Goal: Check status: Check status

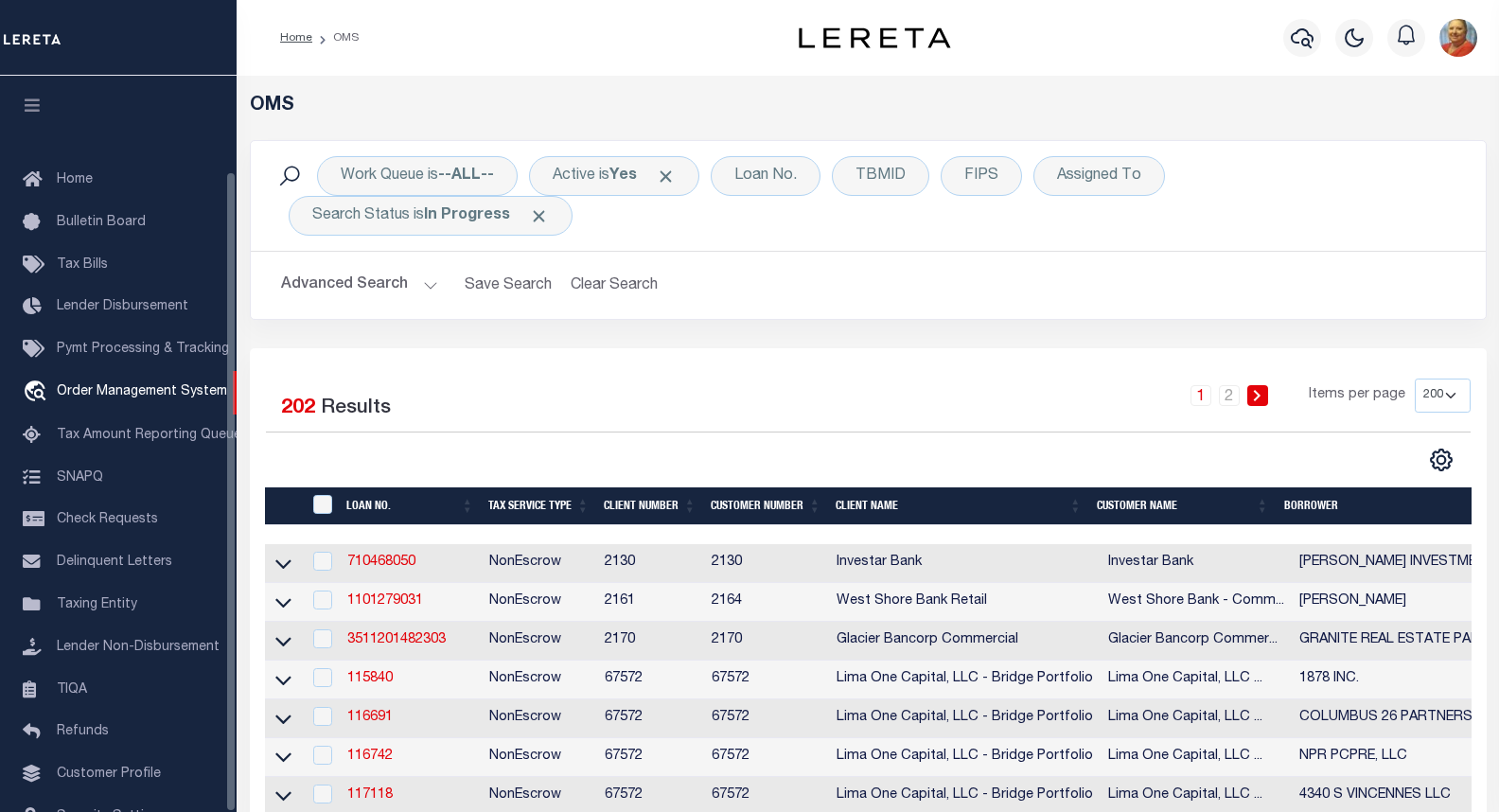
select select "200"
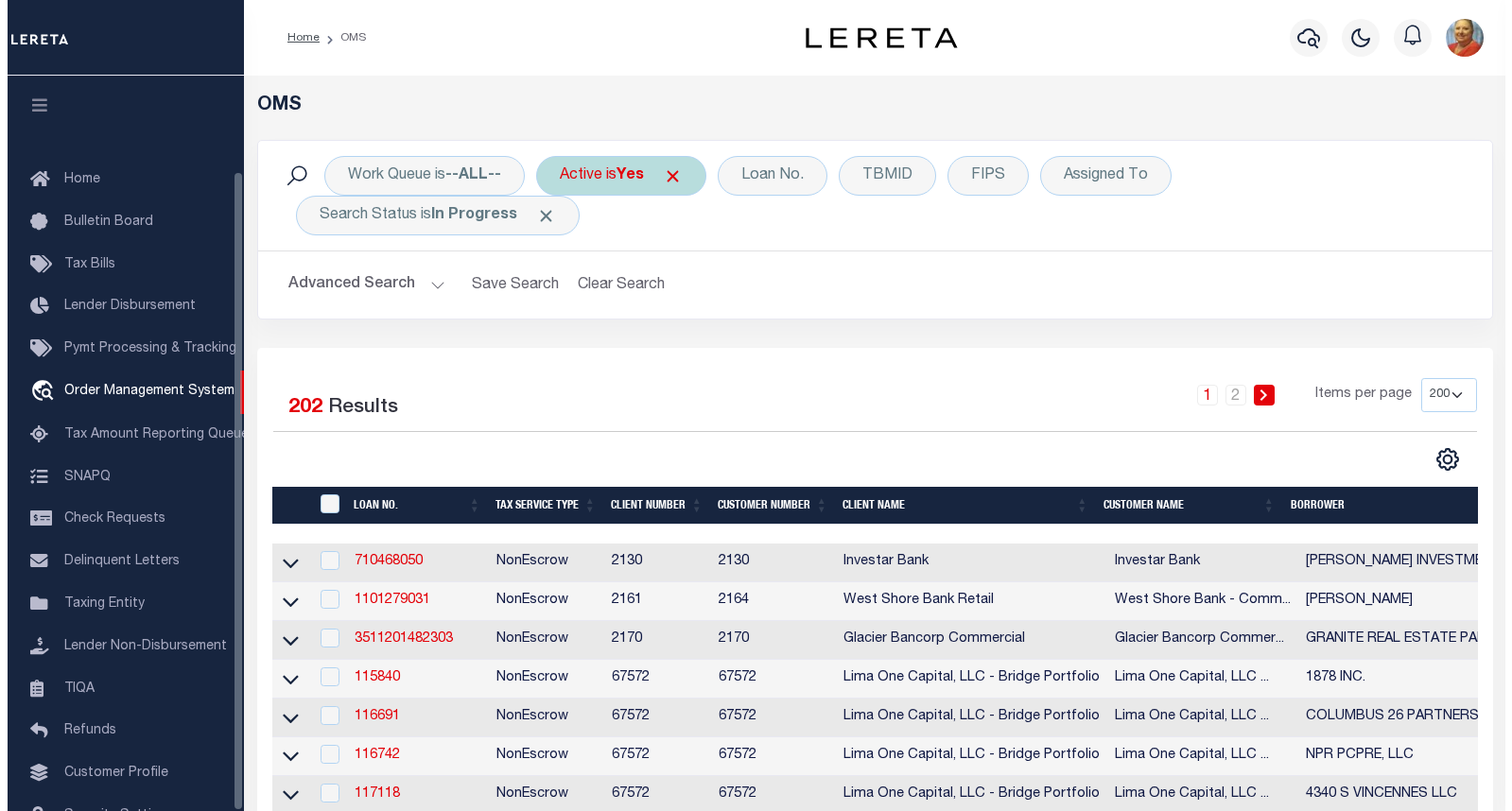
scroll to position [110, 0]
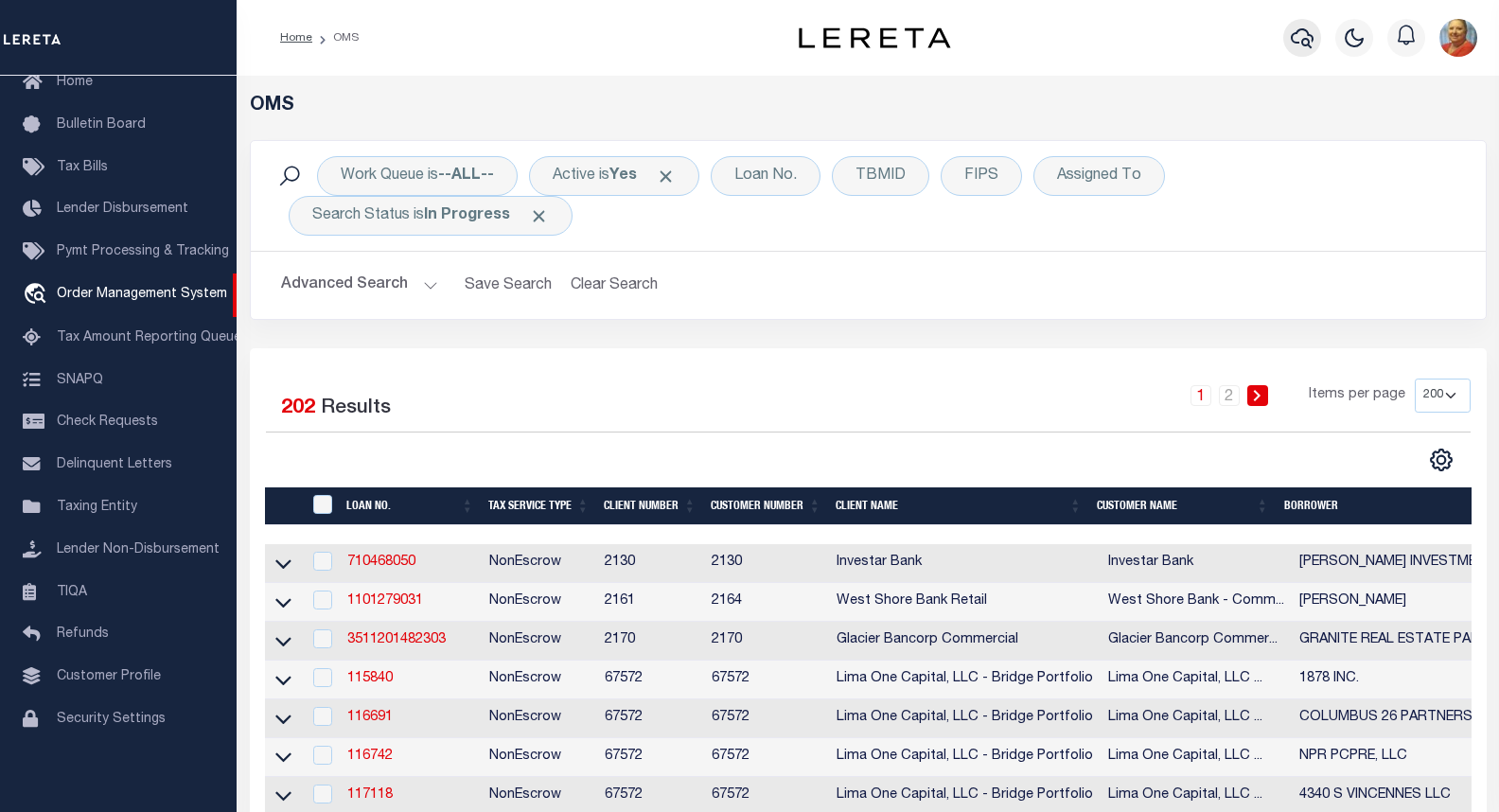
click at [1298, 34] on icon "button" at bounding box center [1302, 38] width 23 height 23
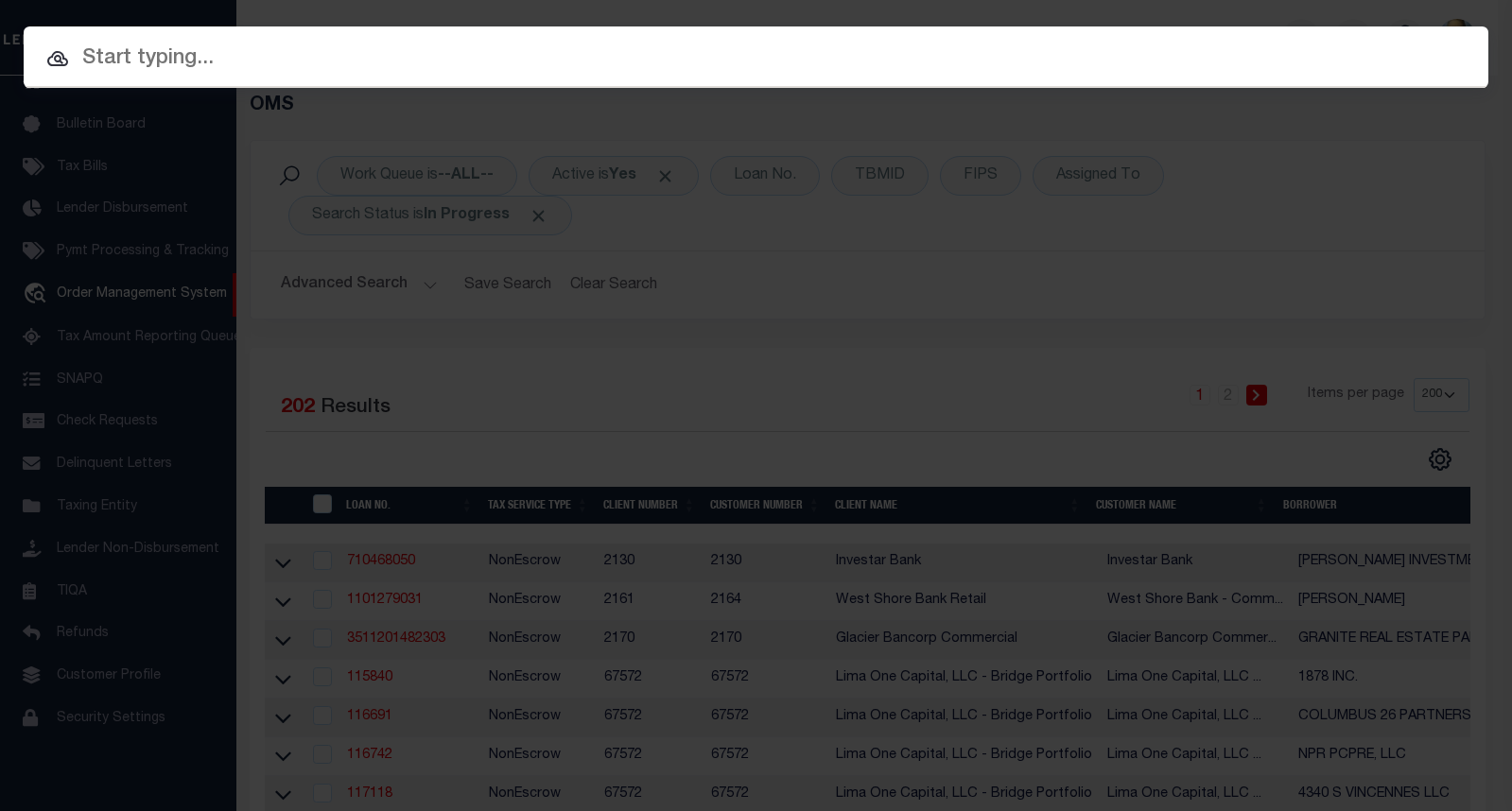
click at [190, 65] on input "text" at bounding box center [756, 59] width 1464 height 33
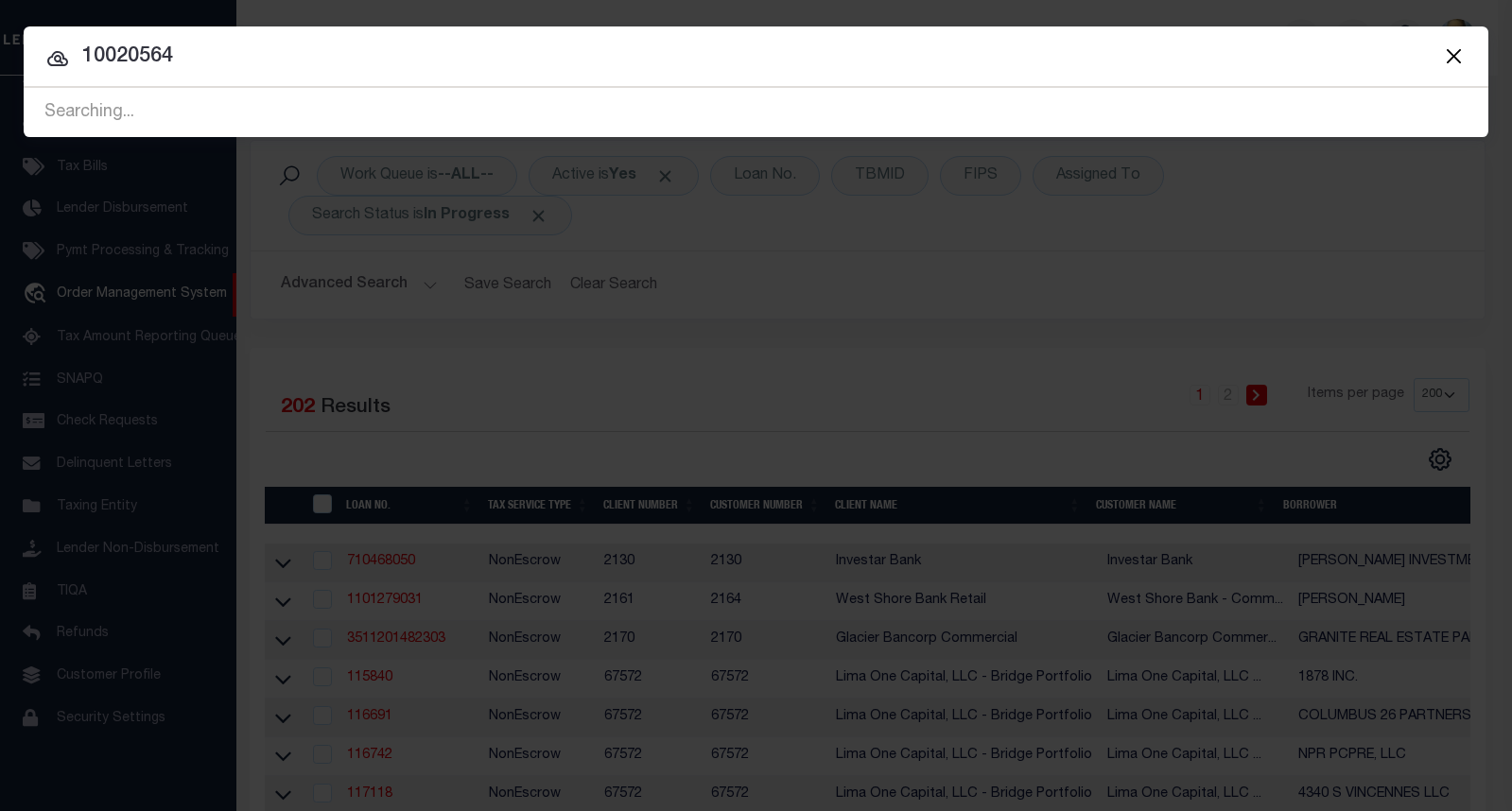
type input "10020564"
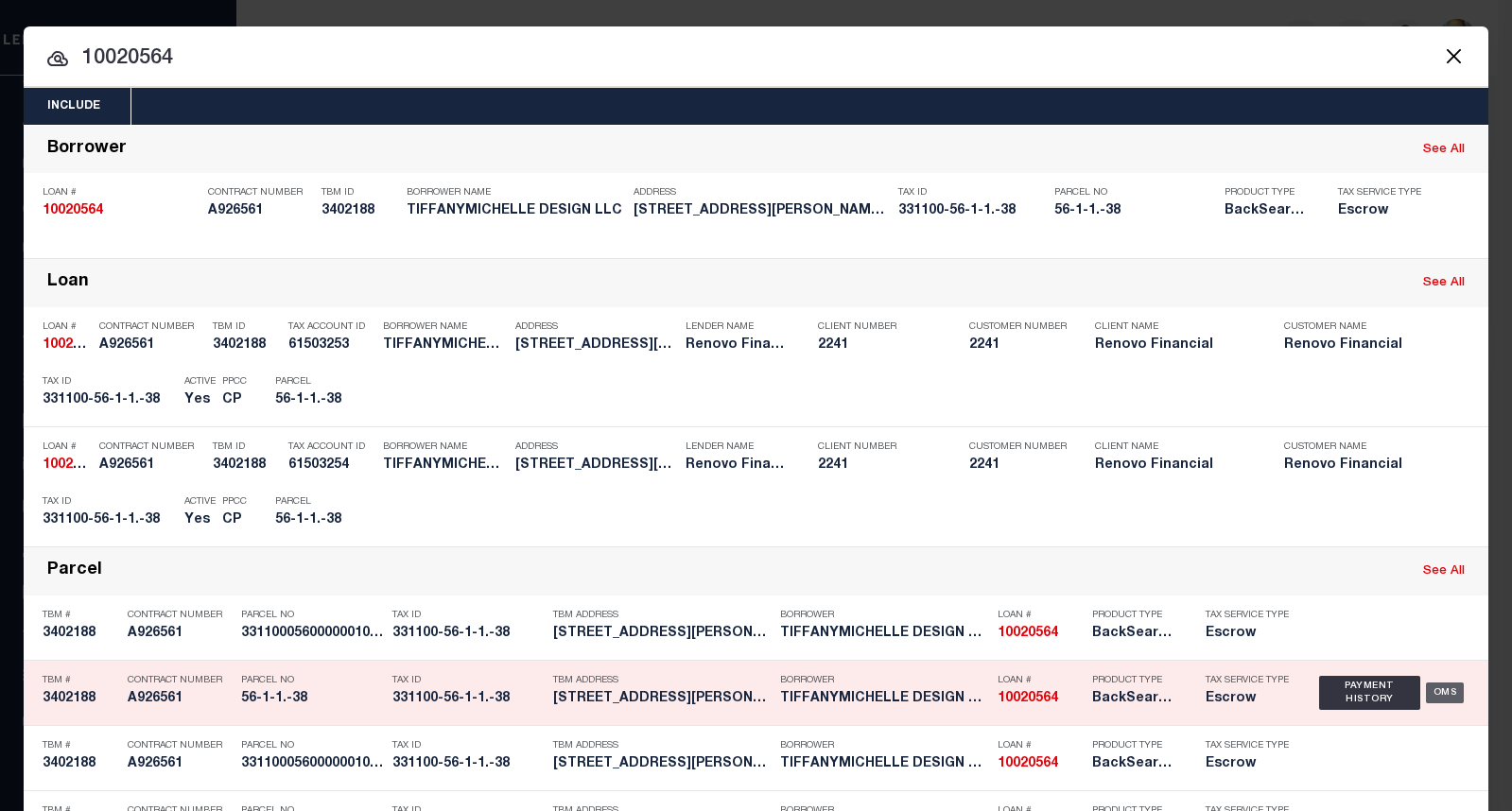
click at [1437, 697] on div "OMS" at bounding box center [1445, 693] width 38 height 21
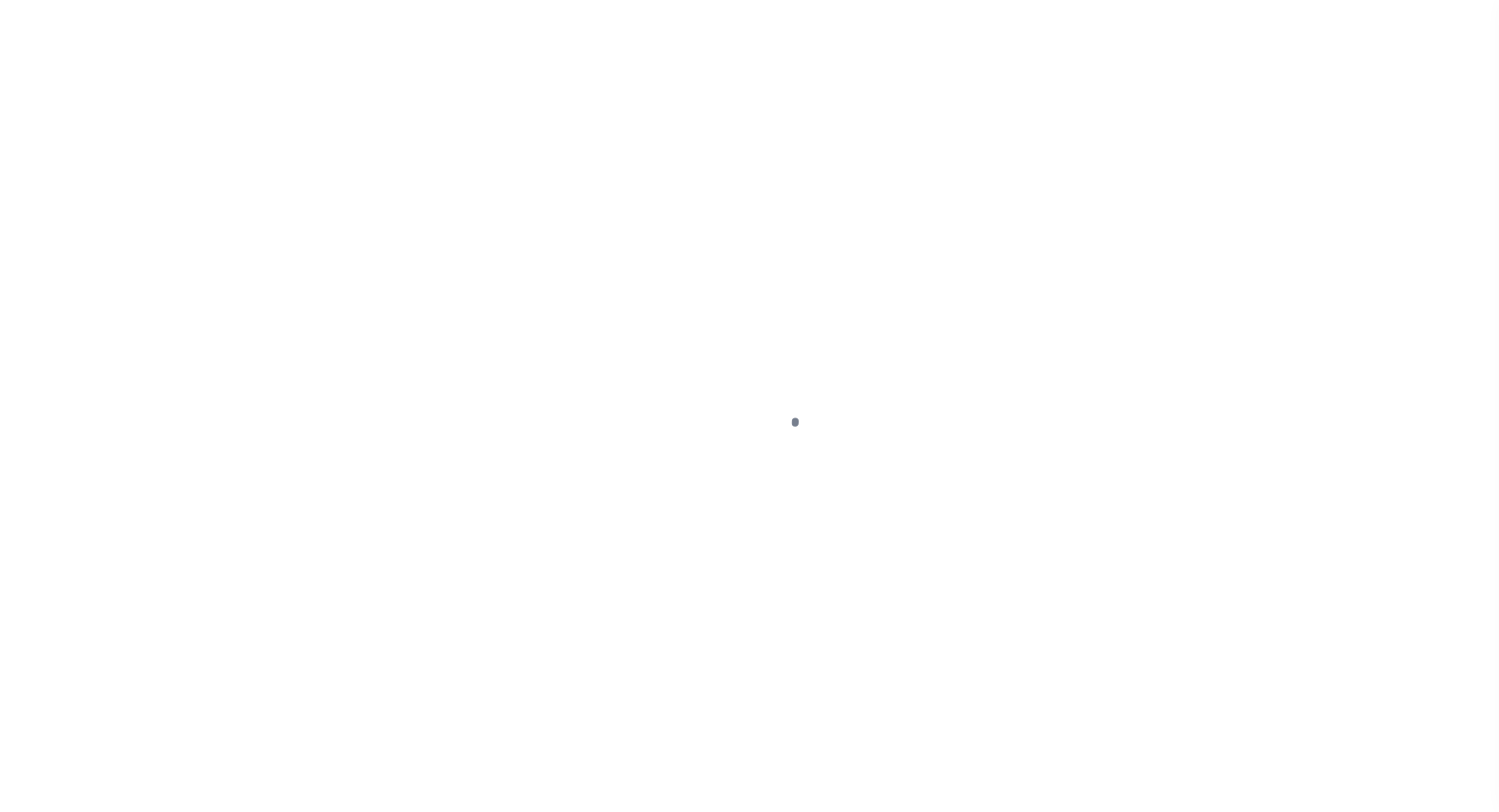
type input "10020564"
type input "TIFFANYMICHELLE DESIGN LLC"
select select
type input "5 ODELL ST"
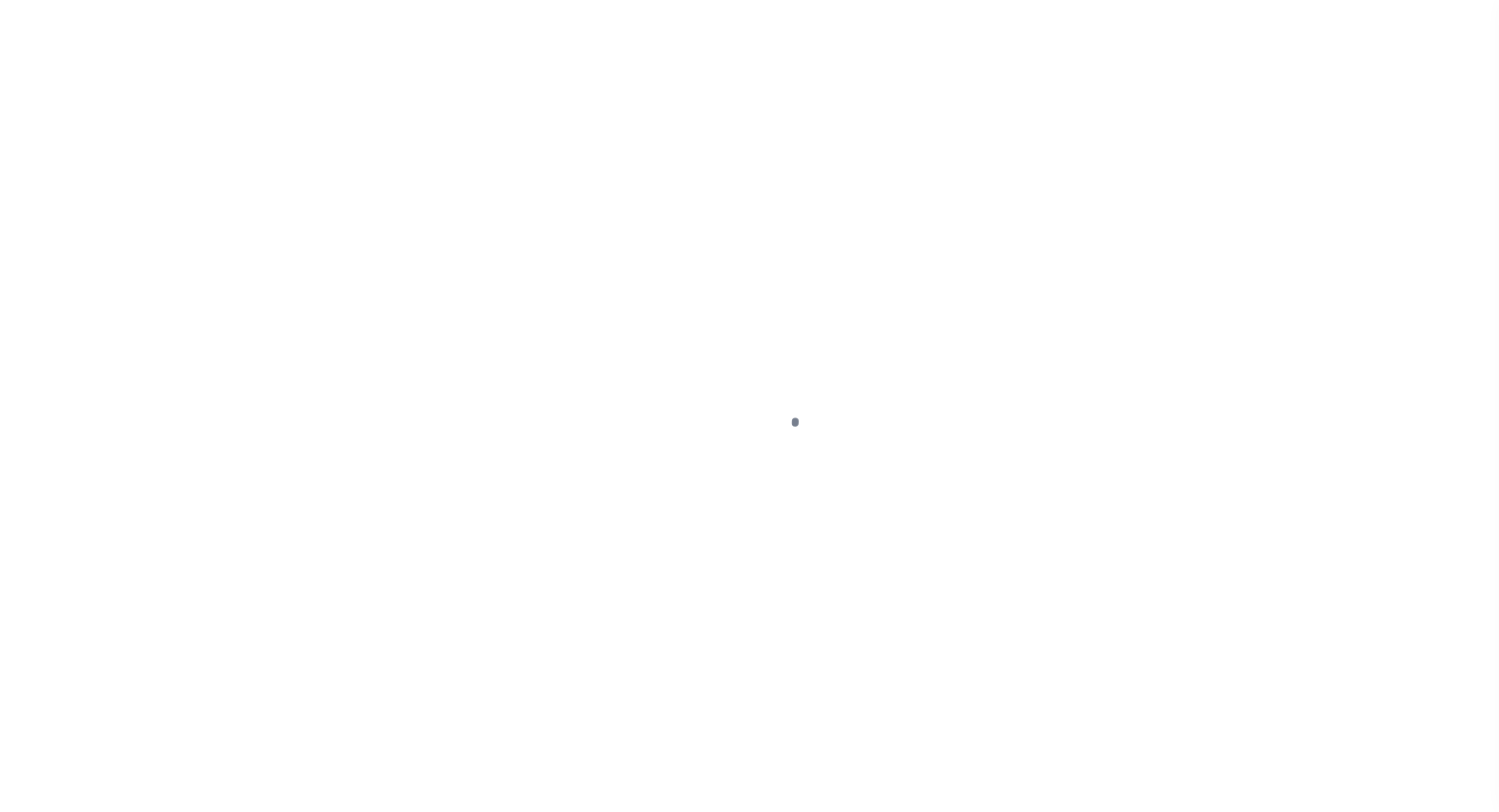
type input "NEWBURGH NY 12550"
select select "10"
select select "Escrow"
type input "[STREET_ADDRESS][PERSON_NAME]"
type input "33110005600000010010000038"
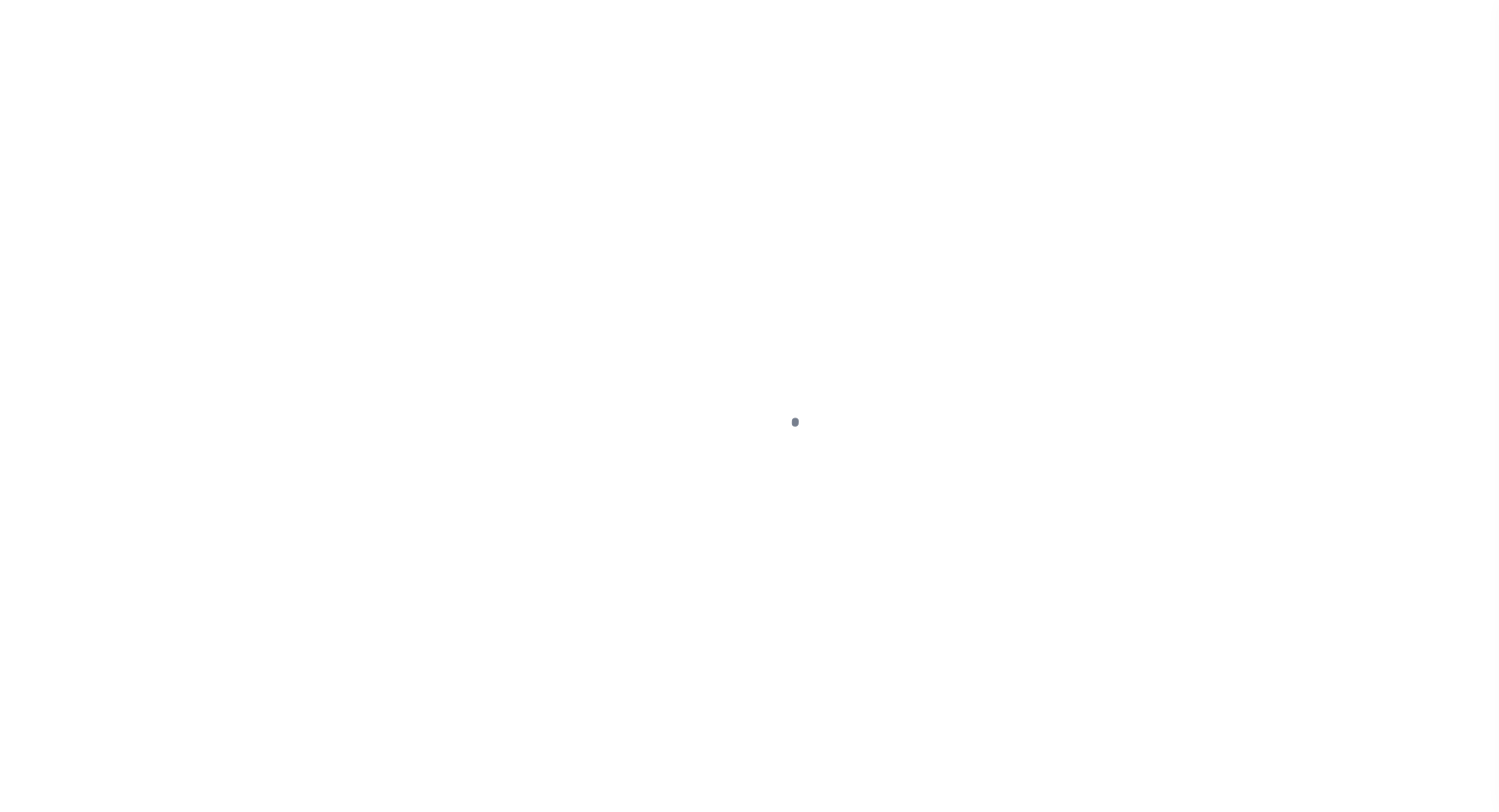
type input "NEWBURGH, NY 12550"
type input "a0kUS000007eCL2"
type input "NY"
select select
type textarea "Liability Limited to Customer Provided Parcel"
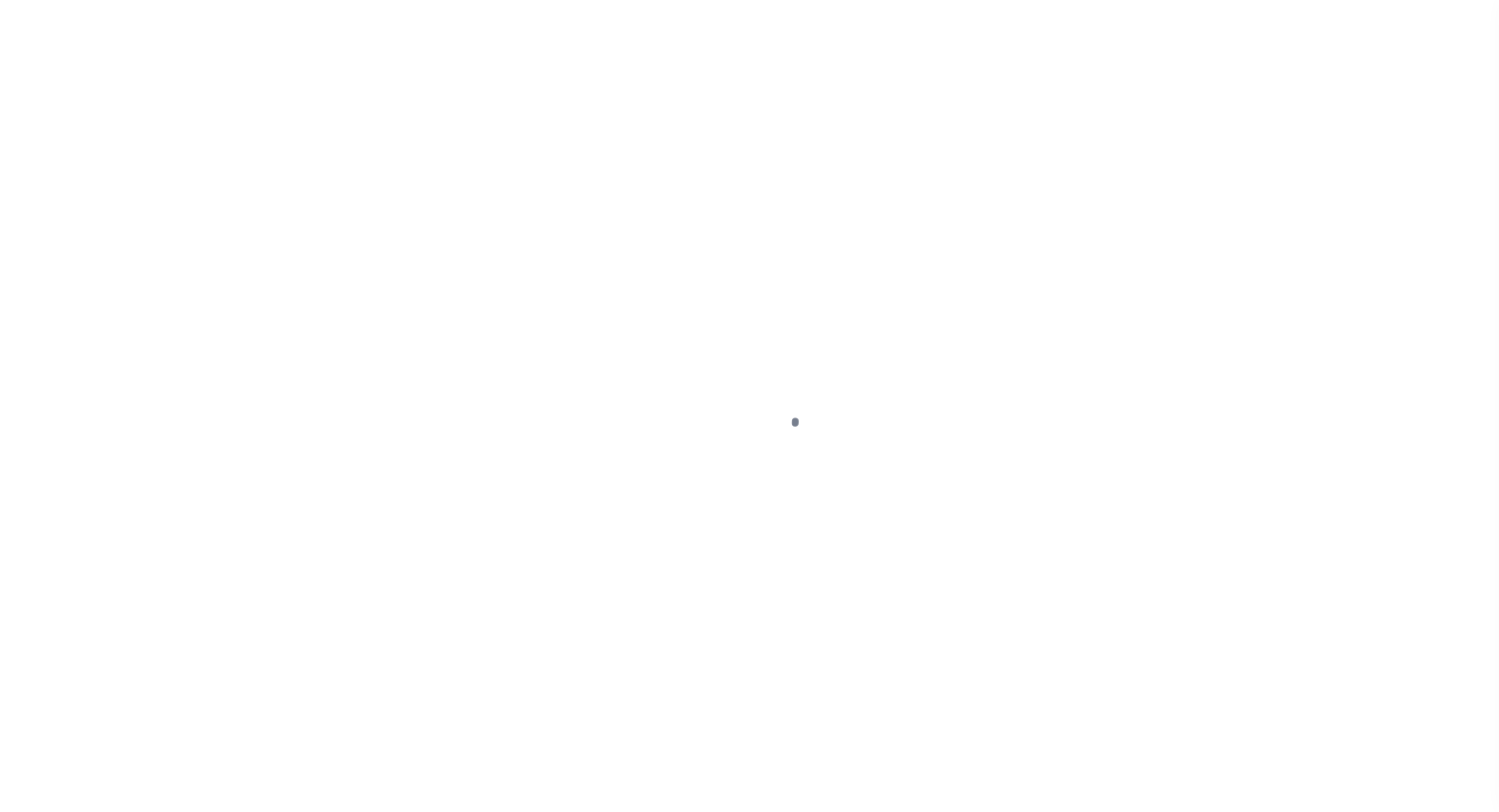
select select "14701"
select select "25067"
select select
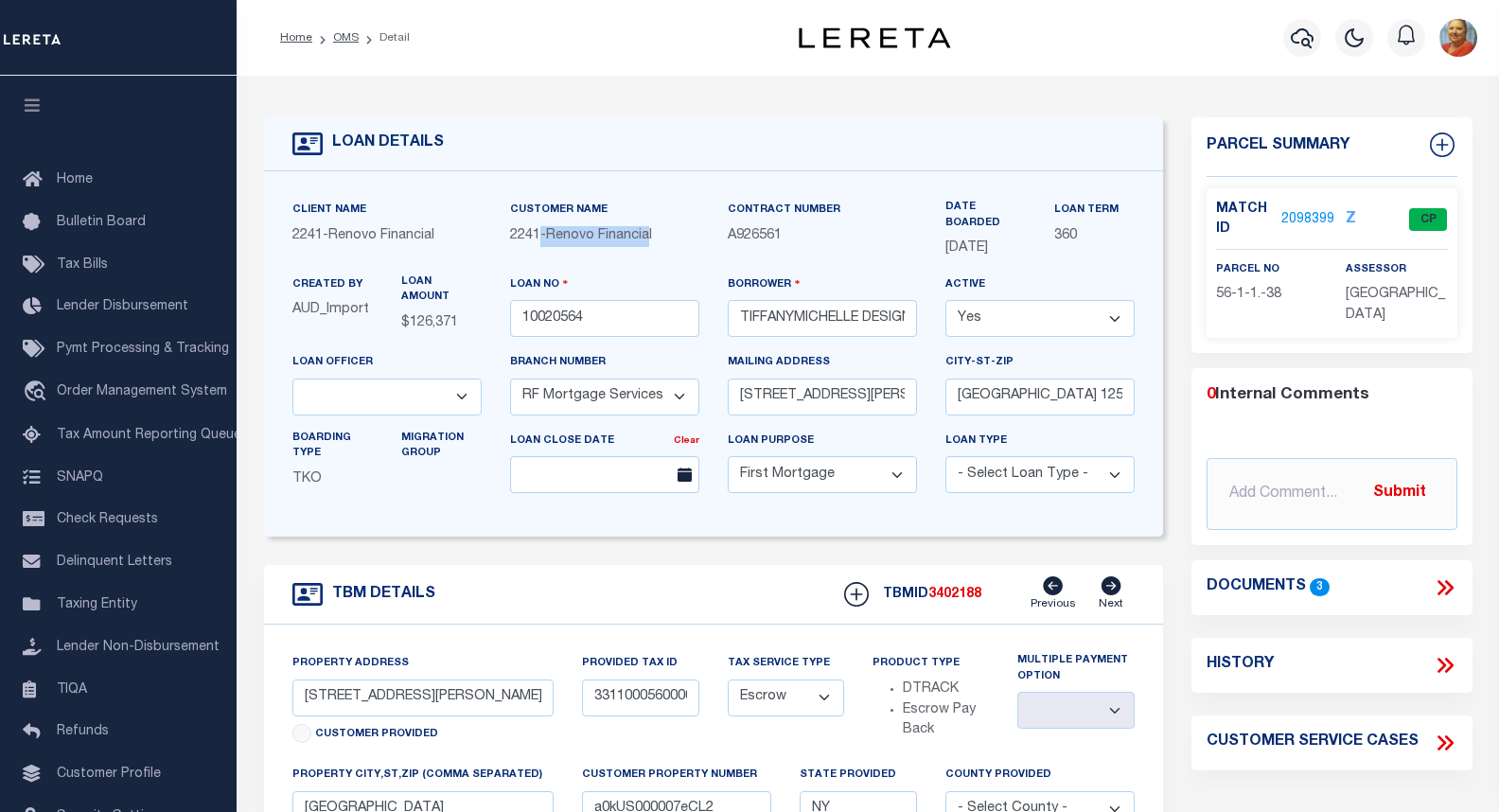
drag, startPoint x: 655, startPoint y: 238, endPoint x: 540, endPoint y: 242, distance: 115.1
click at [540, 242] on span "2241 - Renovo Financial" at bounding box center [581, 236] width 142 height 13
click at [666, 239] on div "2241 - Renovo Financial" at bounding box center [604, 237] width 190 height 21
drag, startPoint x: 664, startPoint y: 237, endPoint x: 511, endPoint y: 241, distance: 153.1
click at [511, 241] on div "2241 - Renovo Financial" at bounding box center [604, 237] width 190 height 21
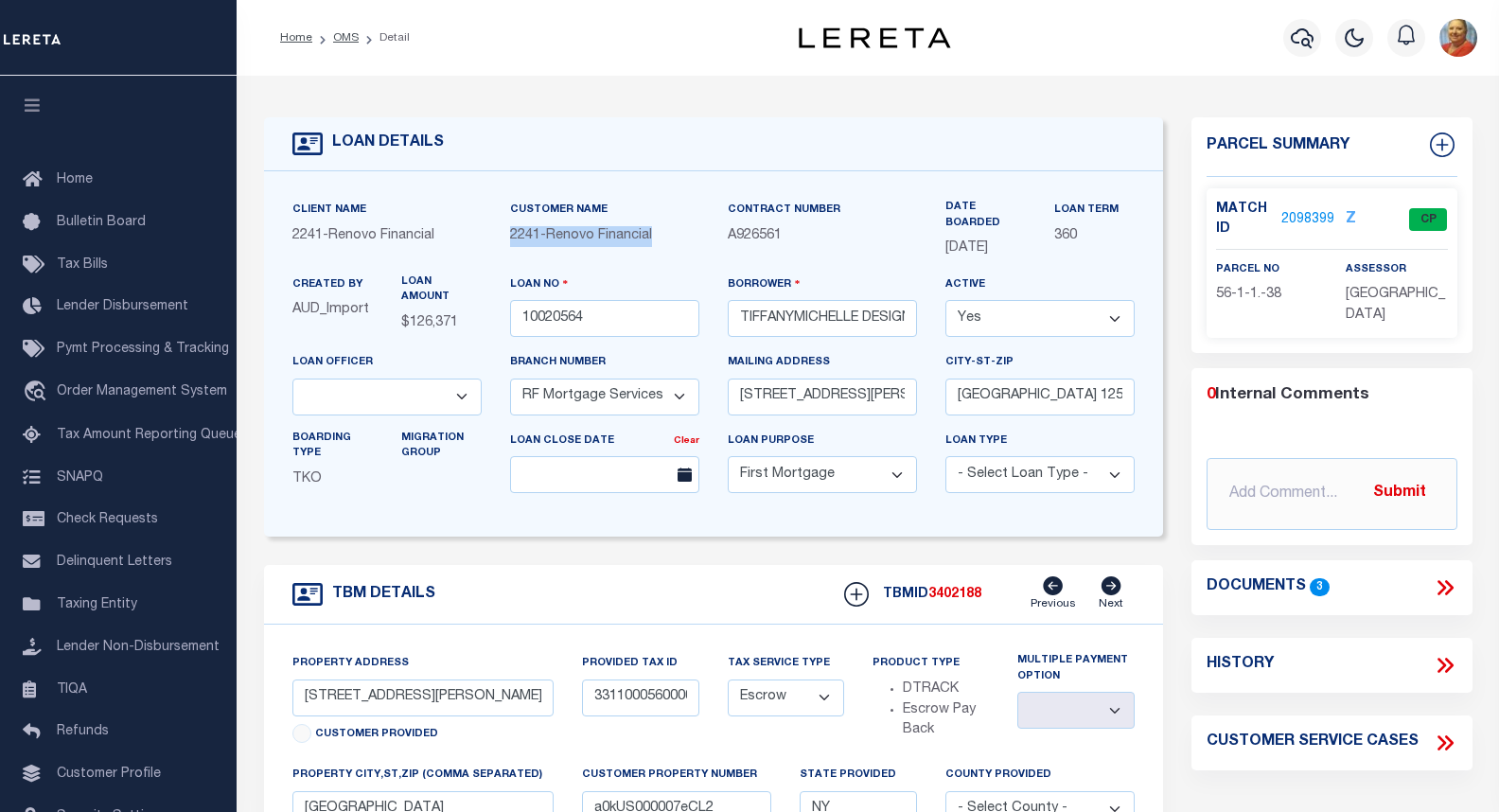
copy span "2241 - Renovo Financial"
drag, startPoint x: 784, startPoint y: 239, endPoint x: 731, endPoint y: 240, distance: 53.0
click at [731, 240] on p "A926561" at bounding box center [822, 237] width 190 height 21
copy span "A926561"
click at [1322, 218] on link "2098399" at bounding box center [1308, 219] width 53 height 20
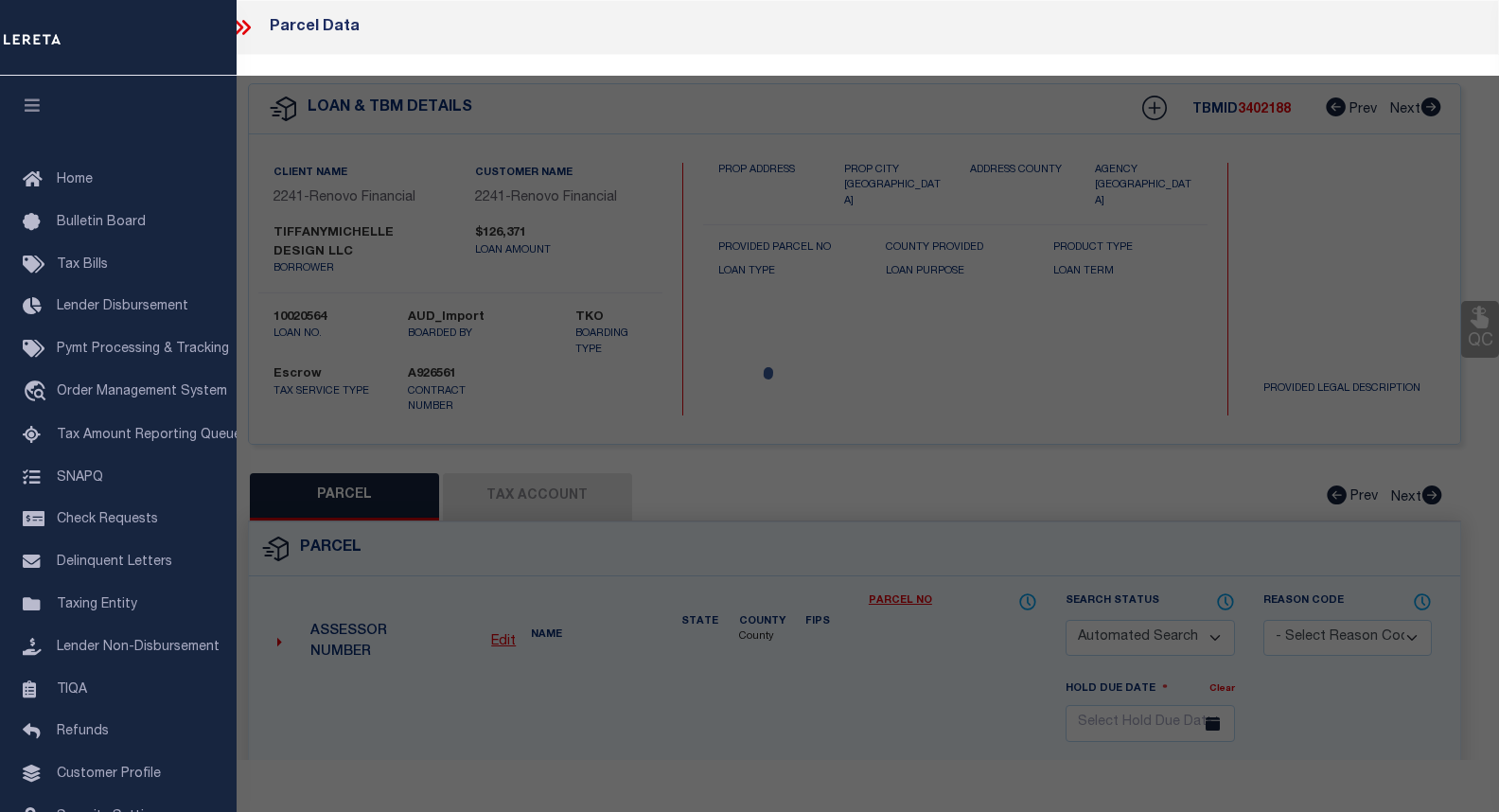
checkbox input "false"
select select "CP"
type input "TIFFANYMICHELLE DESIGN LLC"
select select "AGW"
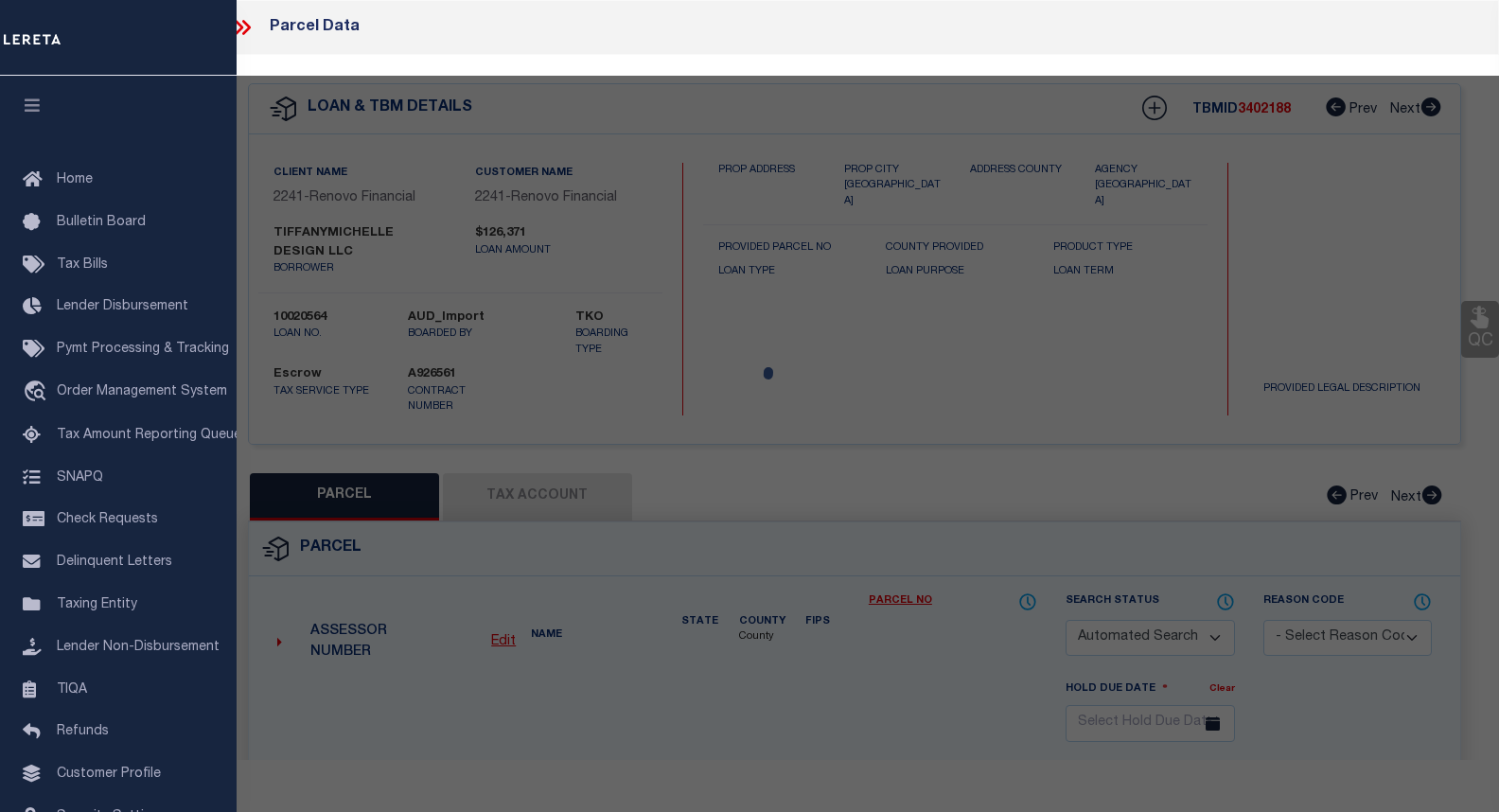
select select
type input "[STREET_ADDRESS][PERSON_NAME]"
checkbox input "false"
type input "NEWBURGH, NY 12550"
type textarea "[GEOGRAPHIC_DATA] [STREET_ADDRESS]"
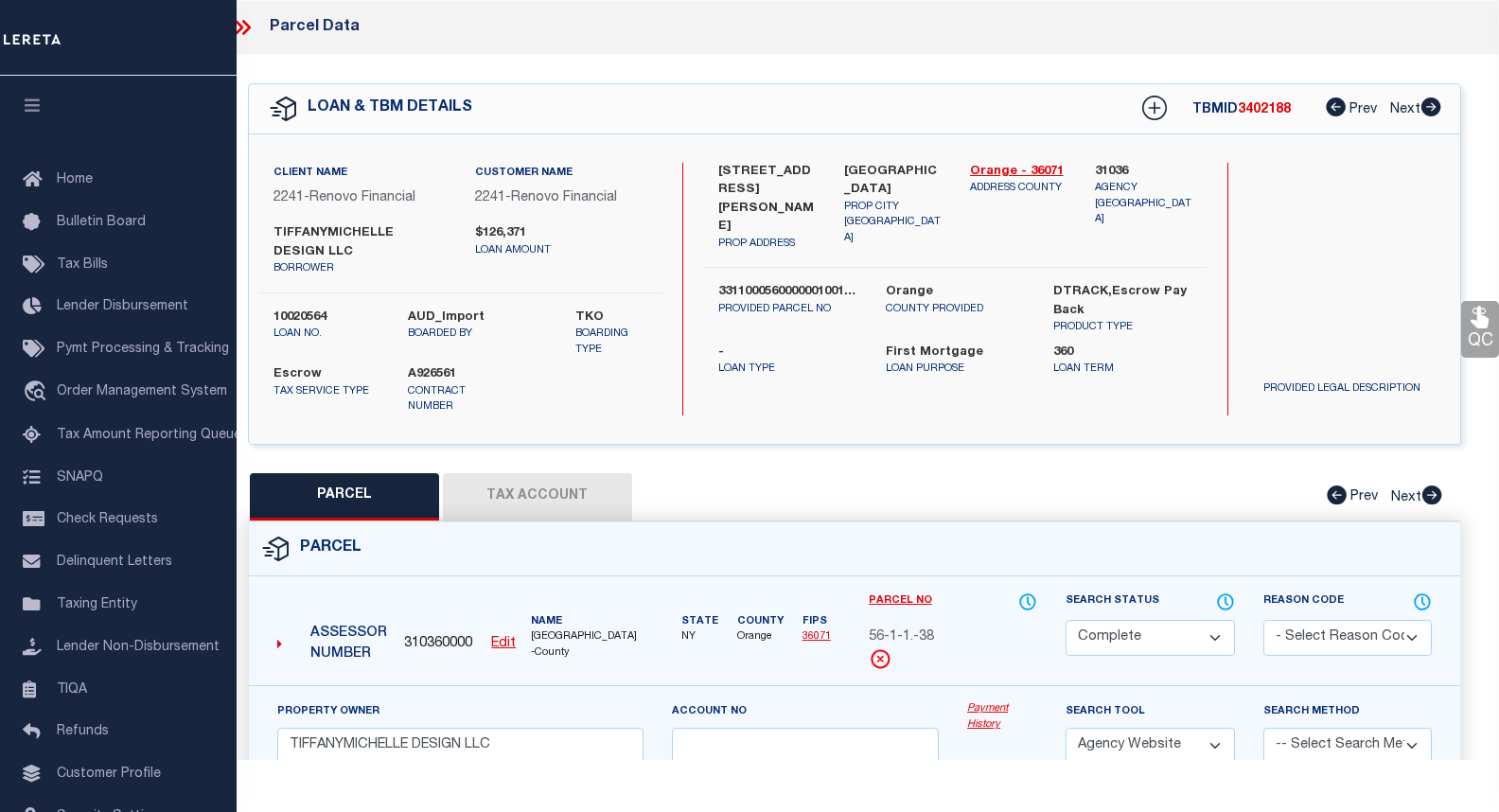
click at [523, 486] on button "Tax Account" at bounding box center [537, 496] width 190 height 47
select select "100"
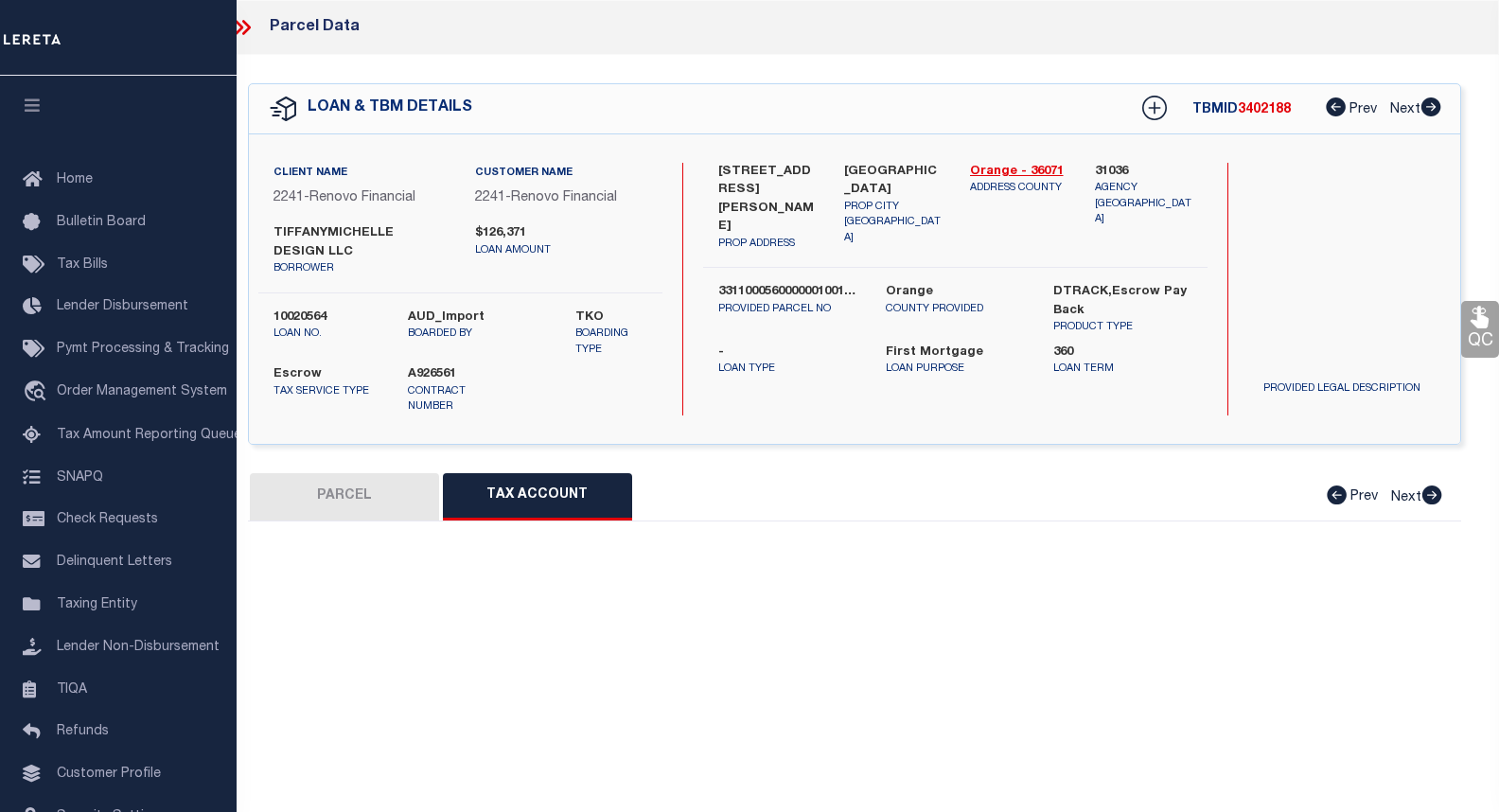
select select "100"
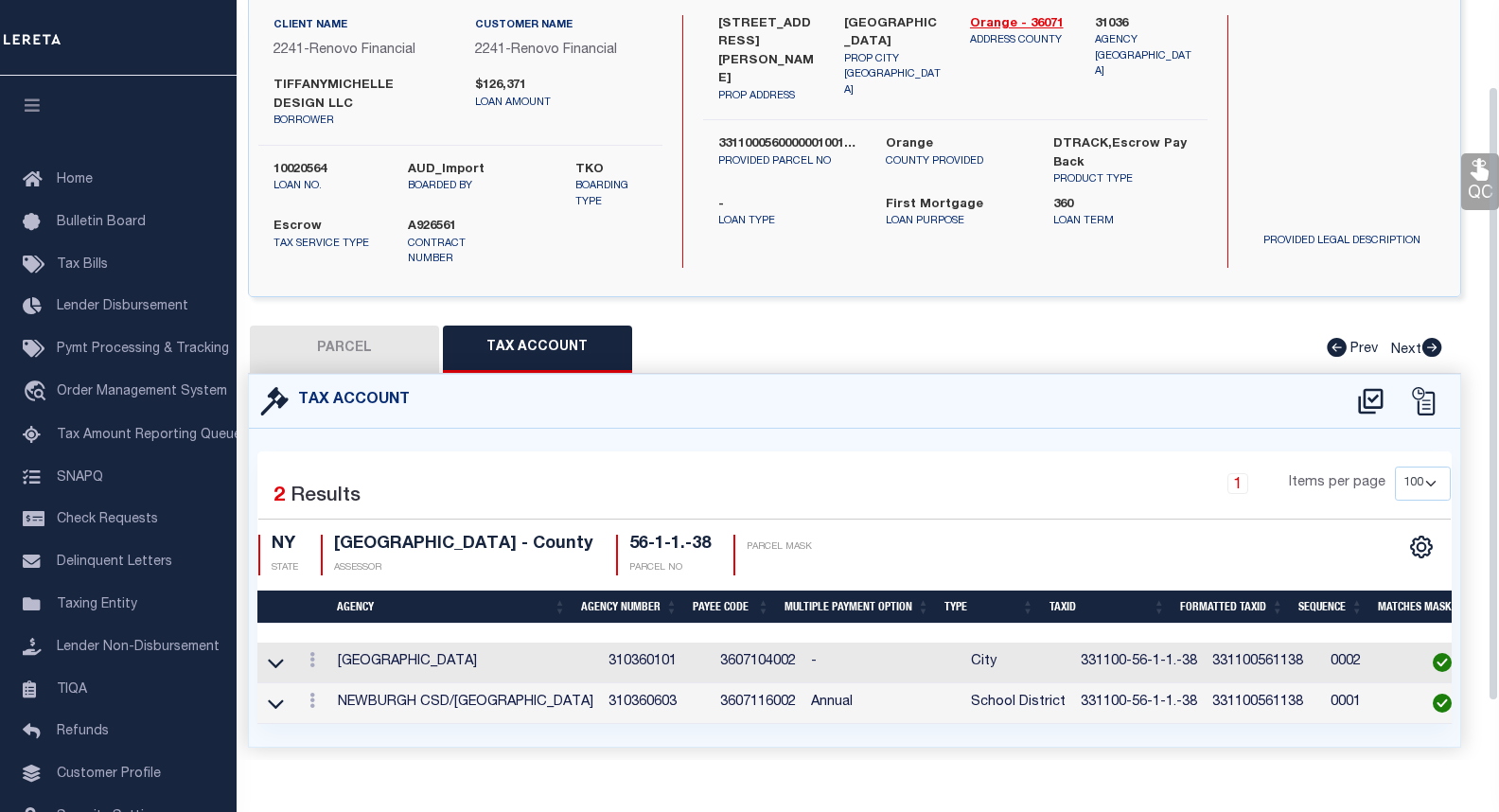
scroll to position [178, 0]
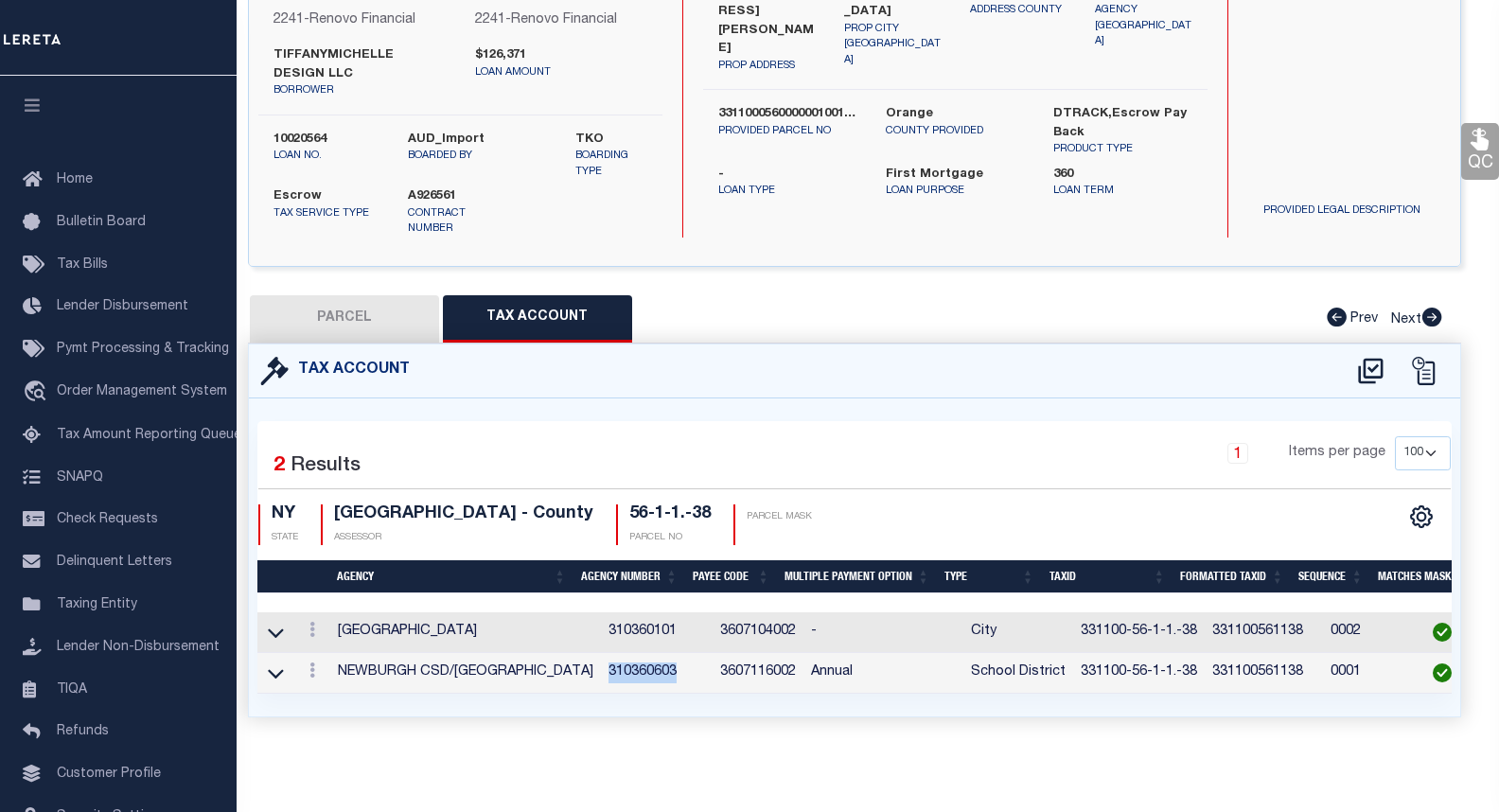
drag, startPoint x: 658, startPoint y: 662, endPoint x: 588, endPoint y: 658, distance: 70.1
click at [600, 658] on td "310360603" at bounding box center [656, 673] width 112 height 40
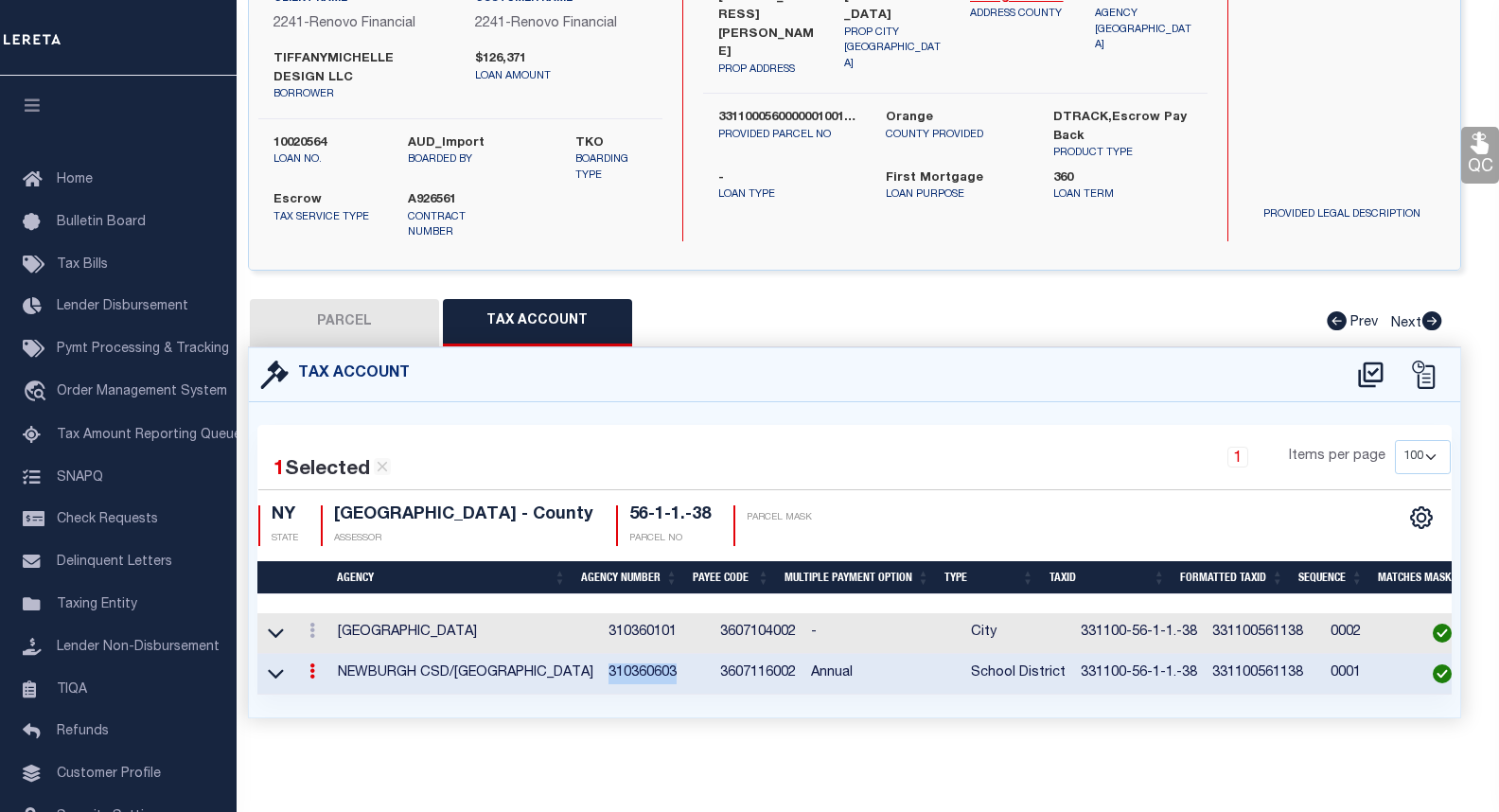
copy td "310360603"
click at [1081, 748] on div "Tax Account 1 2 1" at bounding box center [854, 555] width 1241 height 417
click at [1073, 655] on td "331100-56-1-1.-38" at bounding box center [1138, 674] width 132 height 40
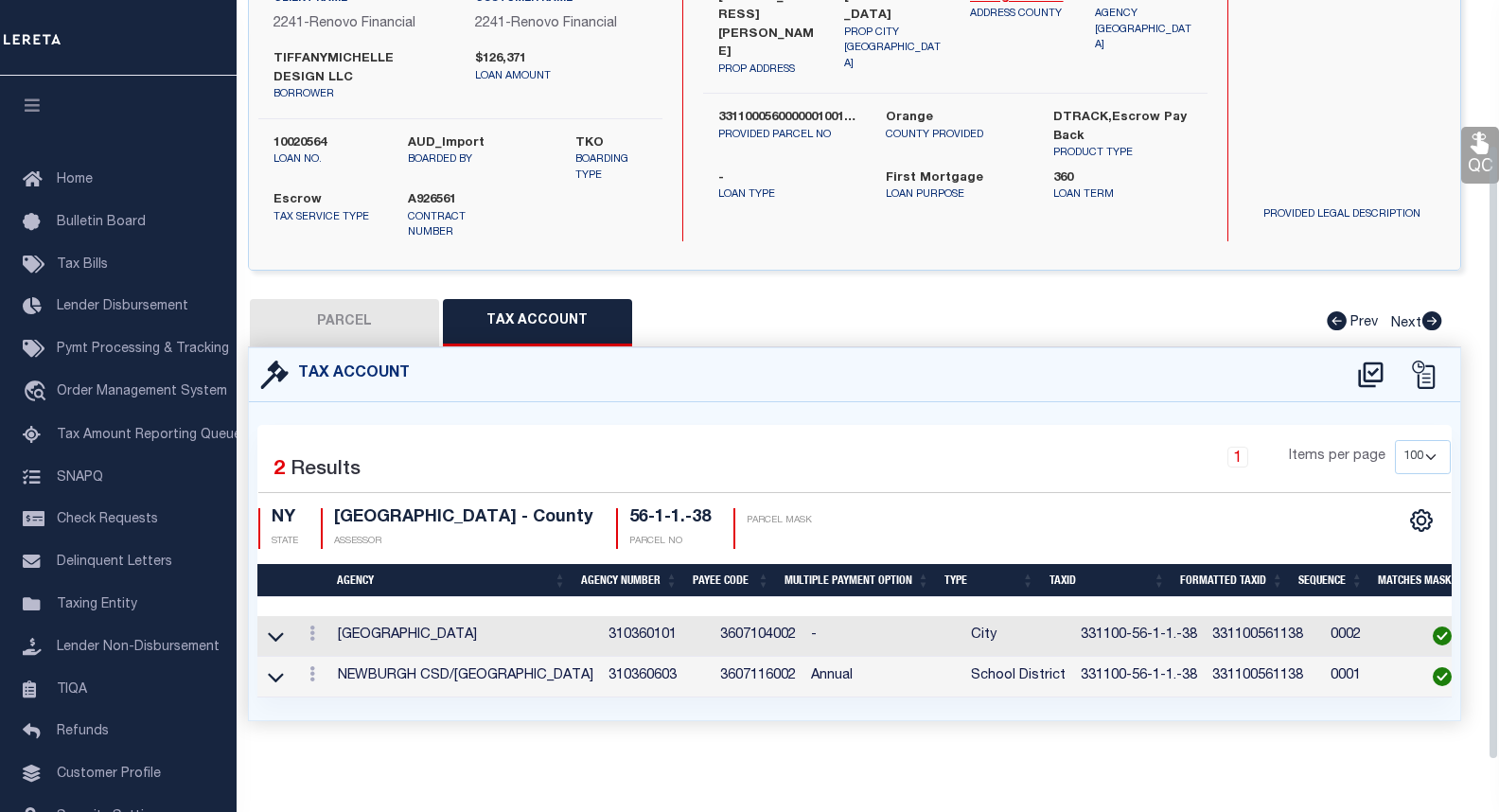
scroll to position [178, 0]
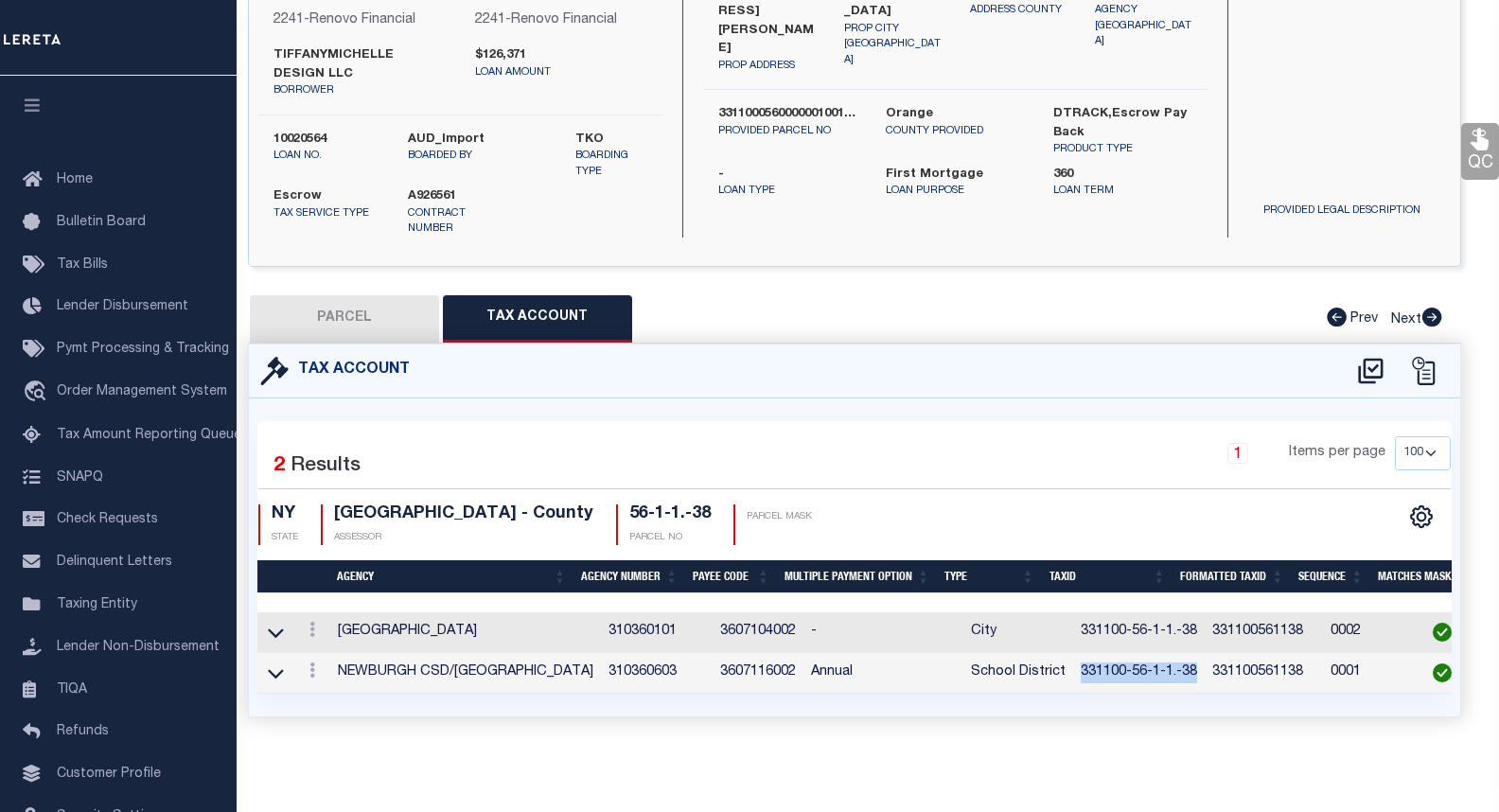
drag, startPoint x: 1053, startPoint y: 656, endPoint x: 1170, endPoint y: 656, distance: 117.0
click at [1170, 656] on td "331100-56-1-1.-38" at bounding box center [1138, 673] width 132 height 40
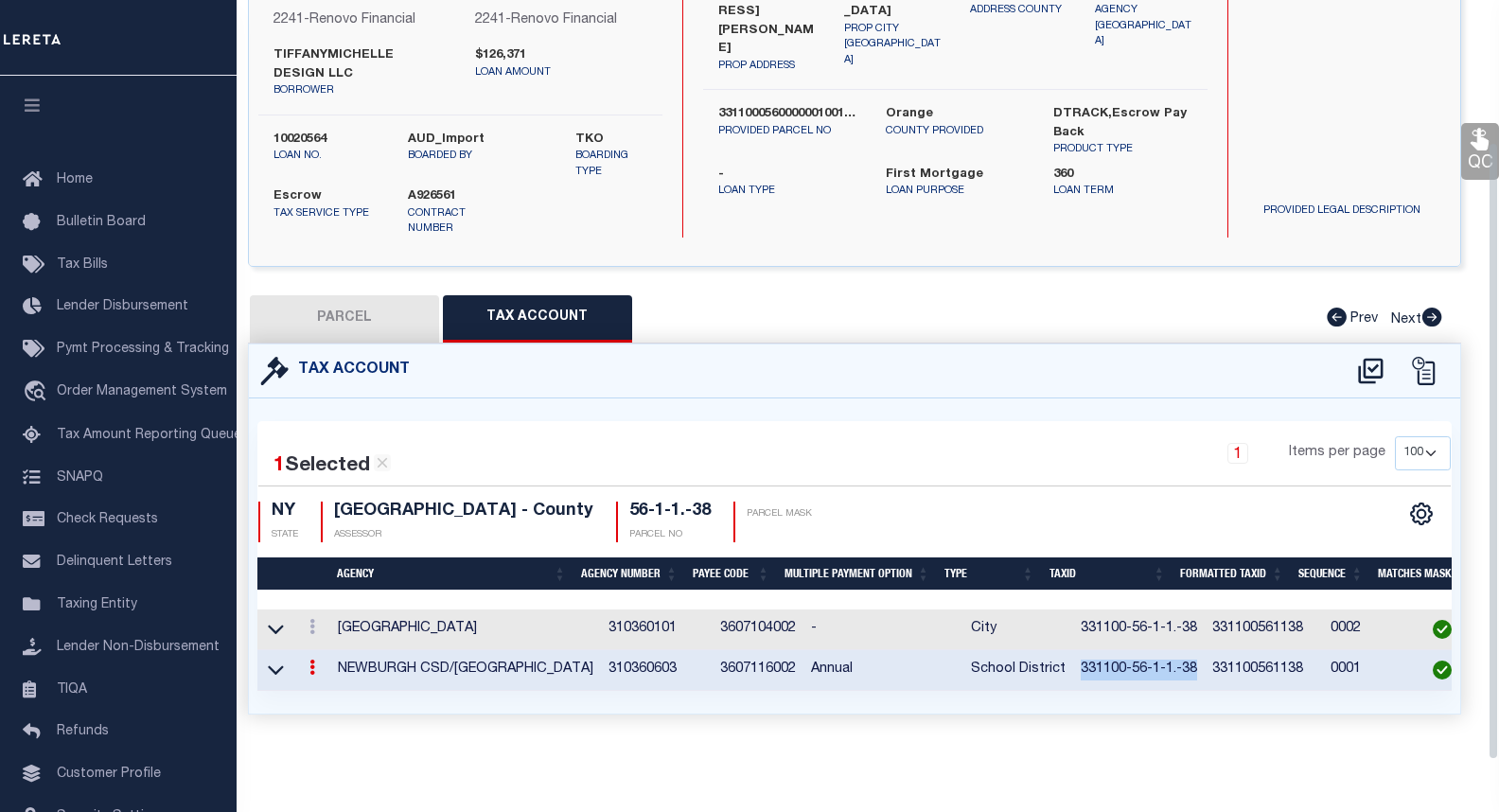
scroll to position [174, 0]
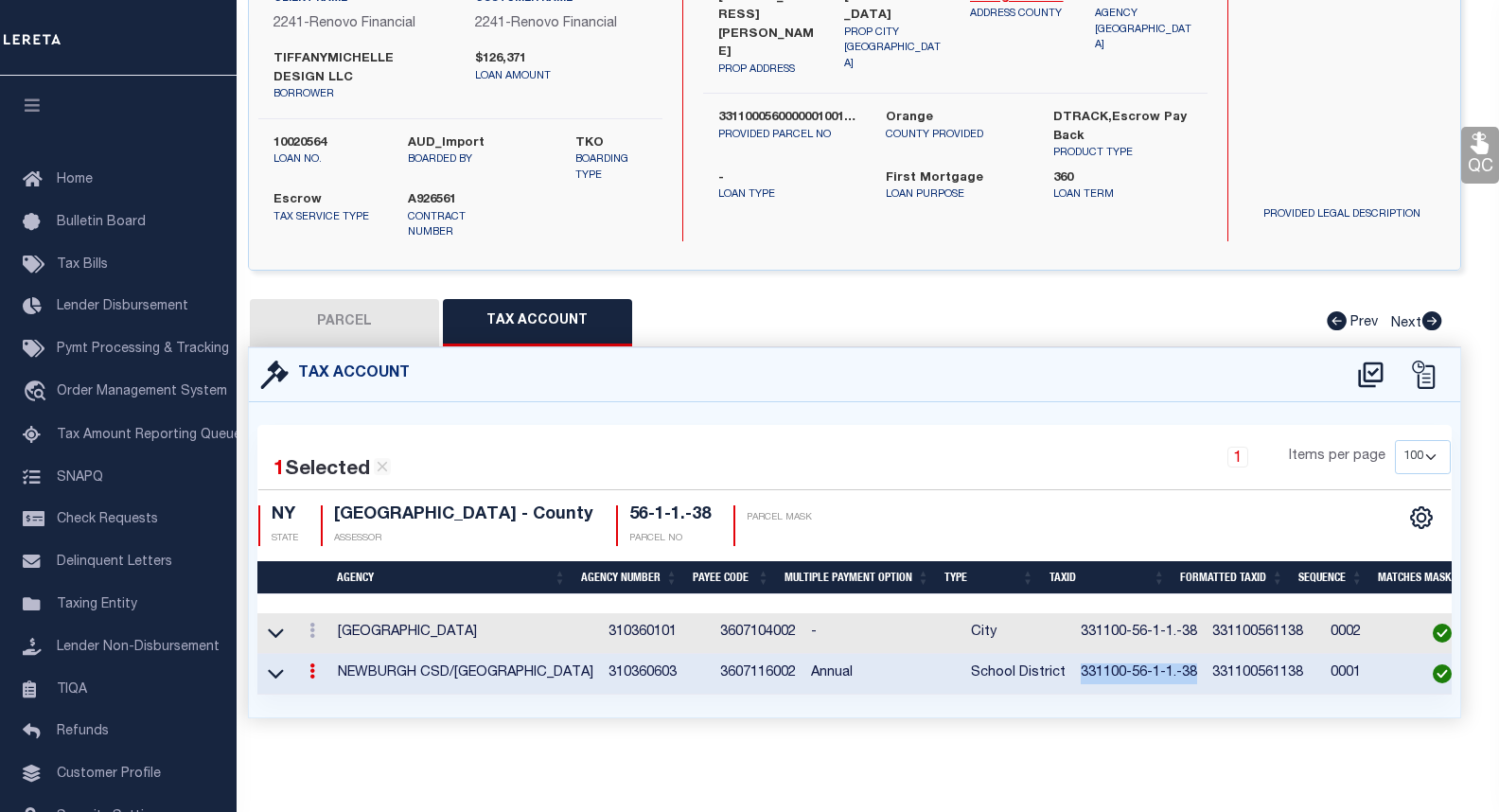
copy td "331100-56-1-1.-38"
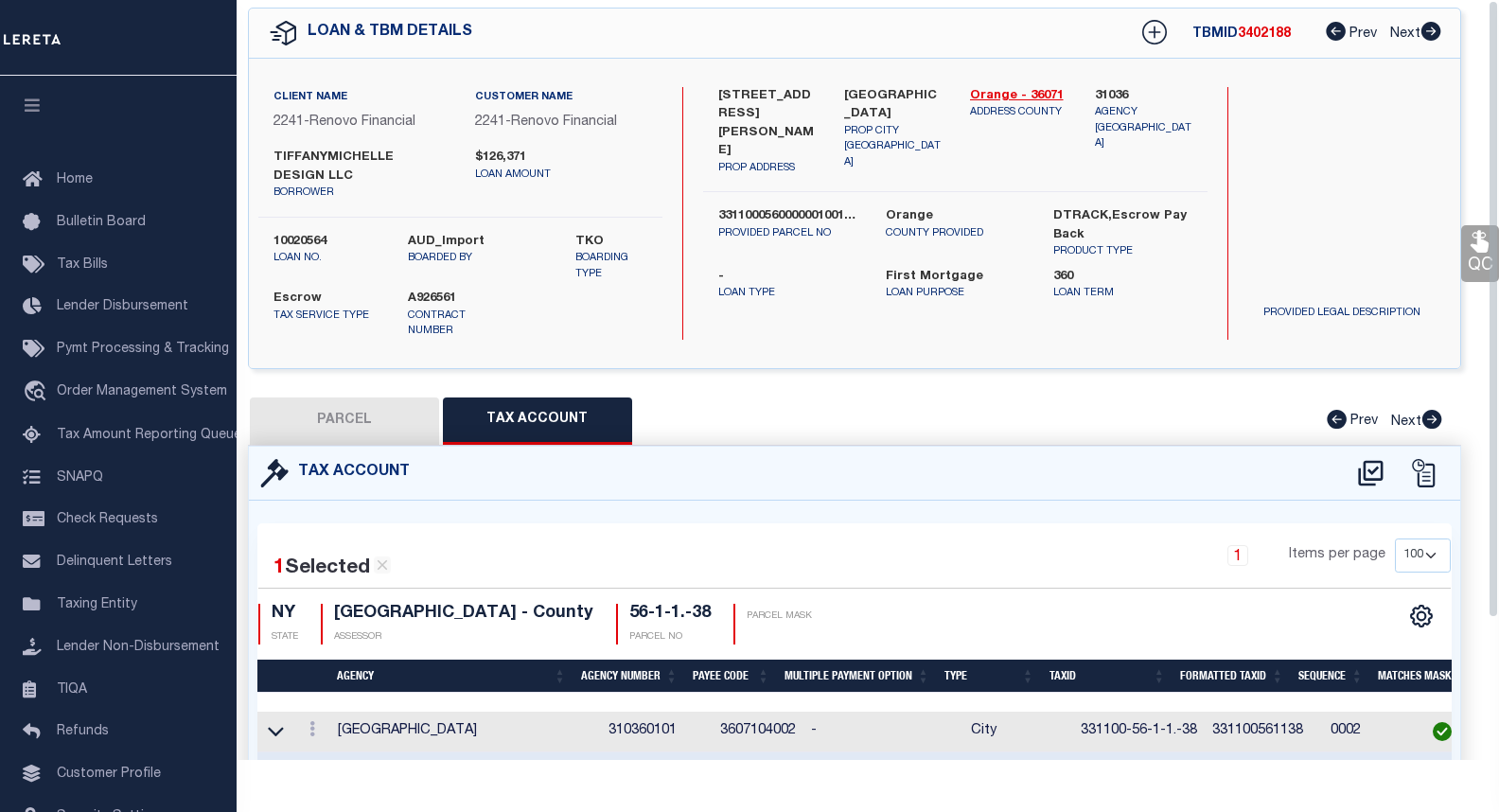
scroll to position [0, 0]
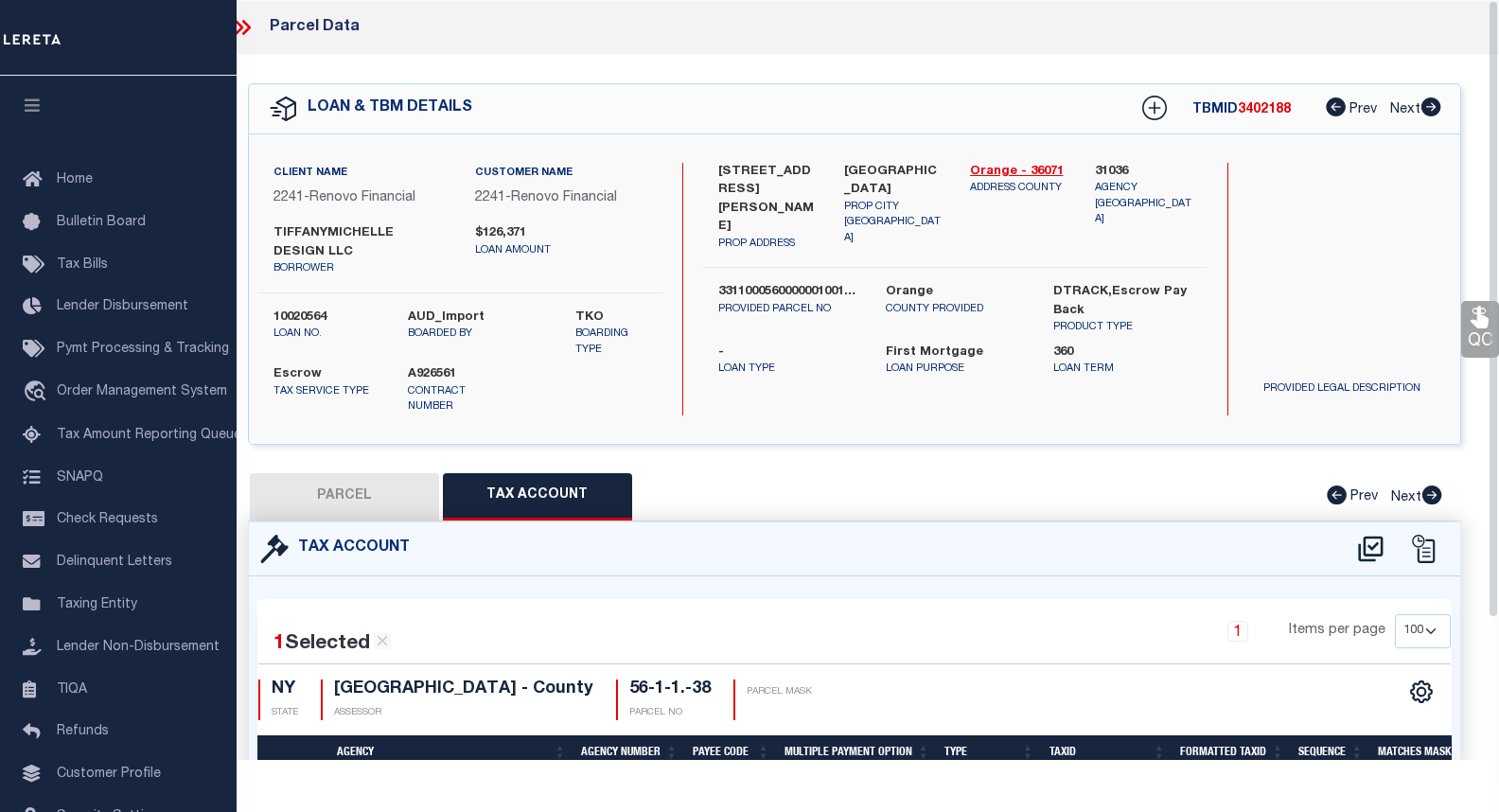
click at [241, 21] on icon at bounding box center [242, 28] width 25 height 25
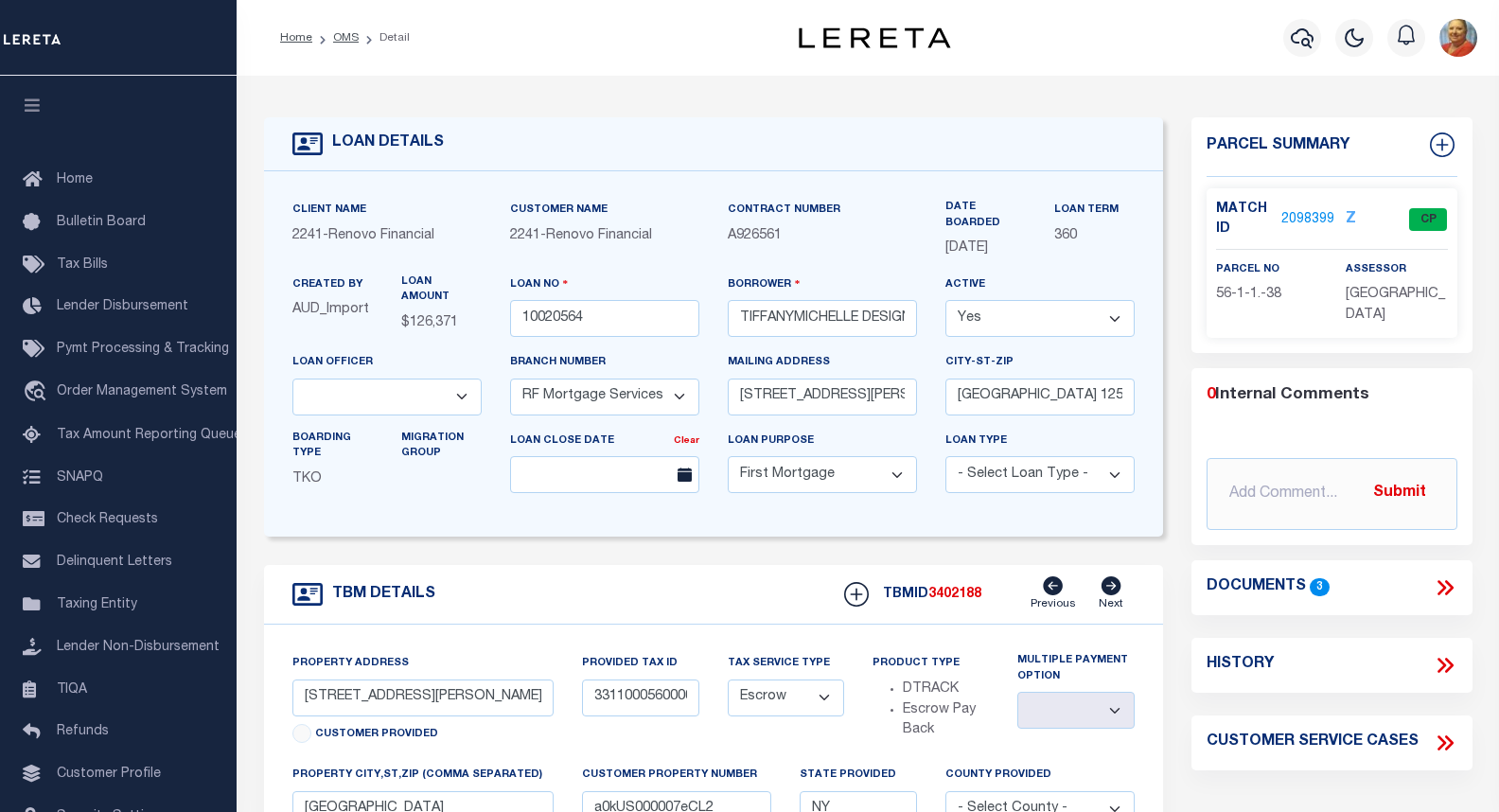
click at [1296, 214] on link "2098399" at bounding box center [1308, 219] width 53 height 20
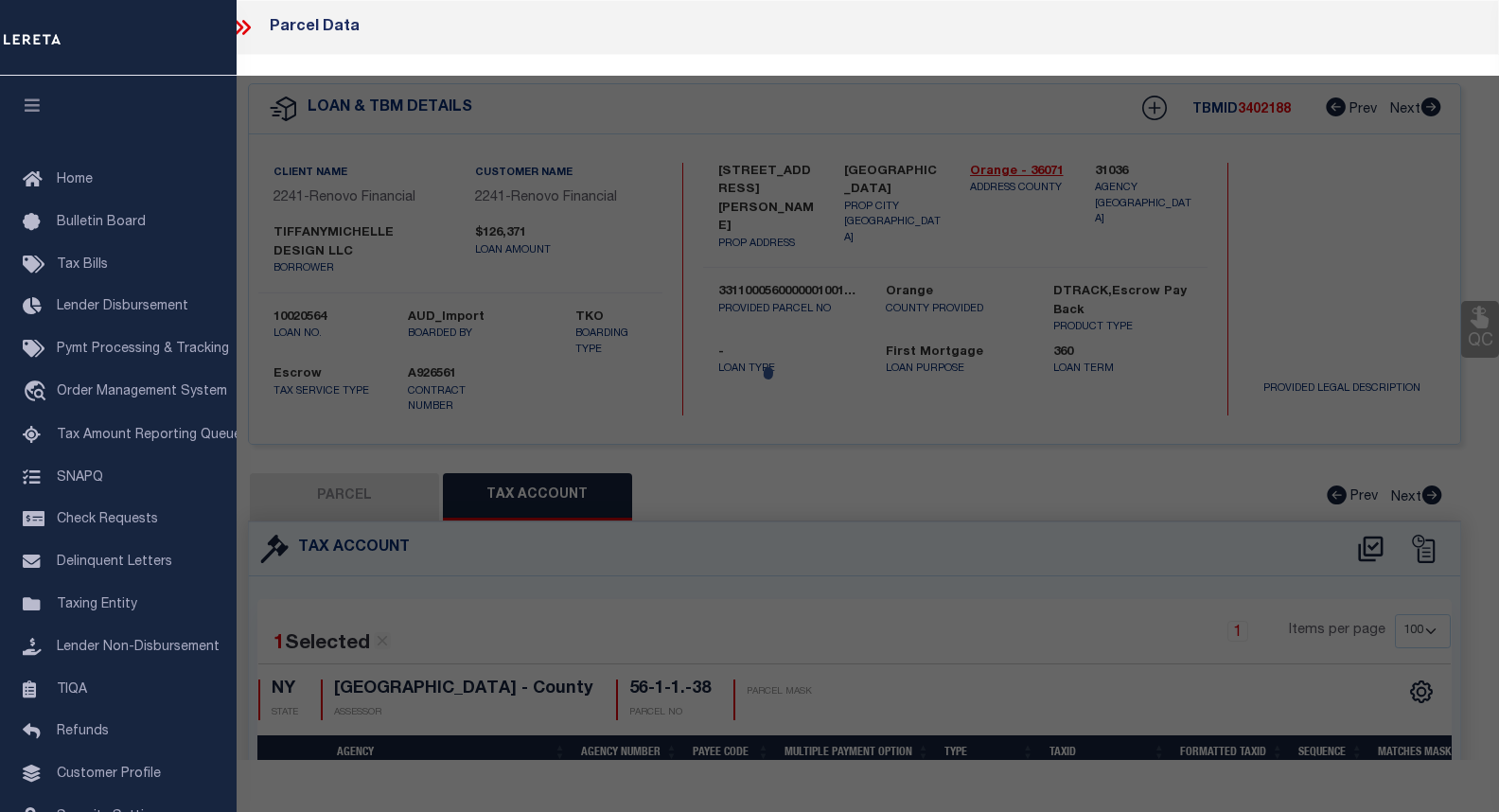
select select "AS"
select select
checkbox input "false"
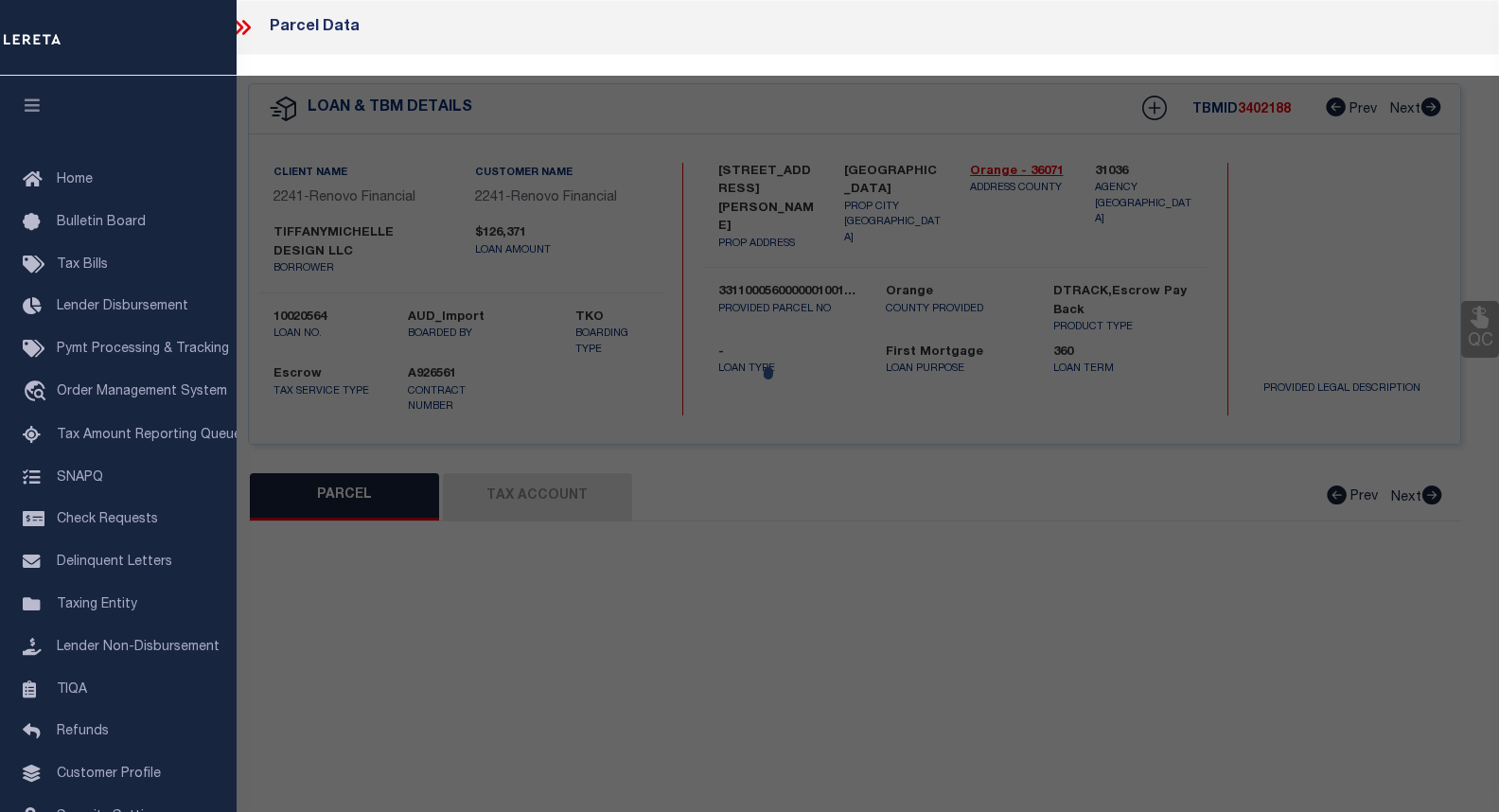
select select "CP"
type input "TIFFANYMICHELLE DESIGN LLC"
select select "AGW"
select select
type input "[STREET_ADDRESS][PERSON_NAME]"
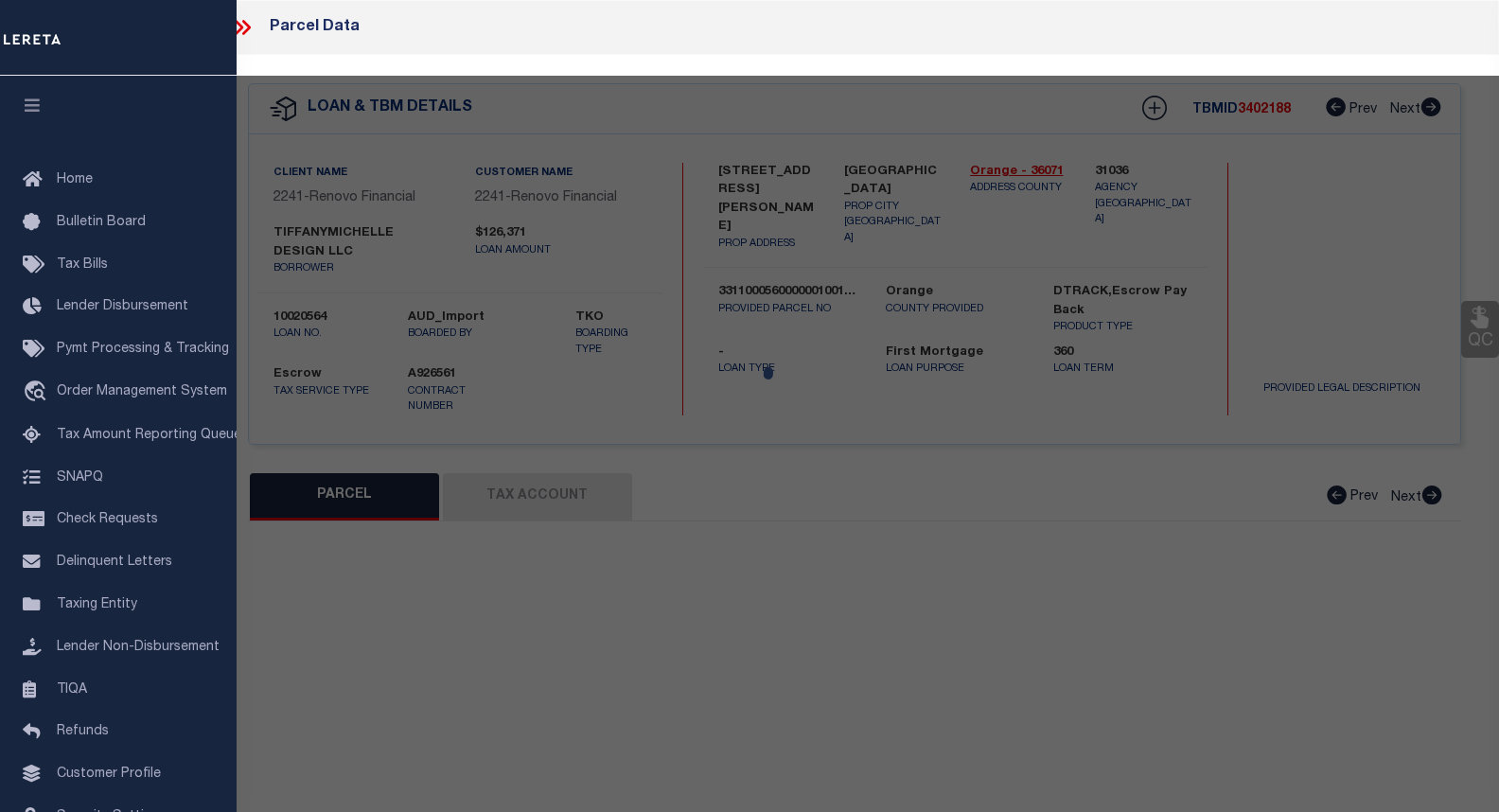
checkbox input "false"
type input "[GEOGRAPHIC_DATA]"
type textarea "[GEOGRAPHIC_DATA] [STREET_ADDRESS]"
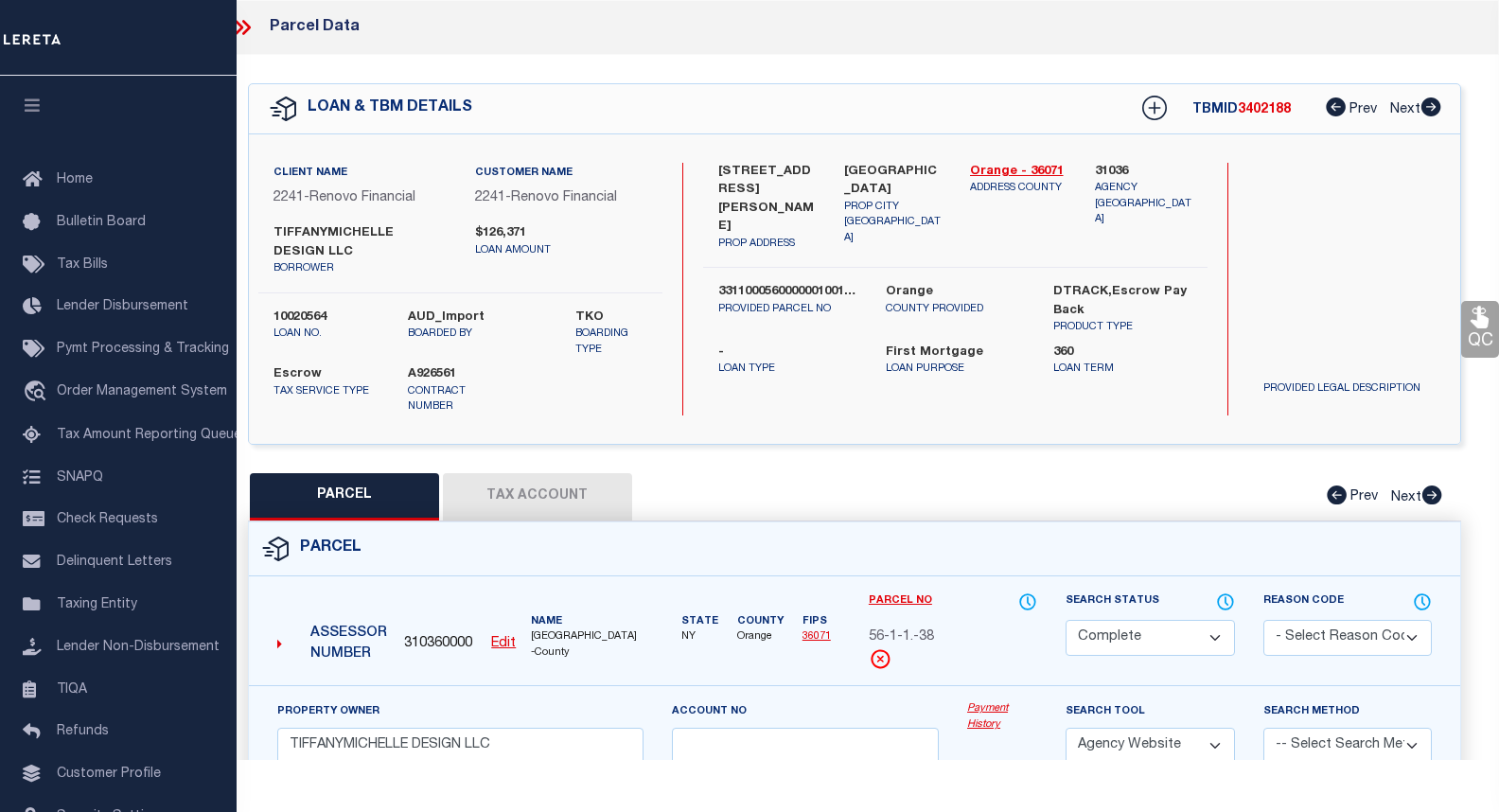
click at [530, 473] on button "Tax Account" at bounding box center [537, 496] width 190 height 47
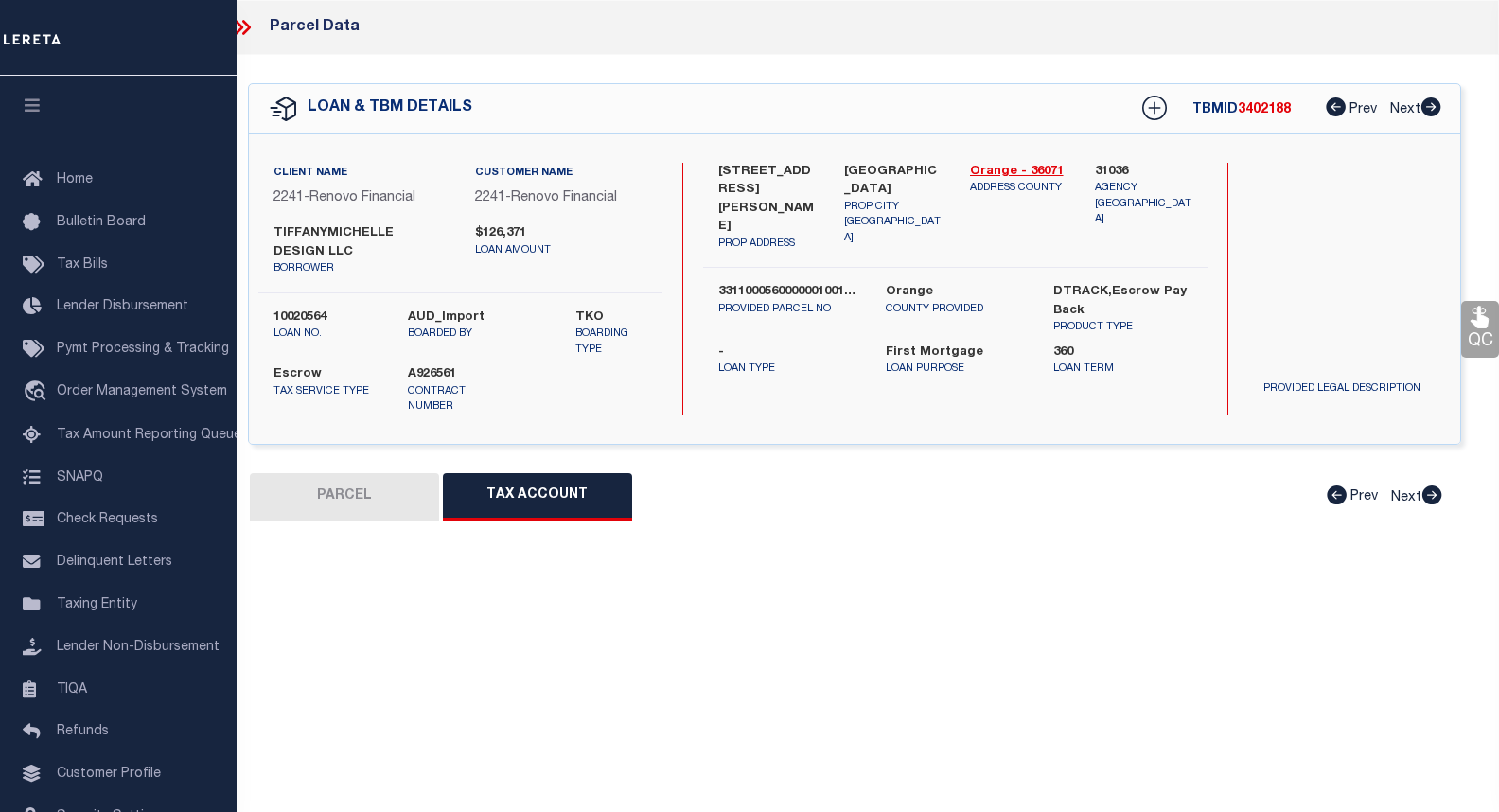
select select "100"
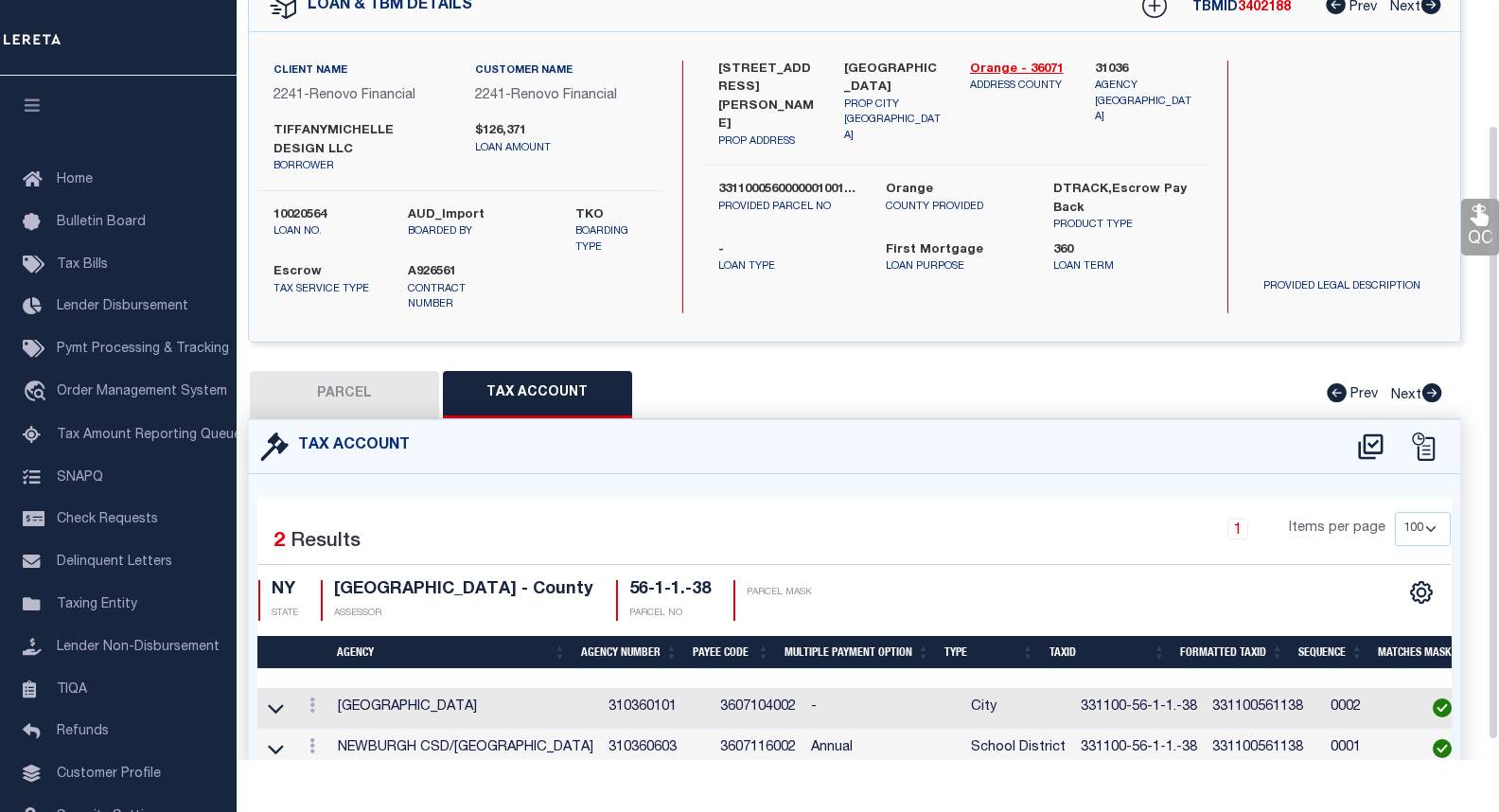
scroll to position [178, 0]
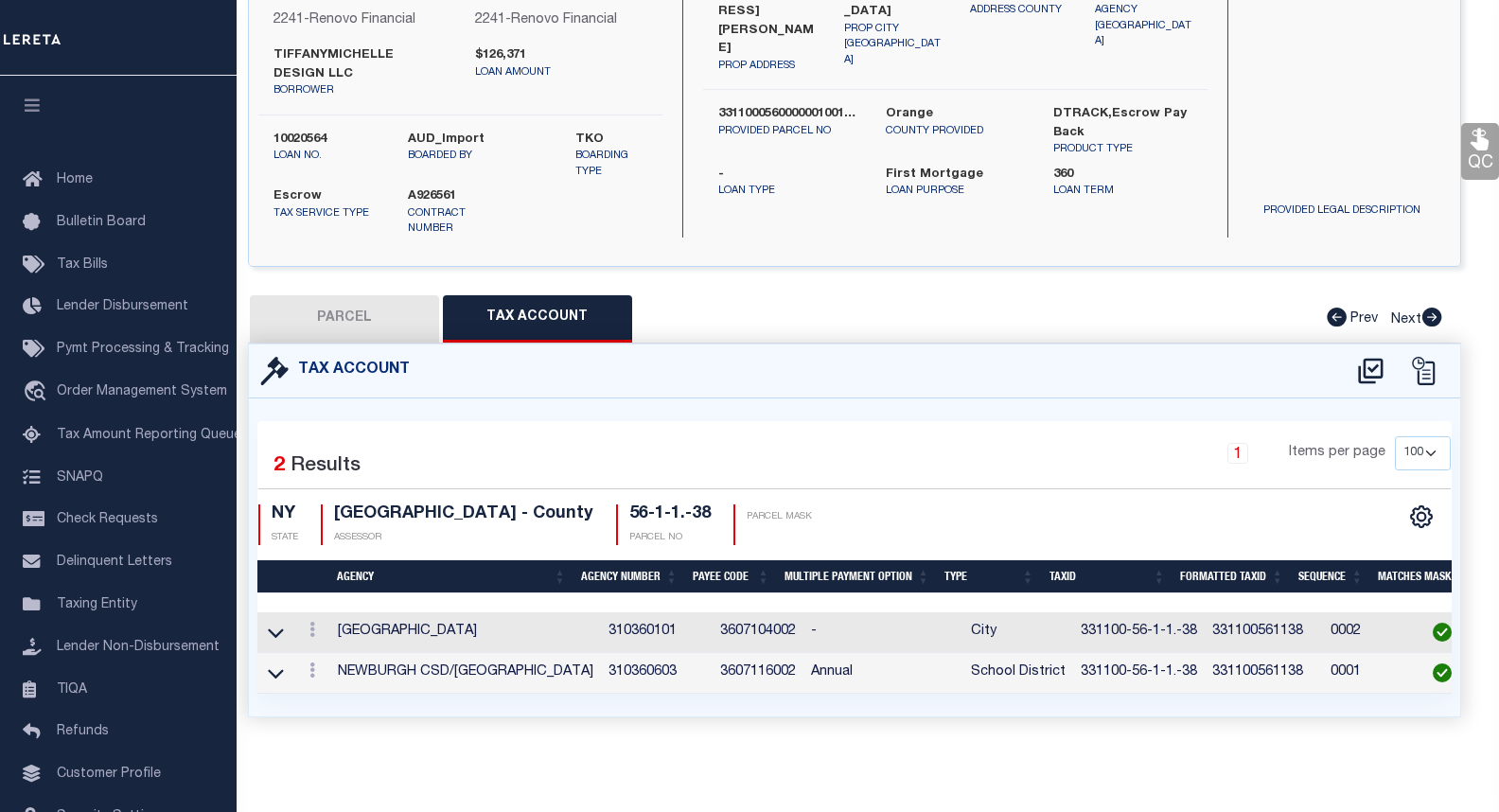
click at [349, 301] on button "PARCEL" at bounding box center [344, 318] width 190 height 47
select select "AS"
select select
checkbox input "false"
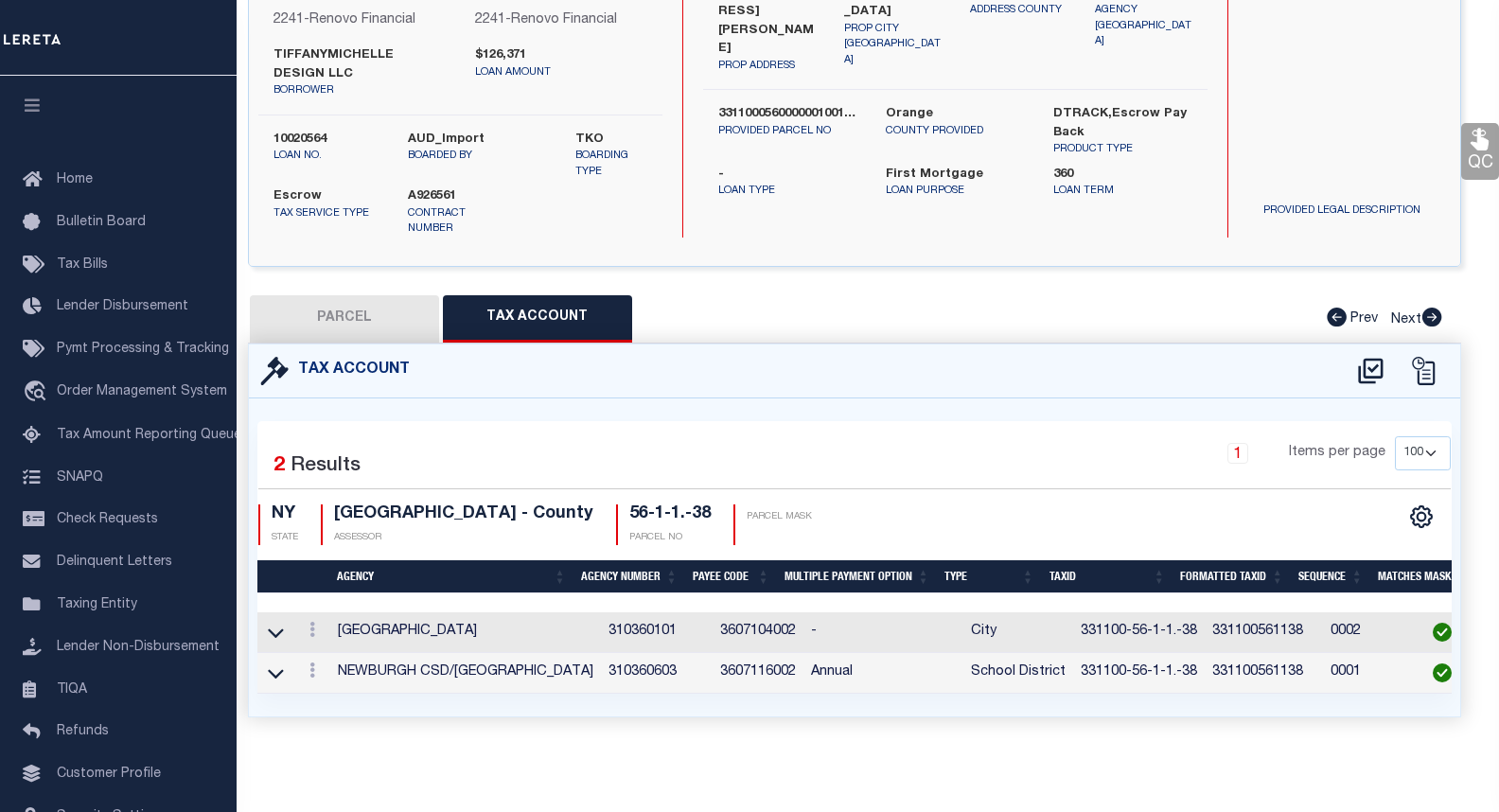
select select "CP"
type input "TIFFANYMICHELLE DESIGN LLC"
select select "AGW"
select select
type input "[STREET_ADDRESS][PERSON_NAME]"
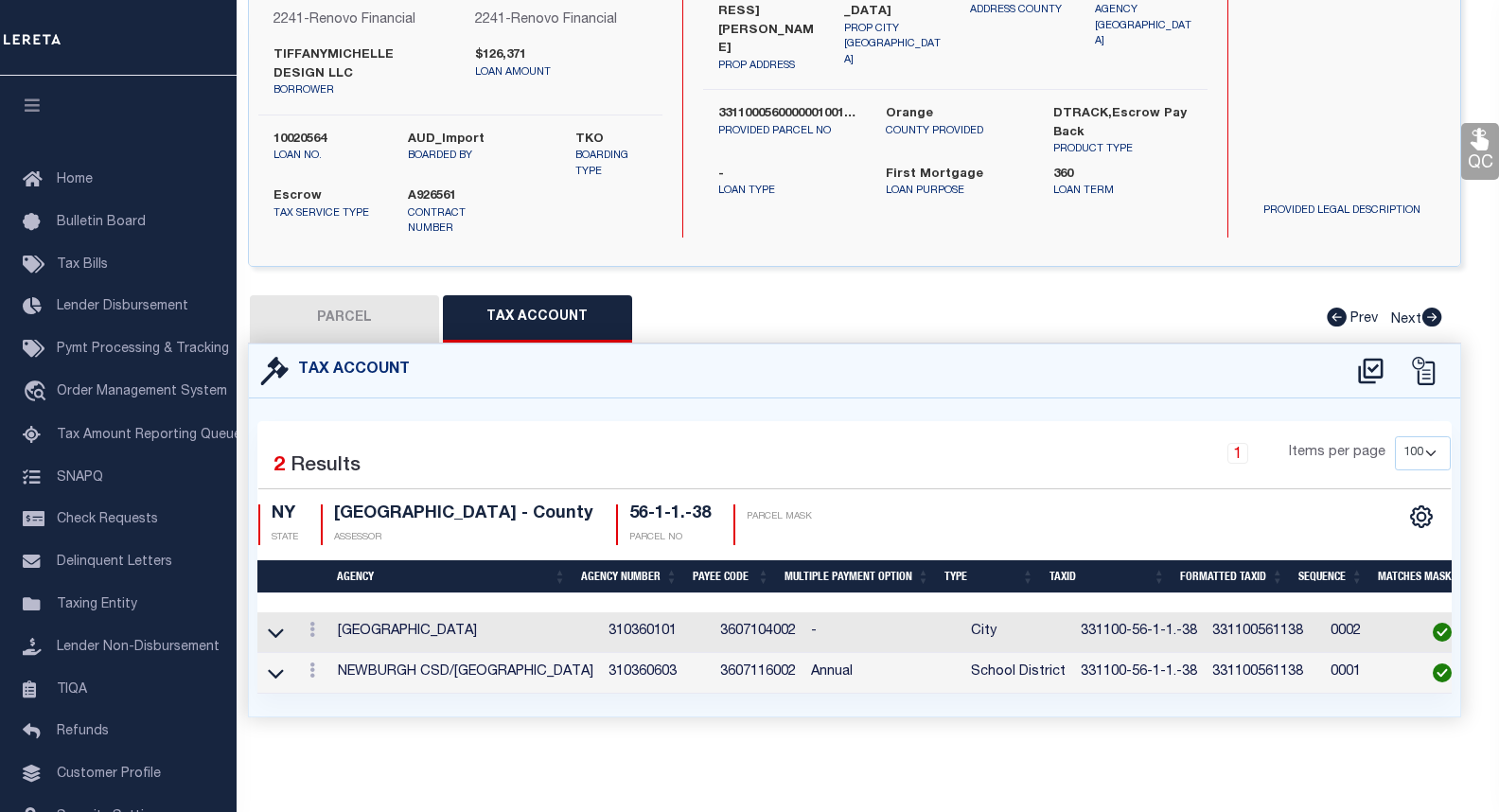
checkbox input "false"
type input "NEWBURGH, NY 12550"
type textarea "[GEOGRAPHIC_DATA] [STREET_ADDRESS]"
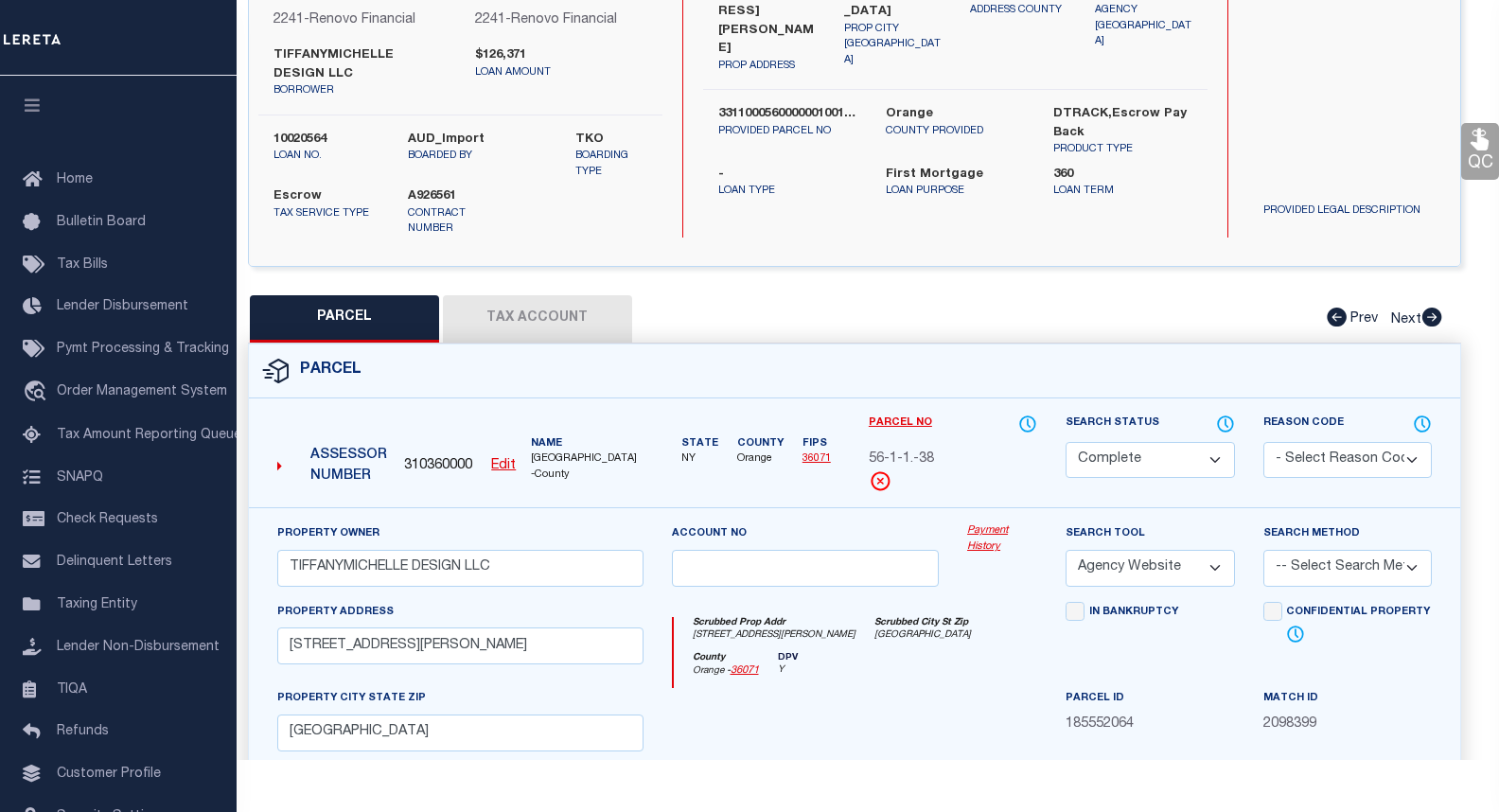
click at [993, 523] on link "Payment History" at bounding box center [1002, 539] width 70 height 31
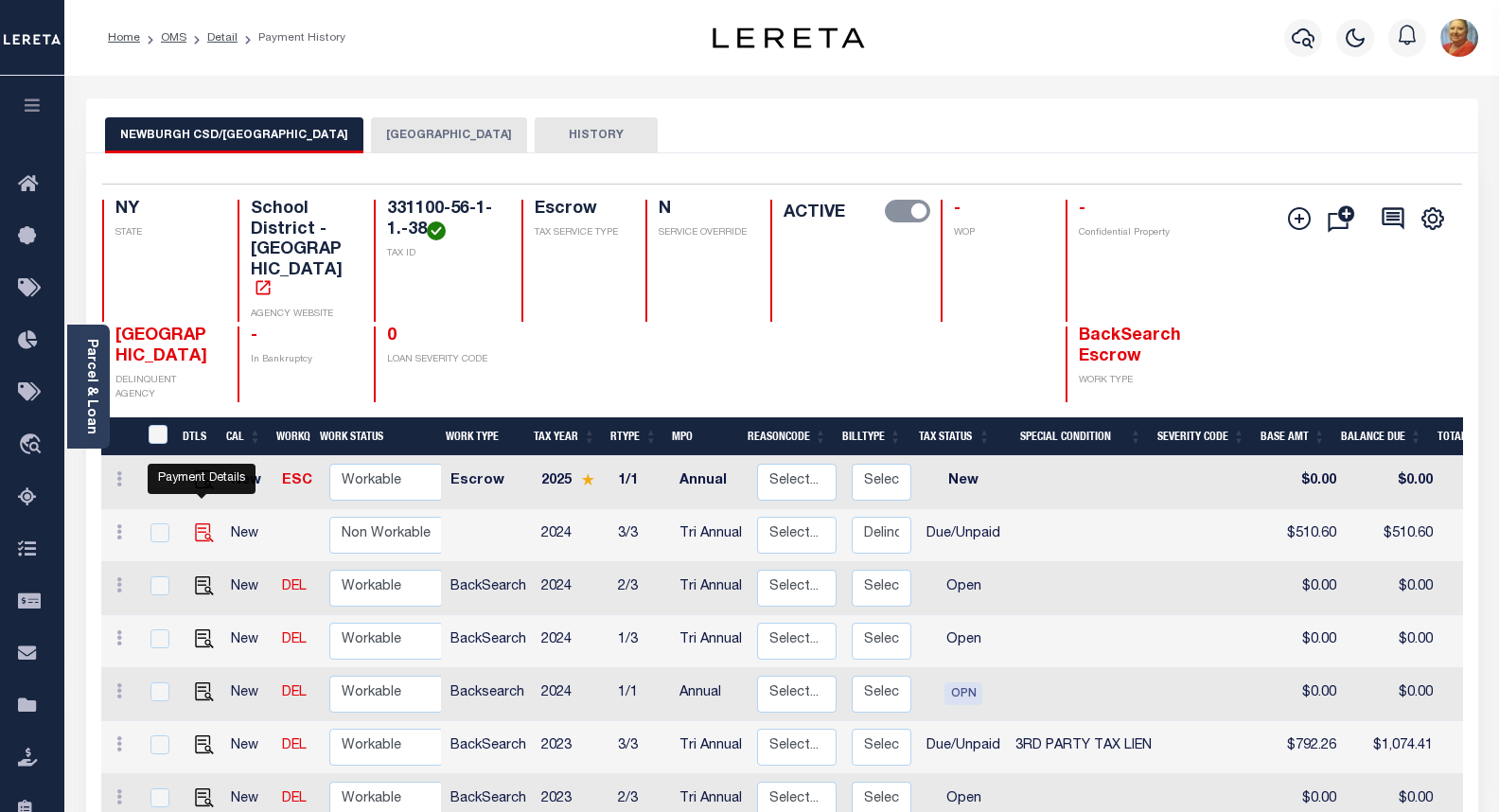
click at [195, 523] on img "" at bounding box center [205, 533] width 19 height 19
checkbox input "true"
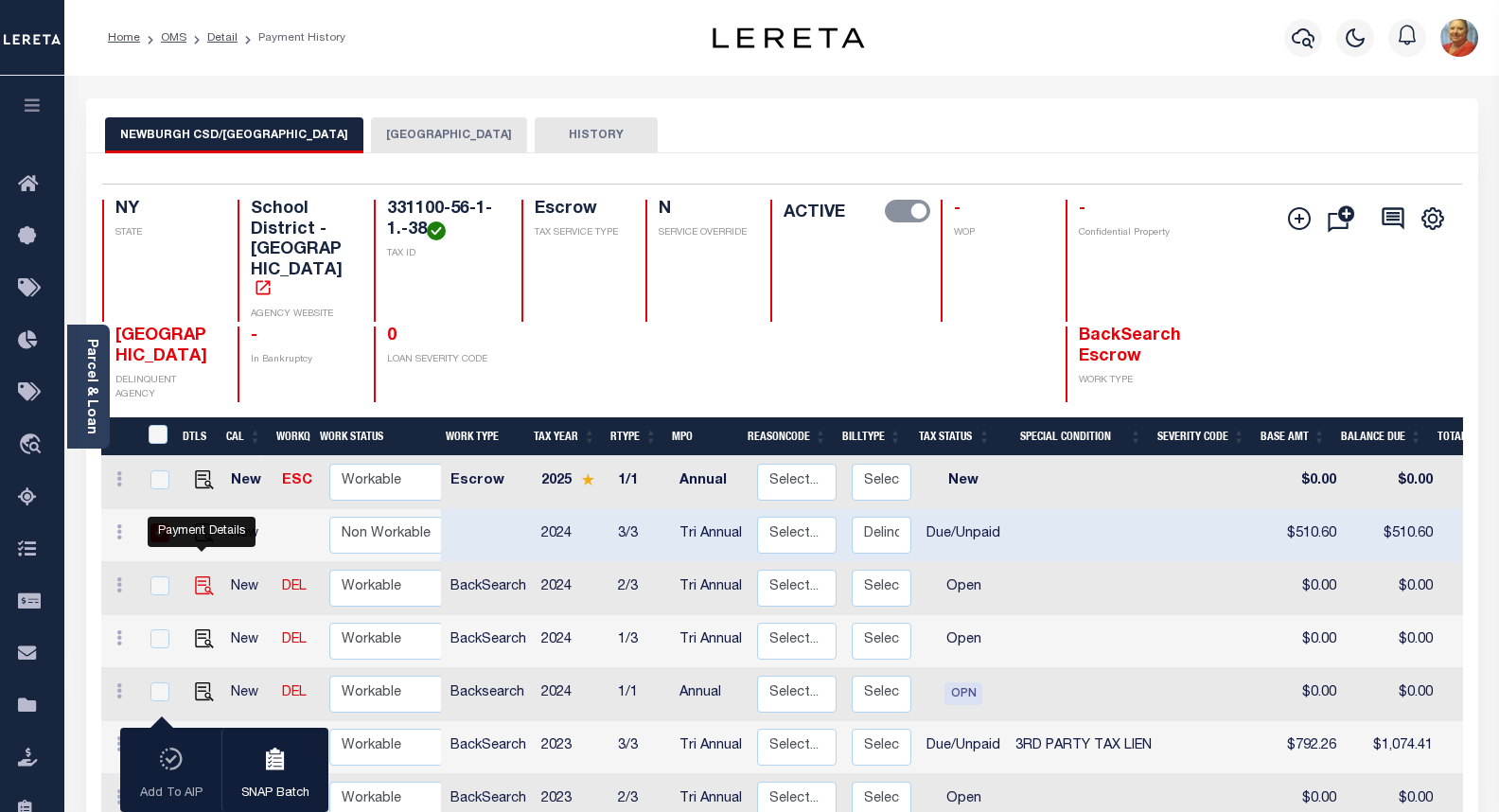
click at [202, 576] on img "" at bounding box center [205, 586] width 19 height 19
checkbox input "true"
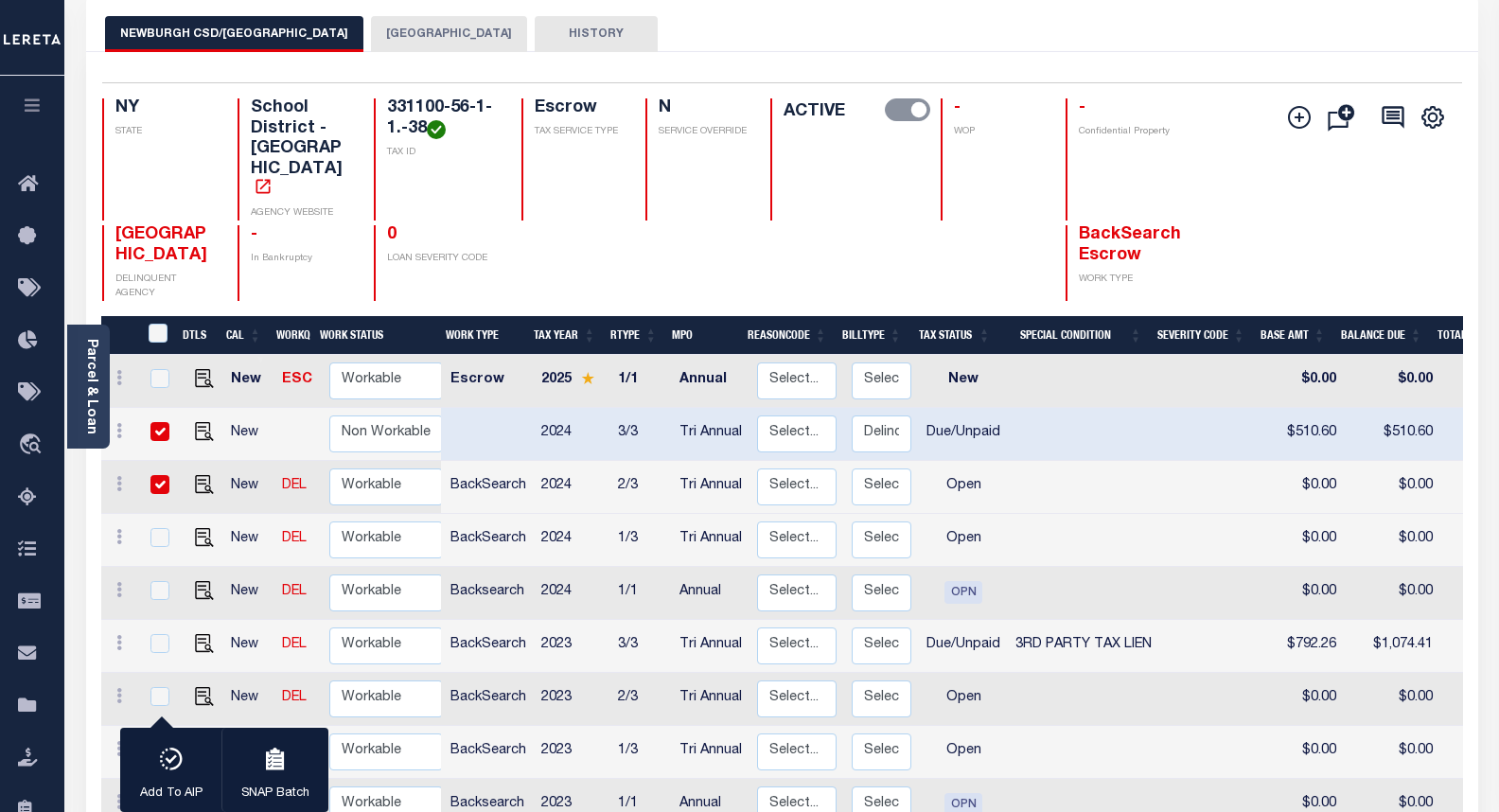
scroll to position [190, 0]
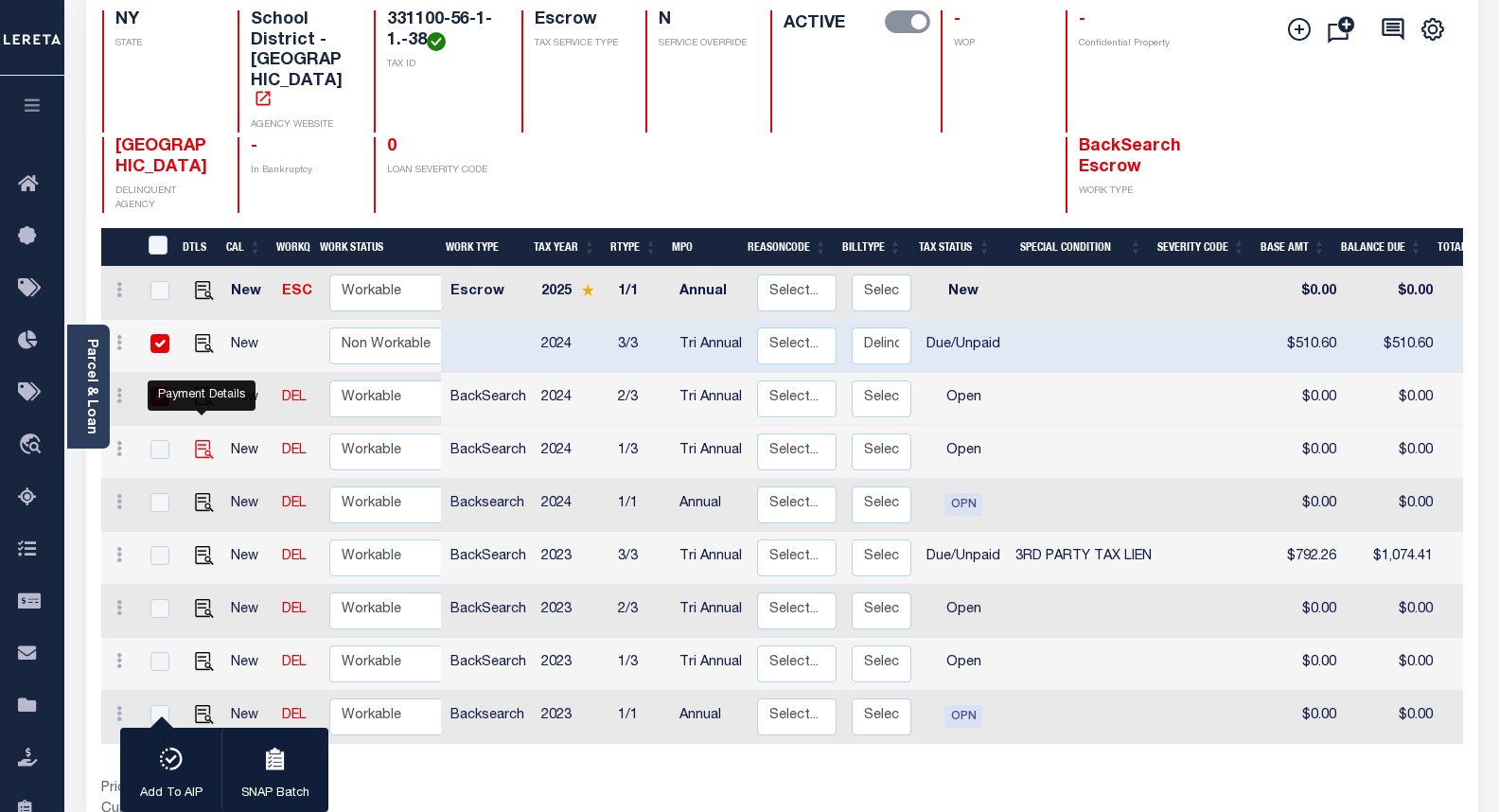
click at [207, 440] on img "" at bounding box center [205, 449] width 19 height 19
checkbox input "true"
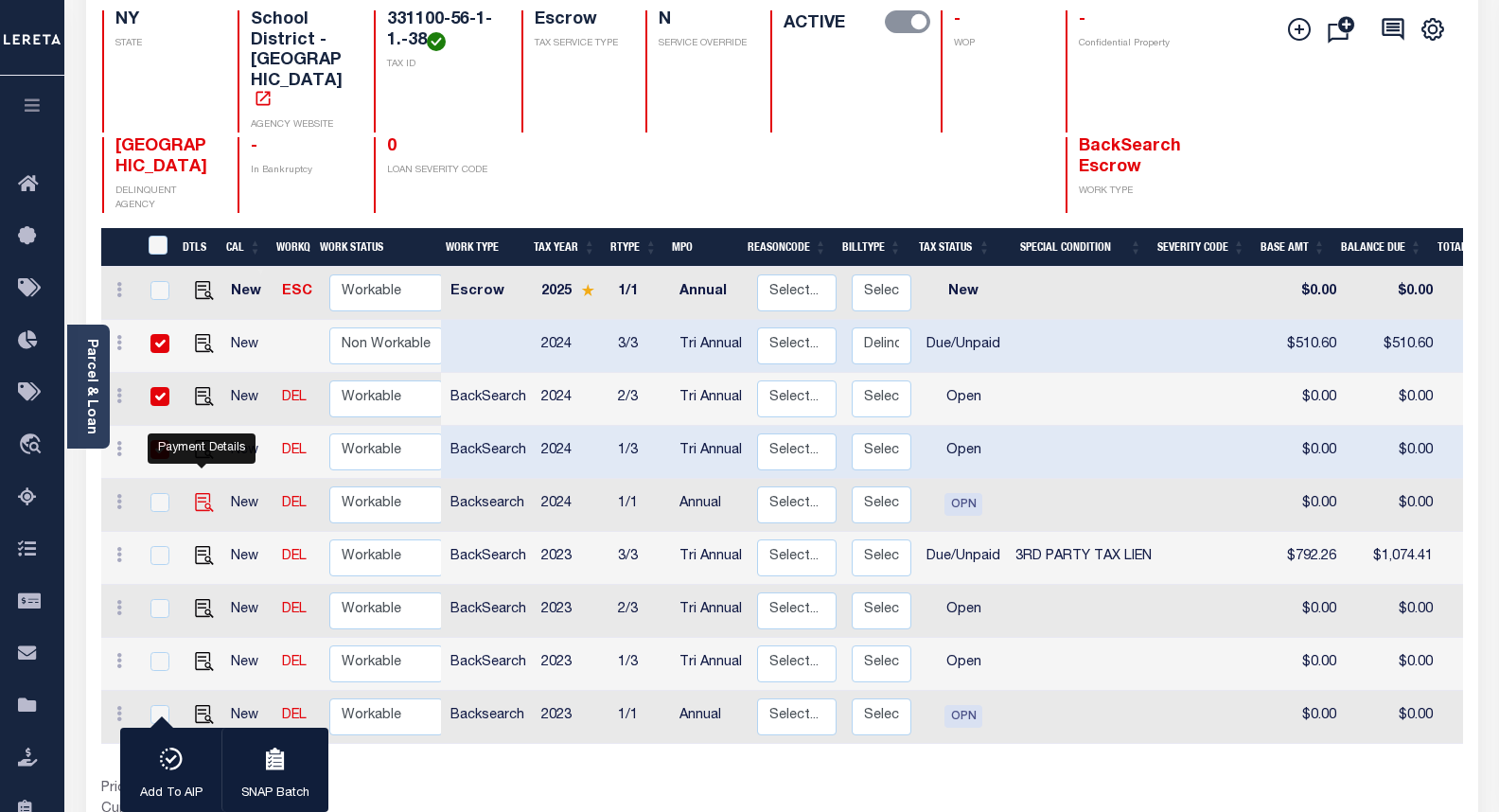
click at [205, 493] on img "" at bounding box center [205, 502] width 19 height 19
checkbox input "true"
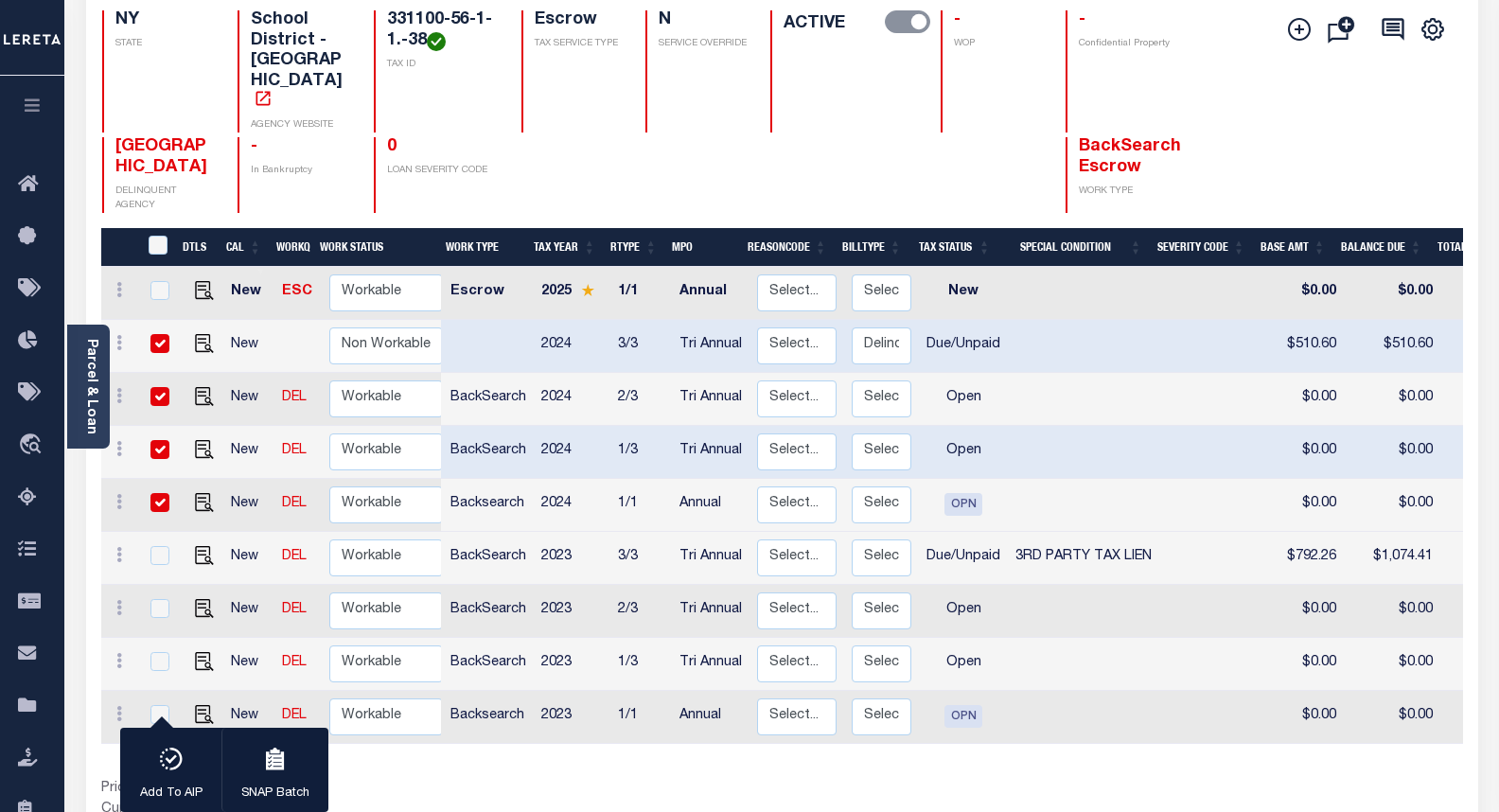
click at [153, 493] on input "checkbox" at bounding box center [160, 502] width 19 height 19
checkbox input "false"
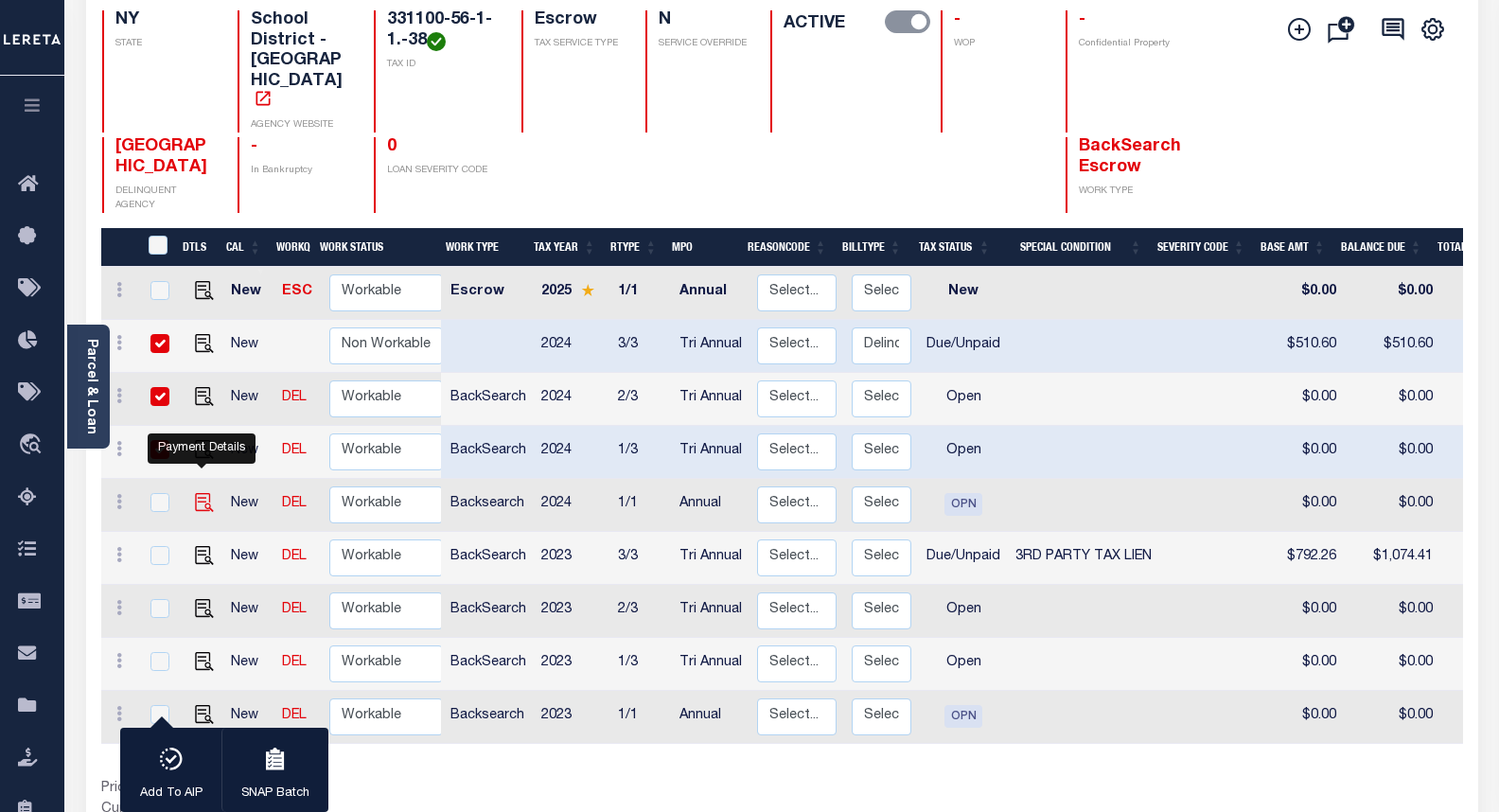
click at [203, 493] on img "" at bounding box center [205, 502] width 19 height 19
checkbox input "true"
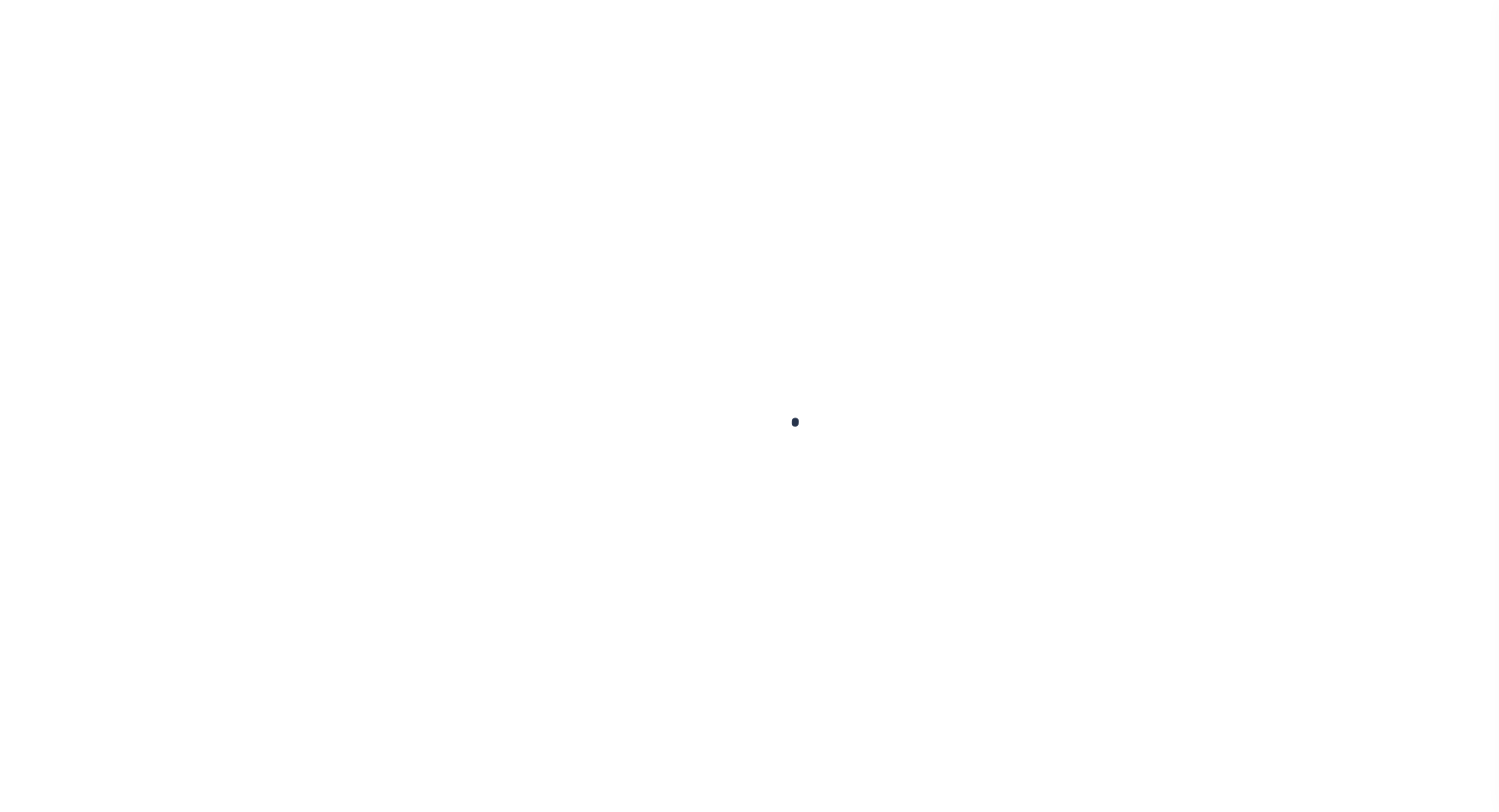
checkbox input "false"
type textarea "Delinquent Payable to City, not CSD Mail to : 83 BROADWAY , NEWBURGH, NY, 12550…"
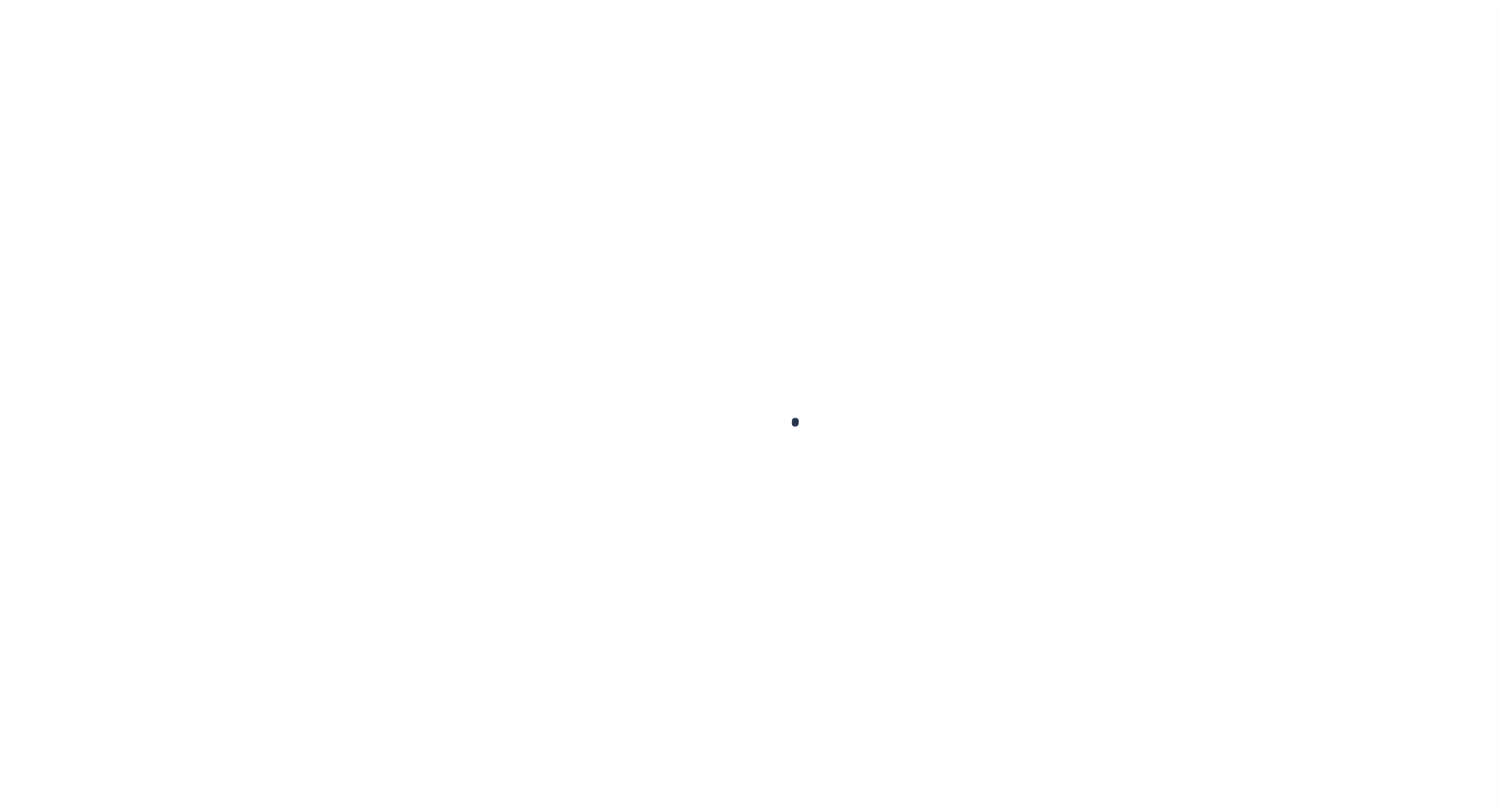
type input "5928"
type input "Tri Annual"
type input "08/14/2025"
select select "DUE"
type input "0"
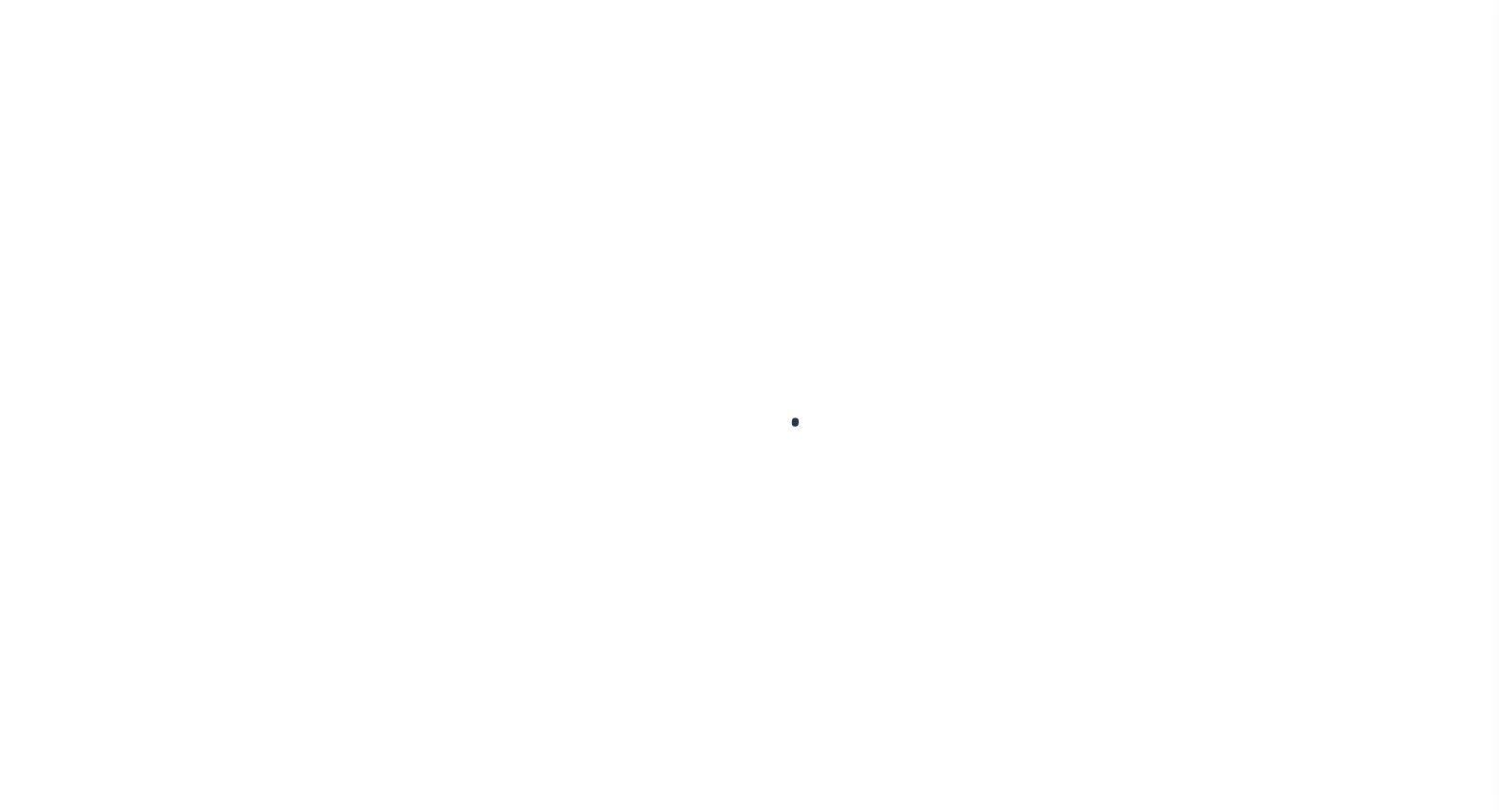
type input "$510.6"
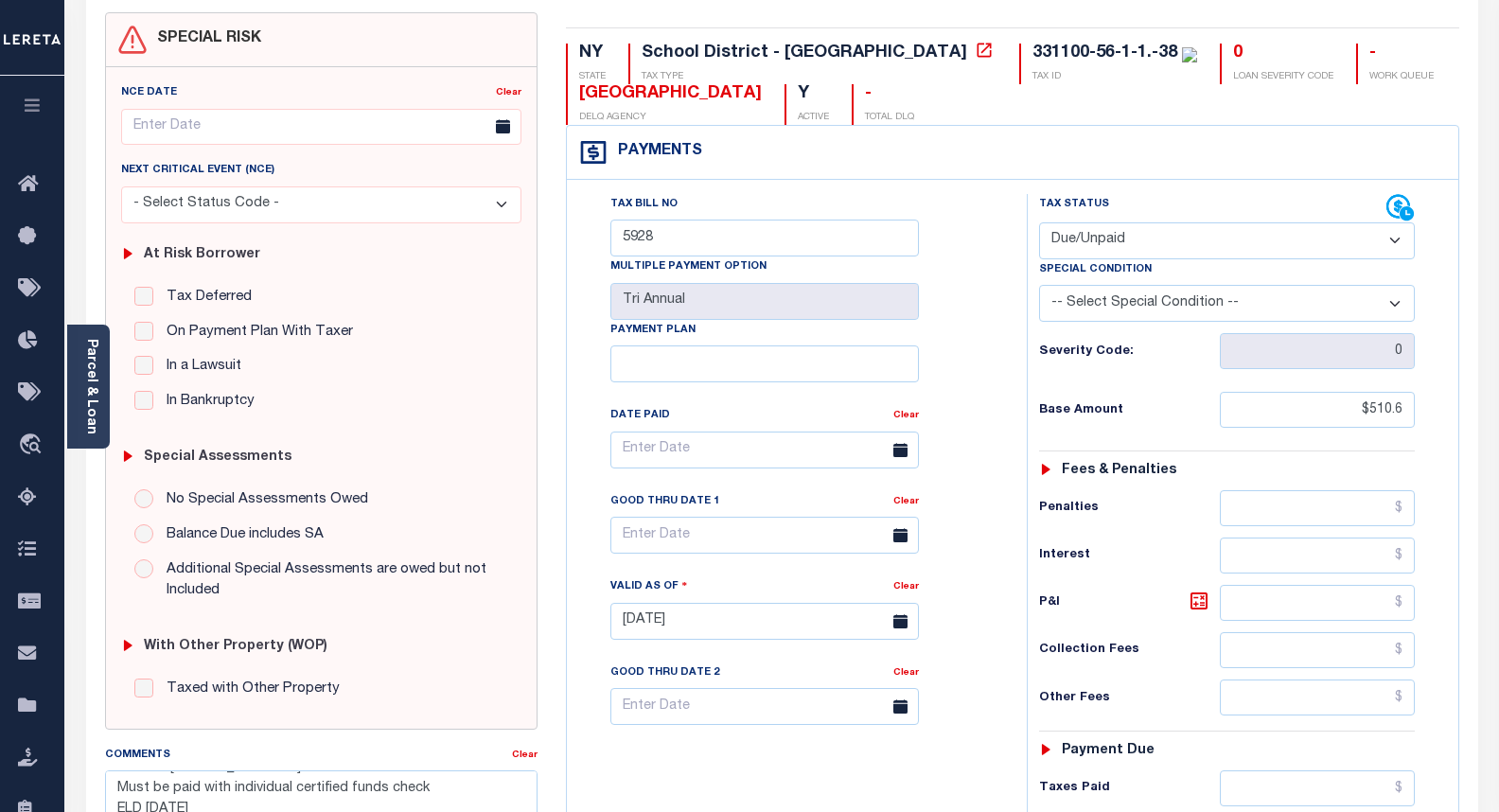
scroll to position [148, 0]
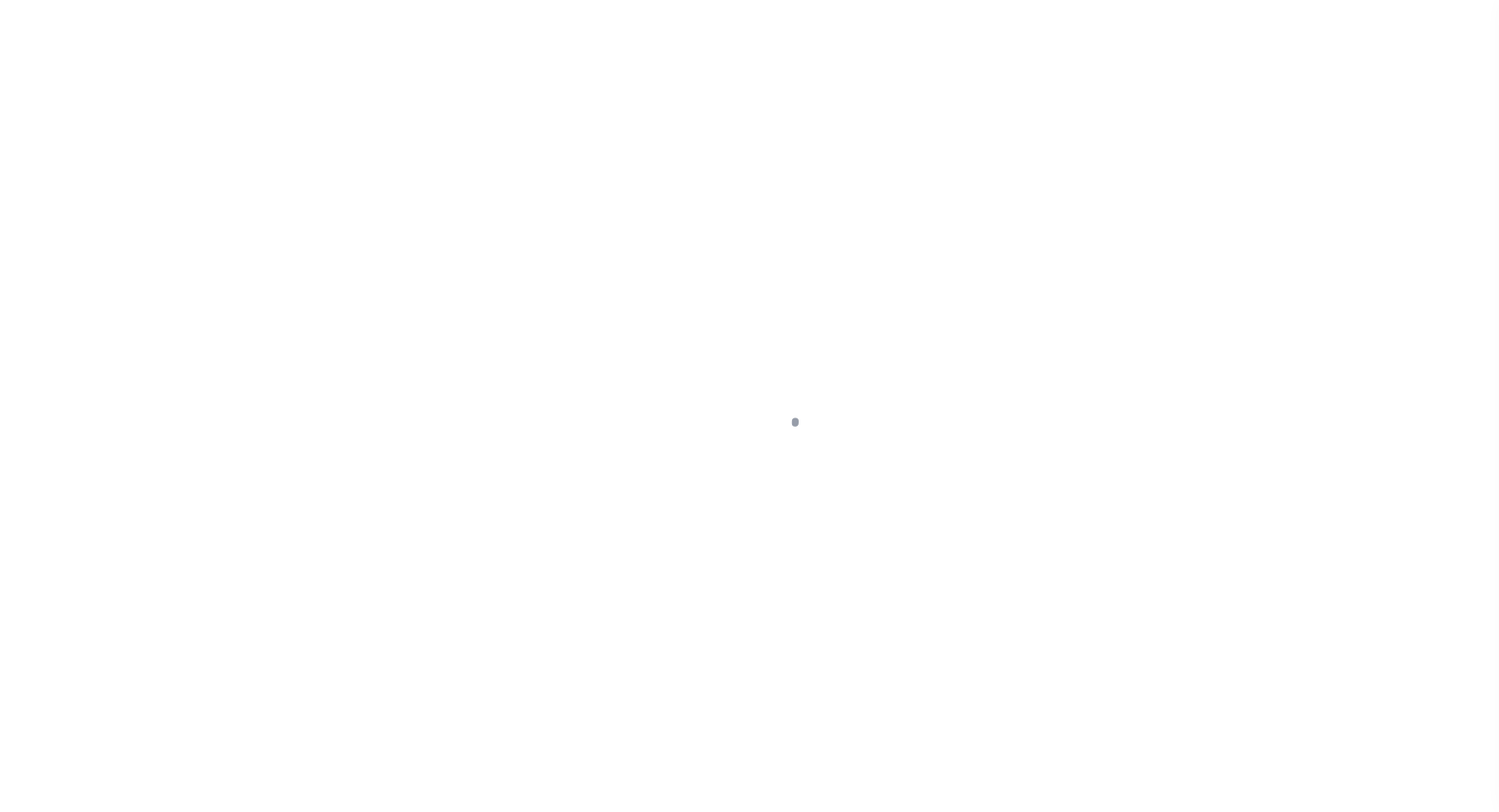
select select "OP2"
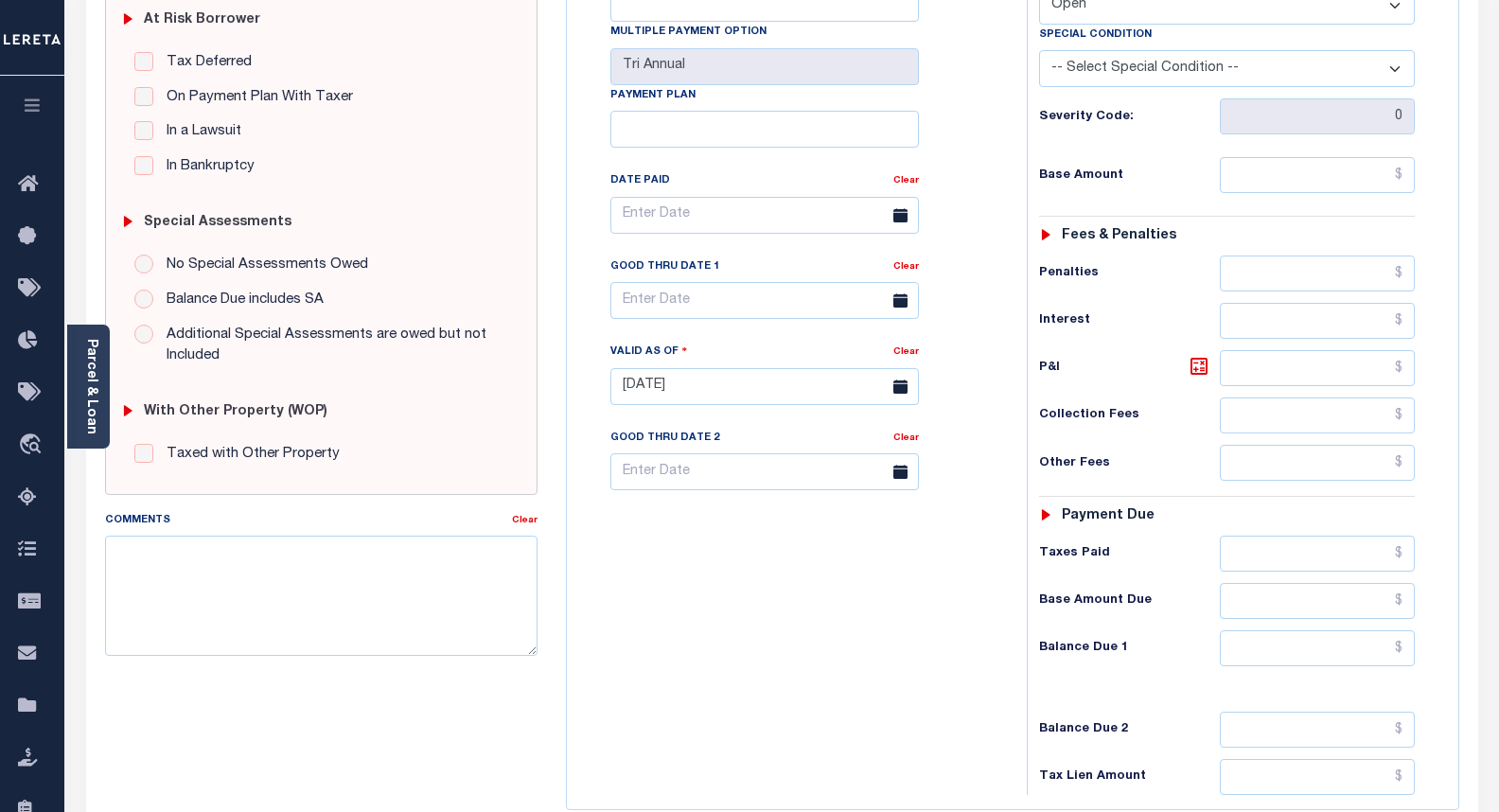
scroll to position [473, 0]
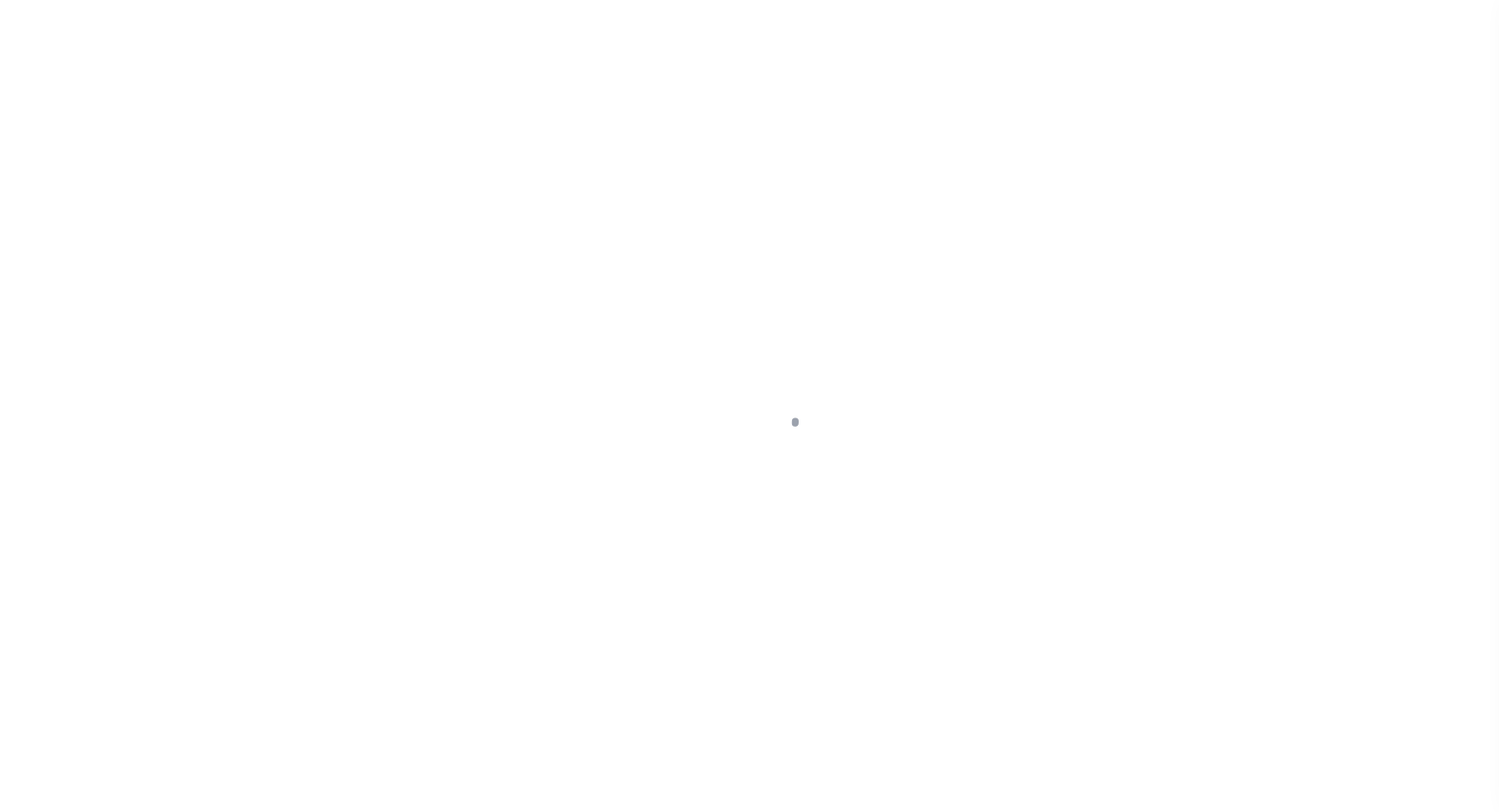
select select "OP2"
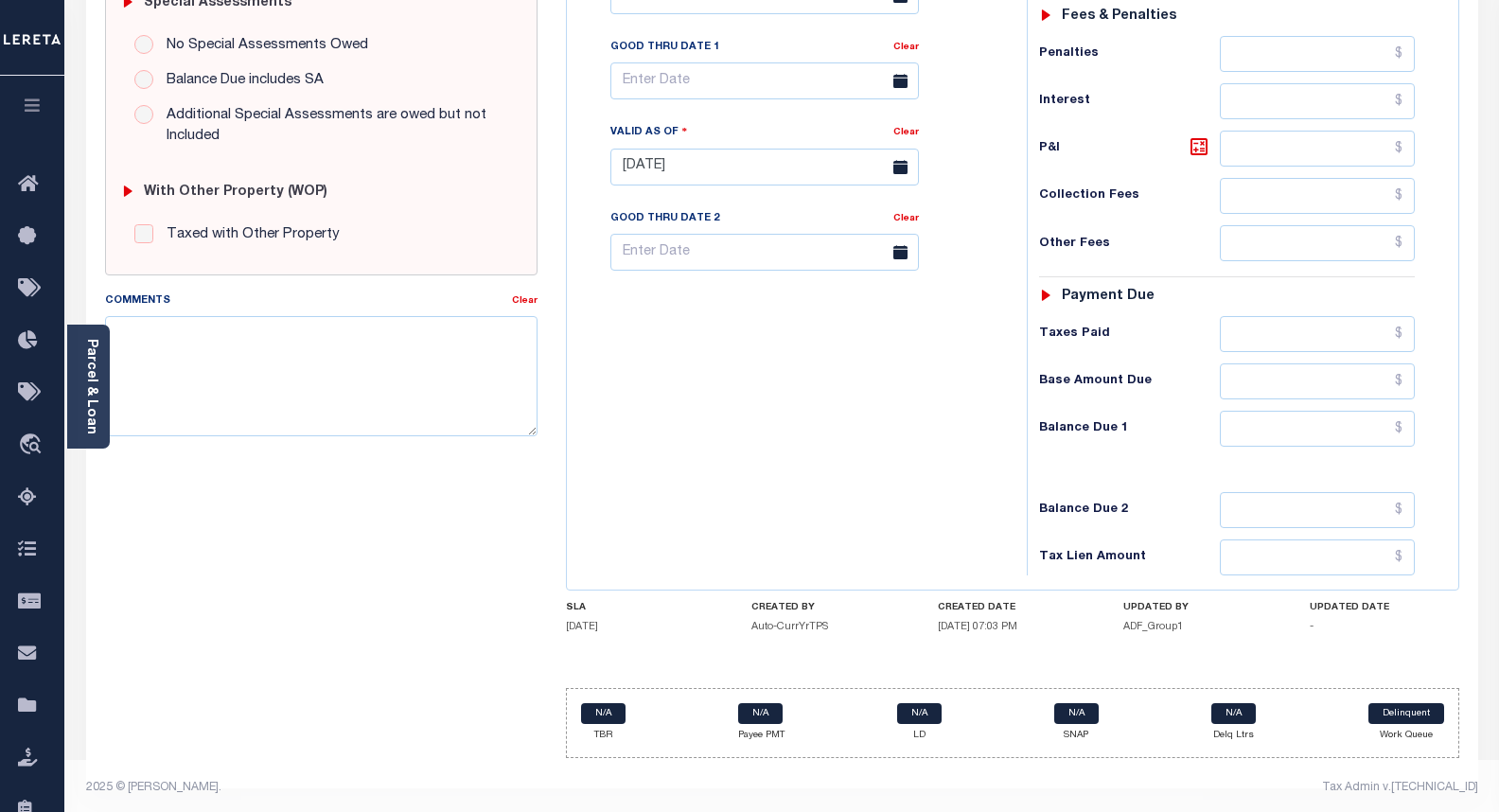
scroll to position [622, 0]
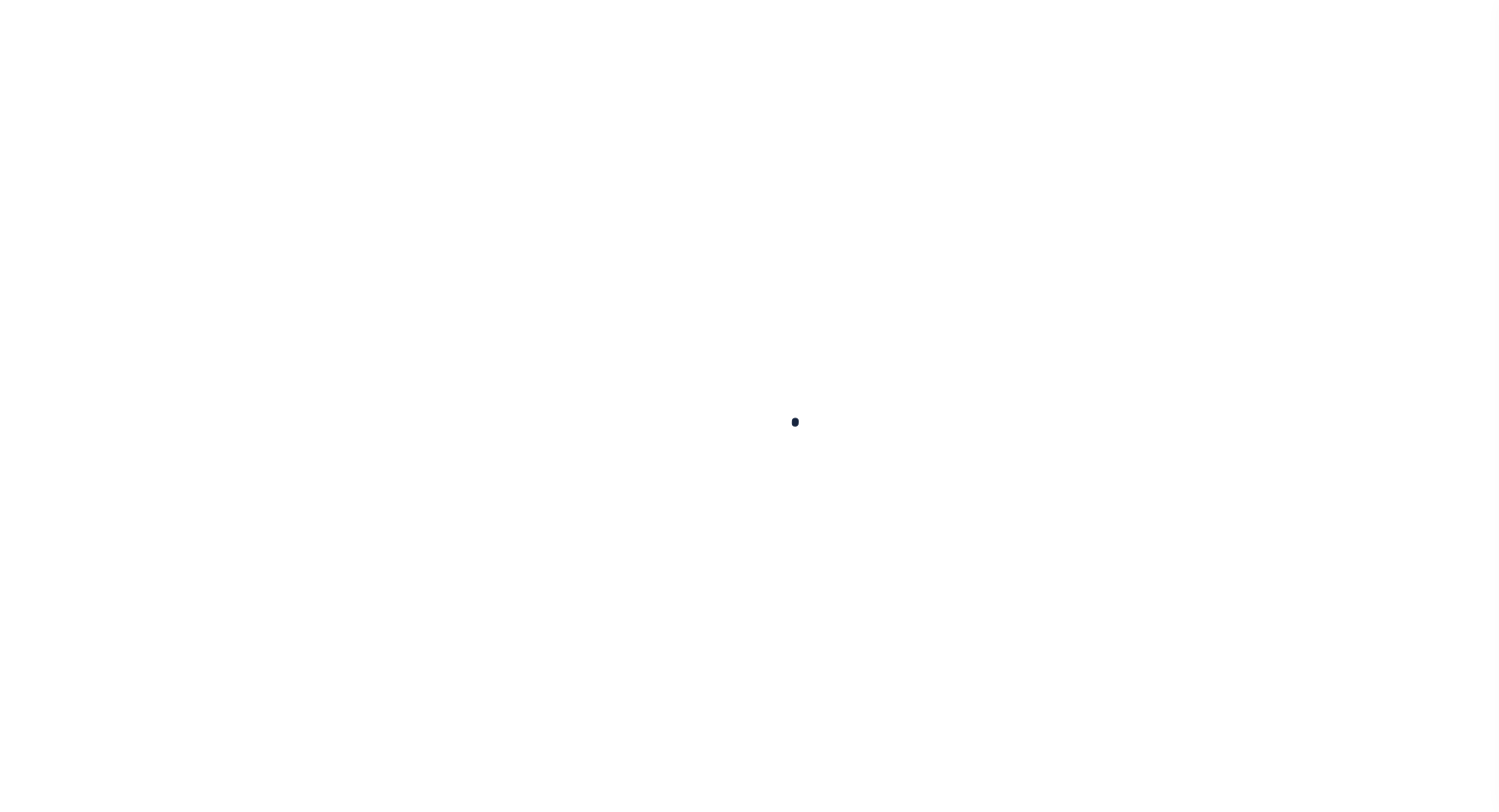
select select "OPN"
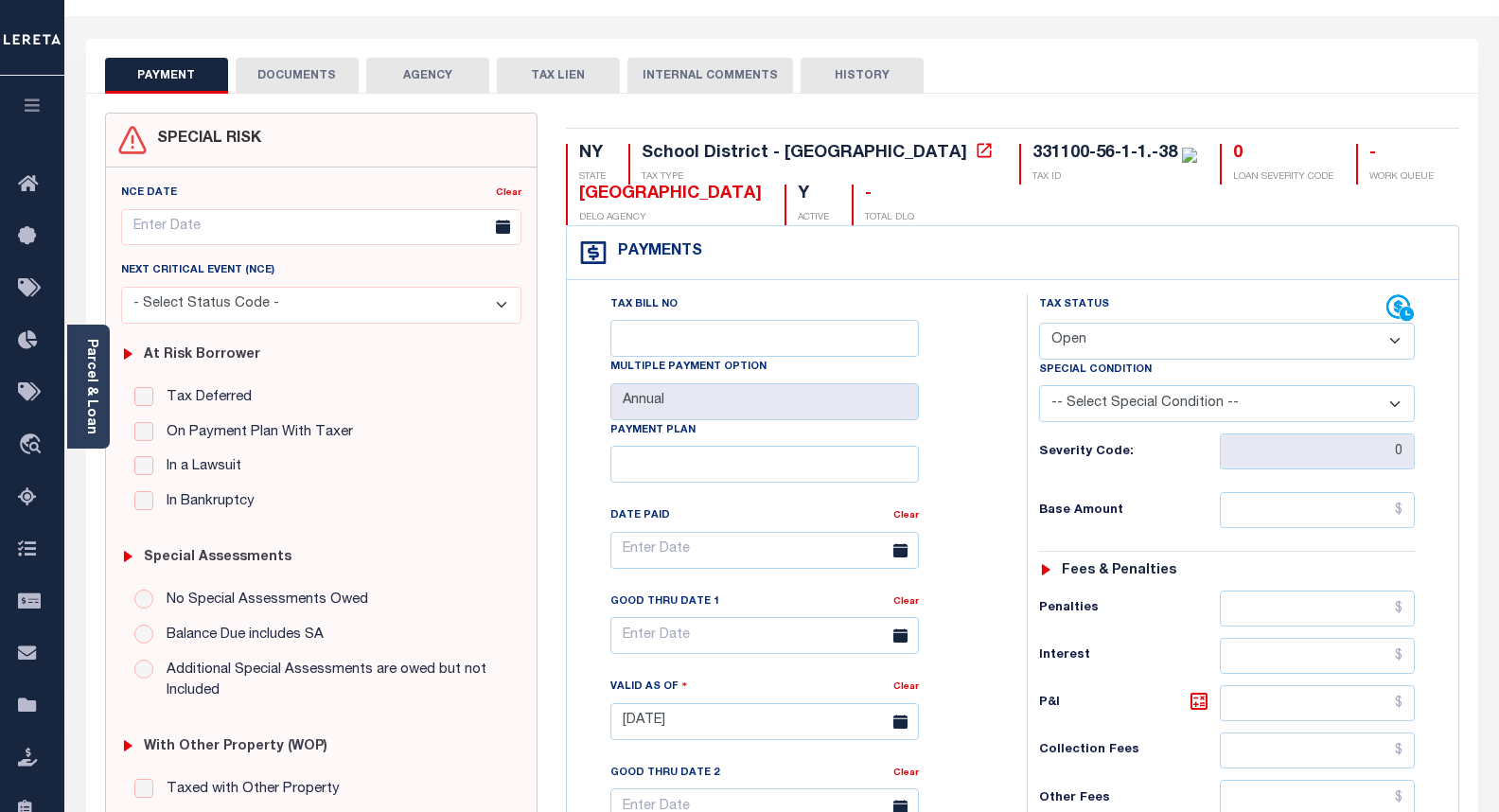
scroll to position [57, 0]
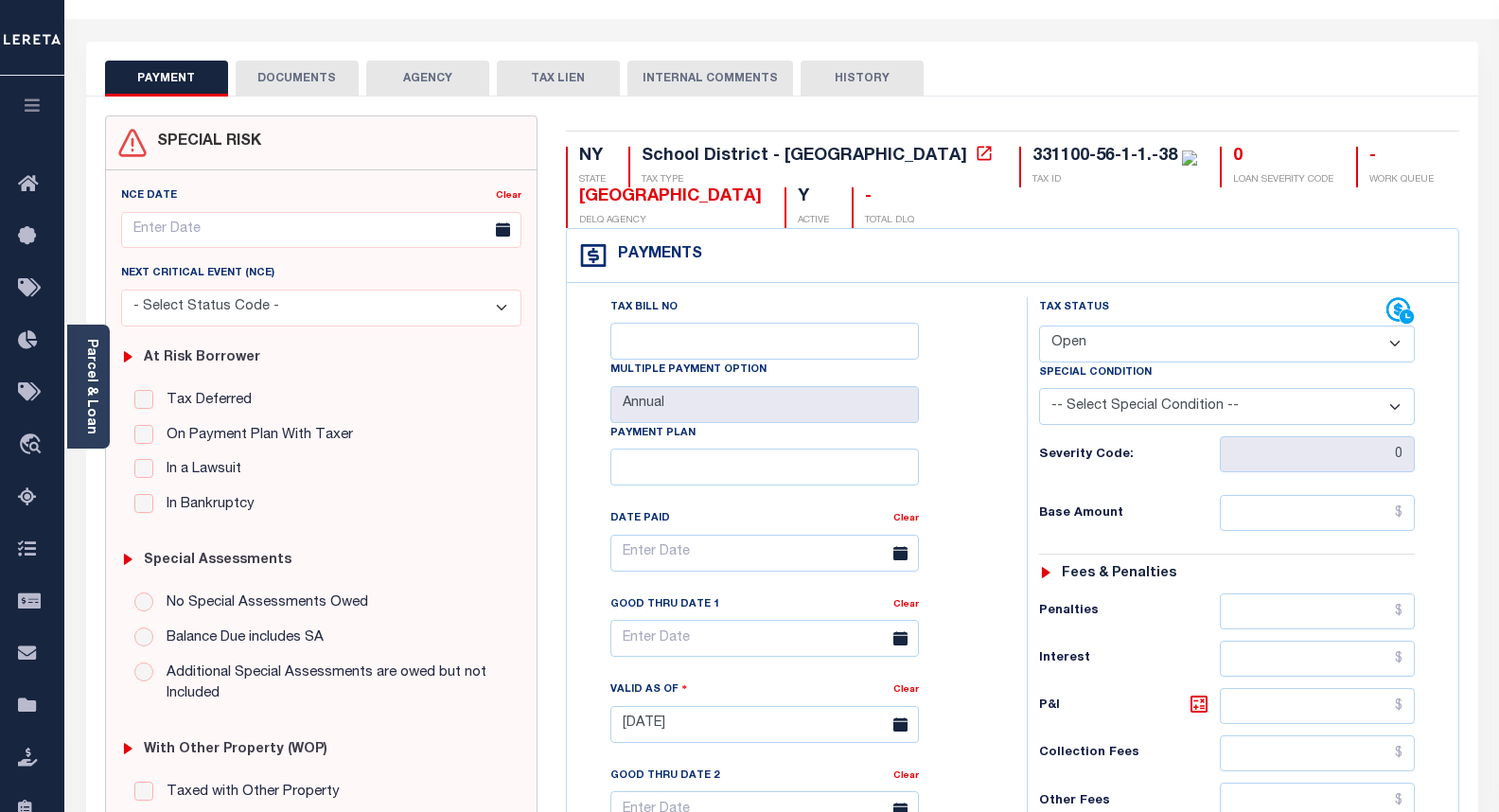
click at [860, 76] on button "HISTORY" at bounding box center [862, 78] width 123 height 36
select select "50"
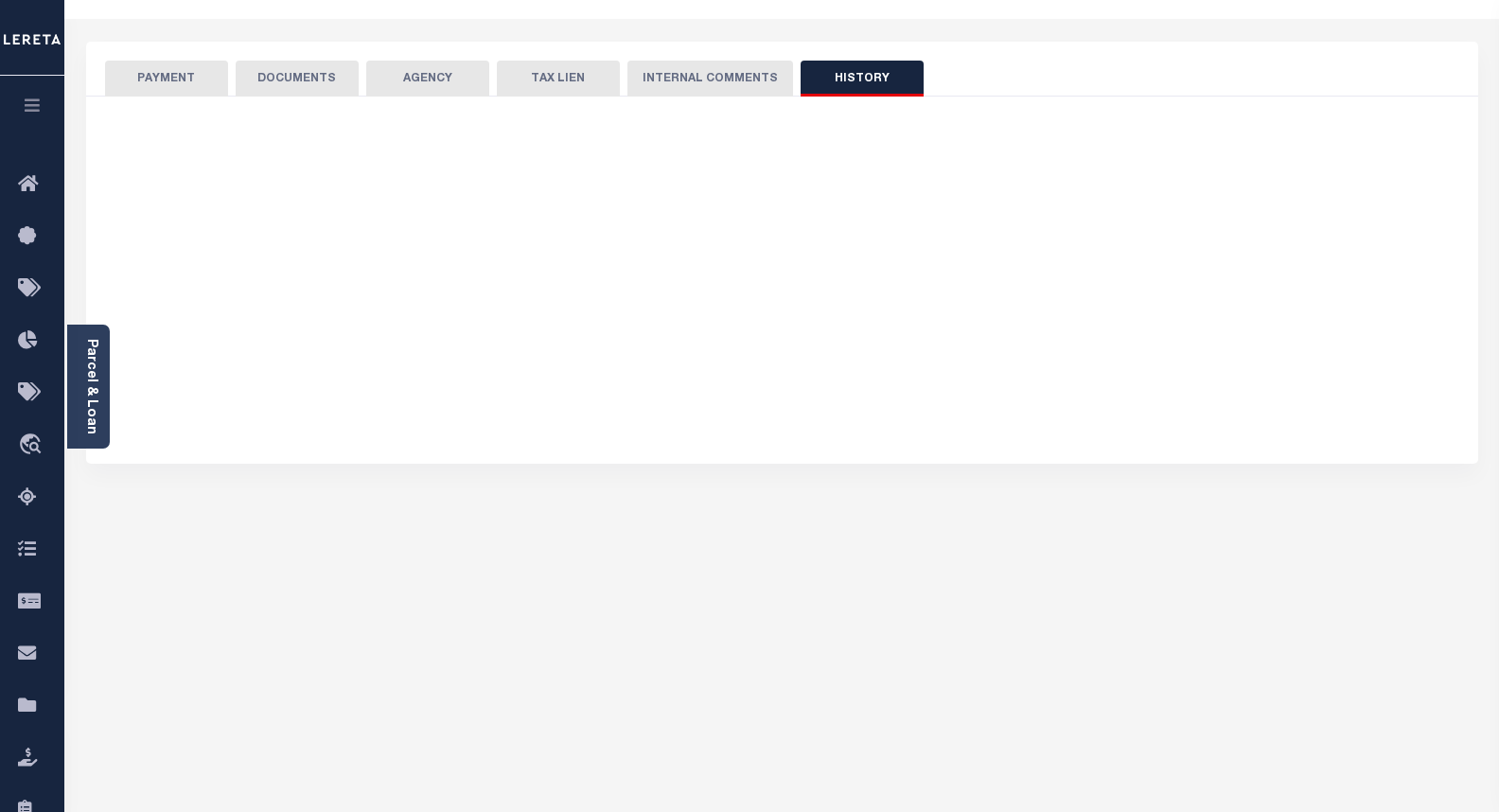
select select "50"
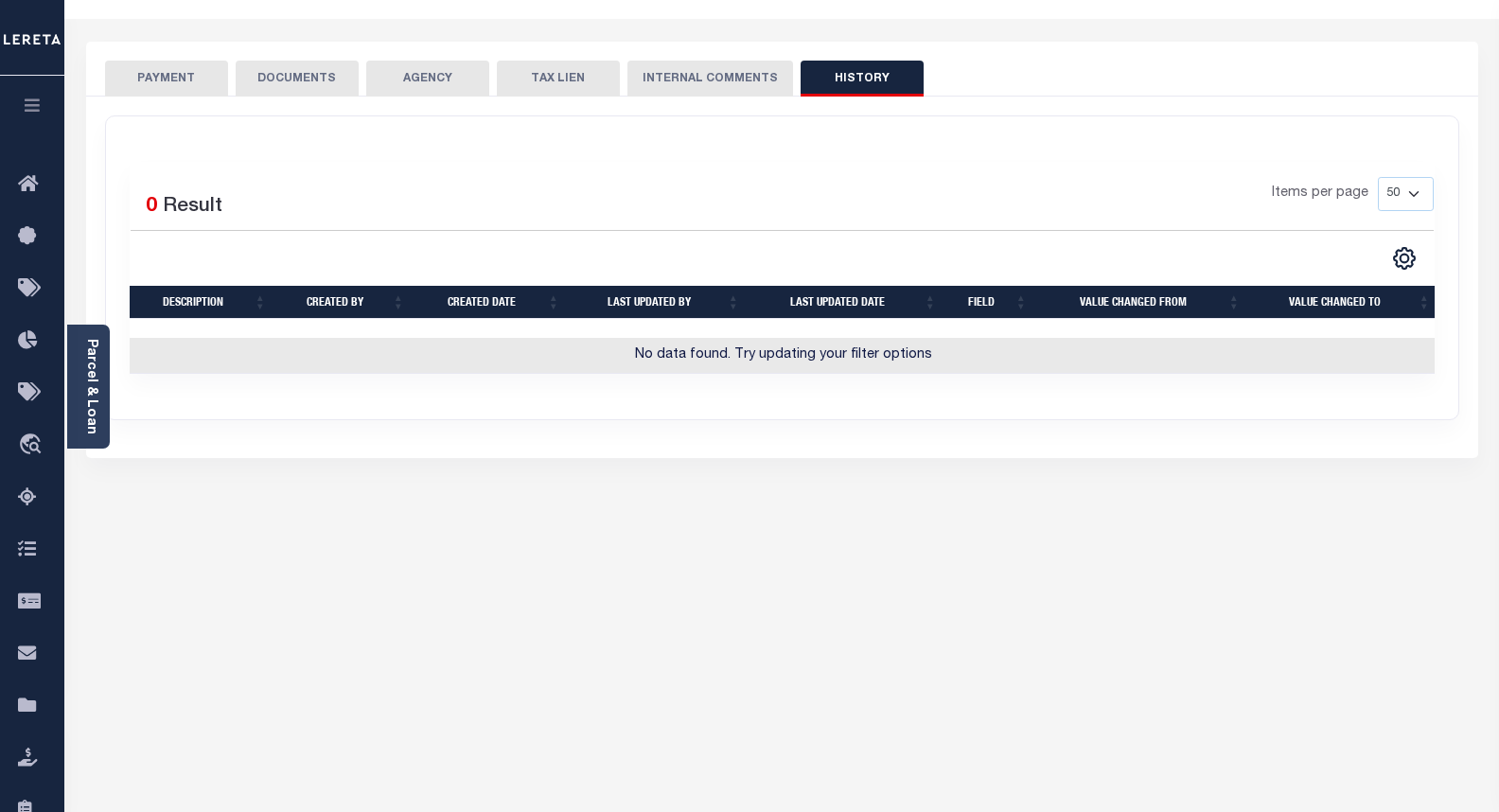
click at [646, 76] on button "INTERNAL COMMENTS" at bounding box center [710, 78] width 165 height 36
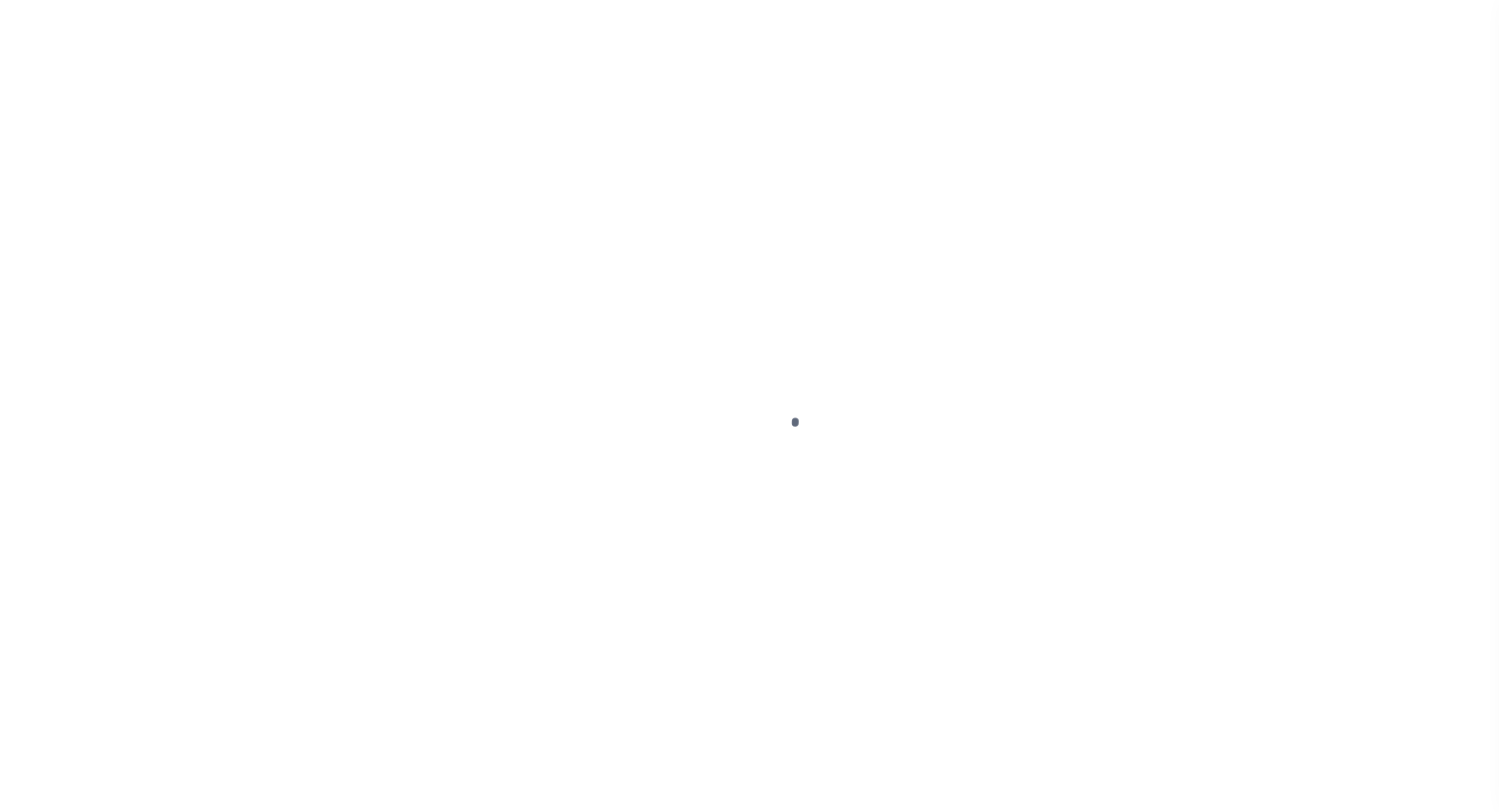
select select "OPN"
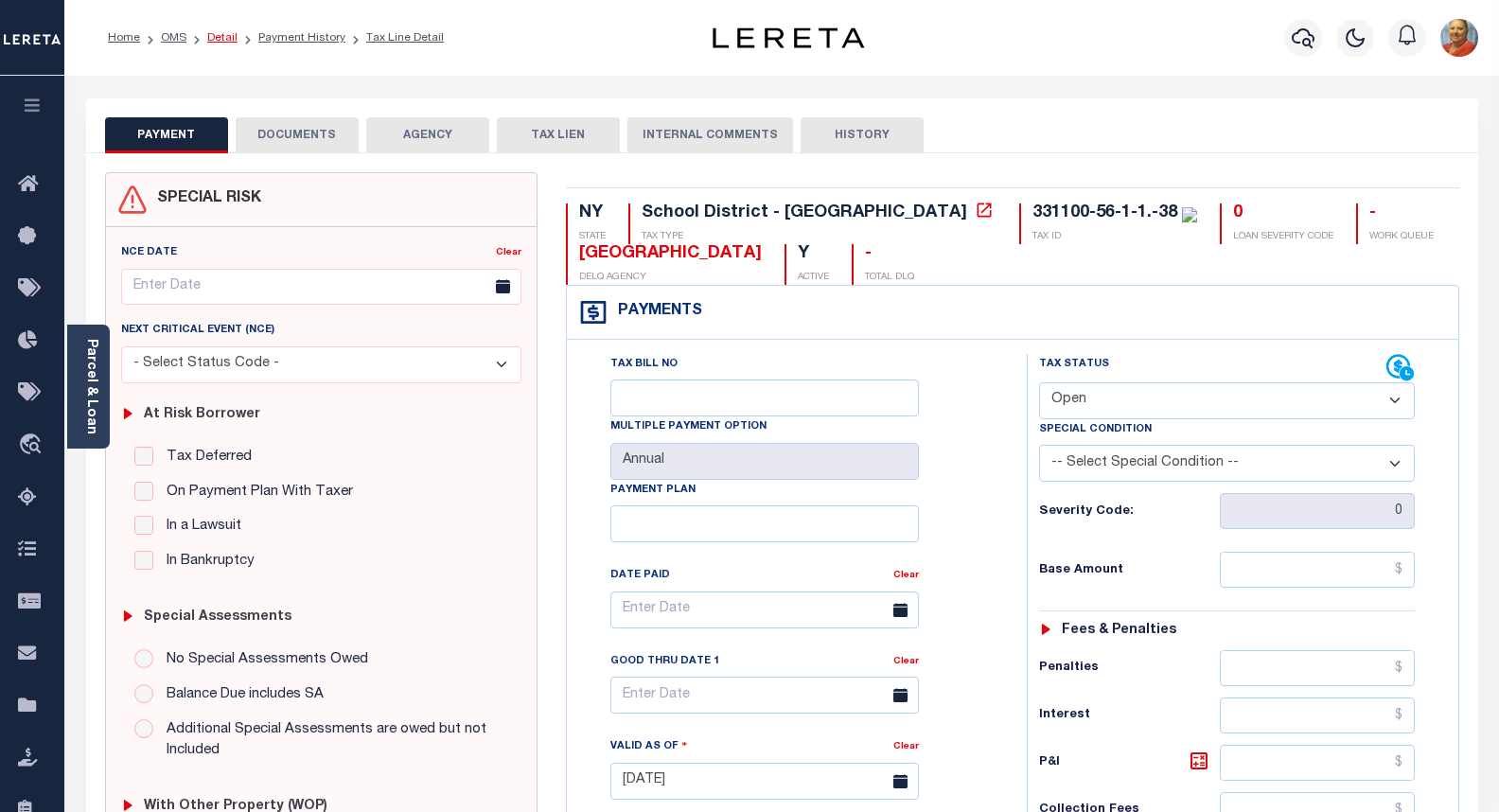
click at [229, 38] on link "Detail" at bounding box center [221, 38] width 30 height 12
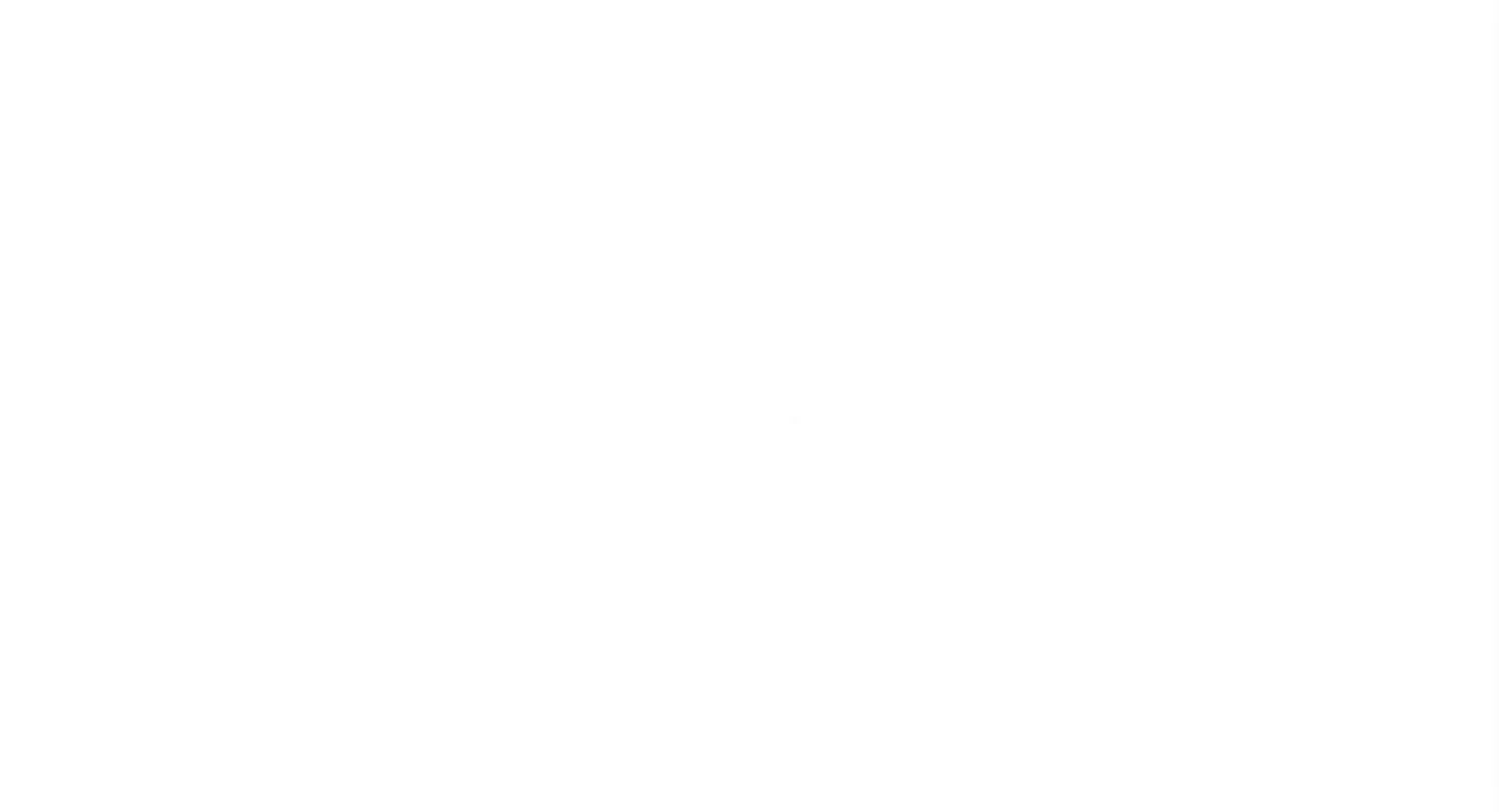
select select "10"
select select "Escrow"
type input "[STREET_ADDRESS][PERSON_NAME]"
type input "33110005600000010010000038"
type input "NEWBURGH, NY 12550"
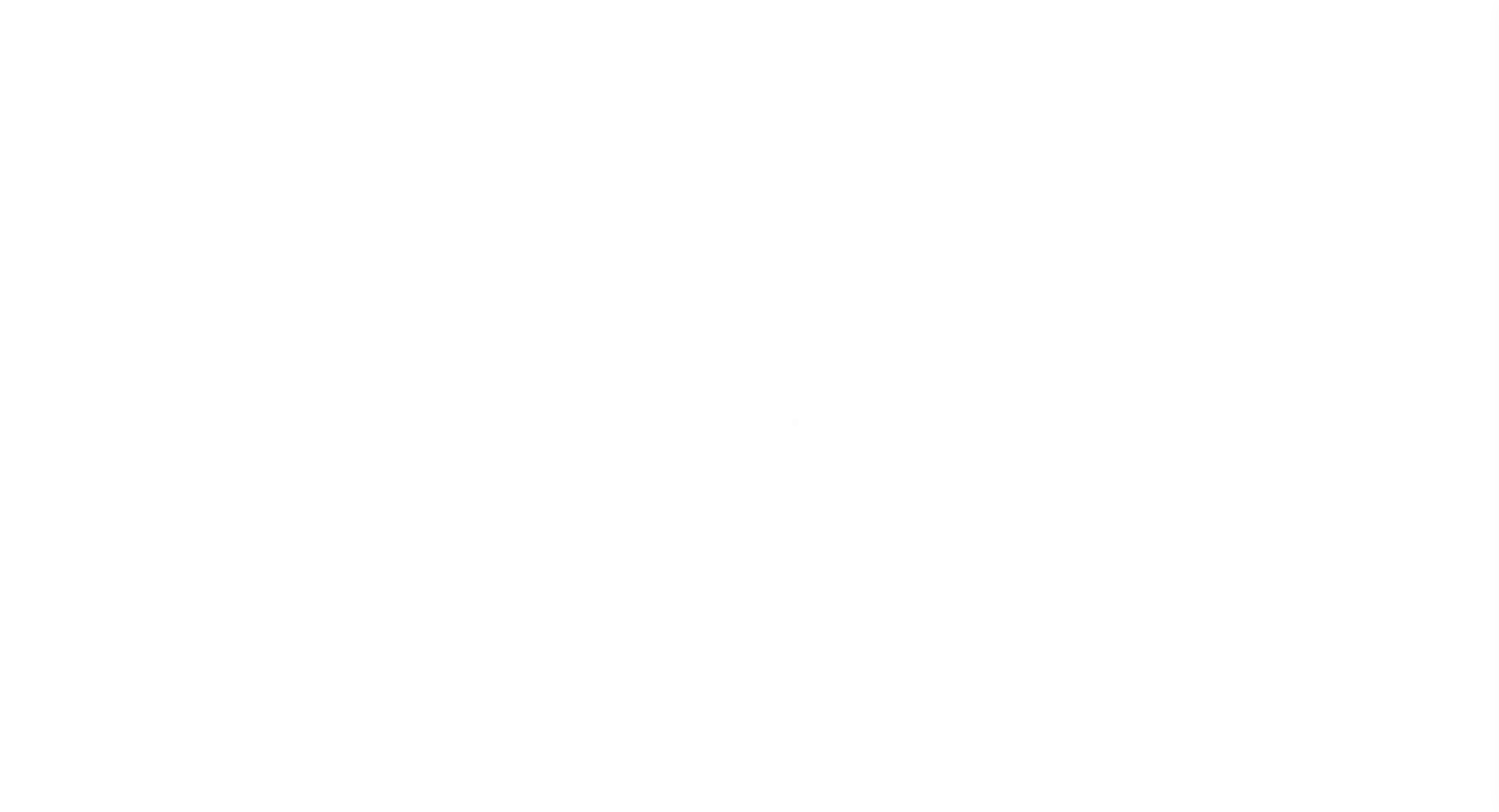
type input "a0kUS000007eCL2"
type input "NY"
select select
type textarea "Liability Limited to Customer Provided Parcel"
select select "14701"
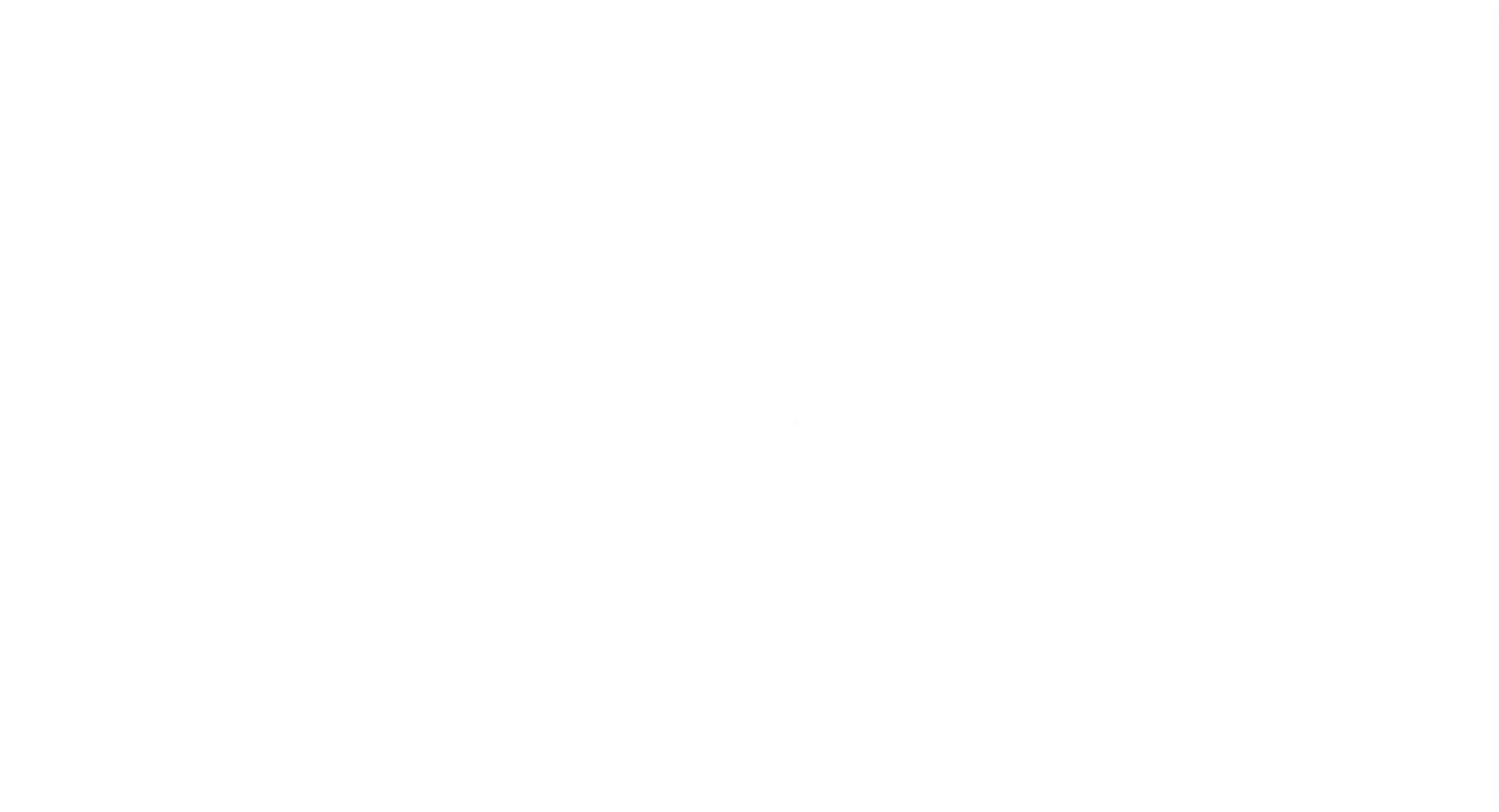
select select "25067"
select select
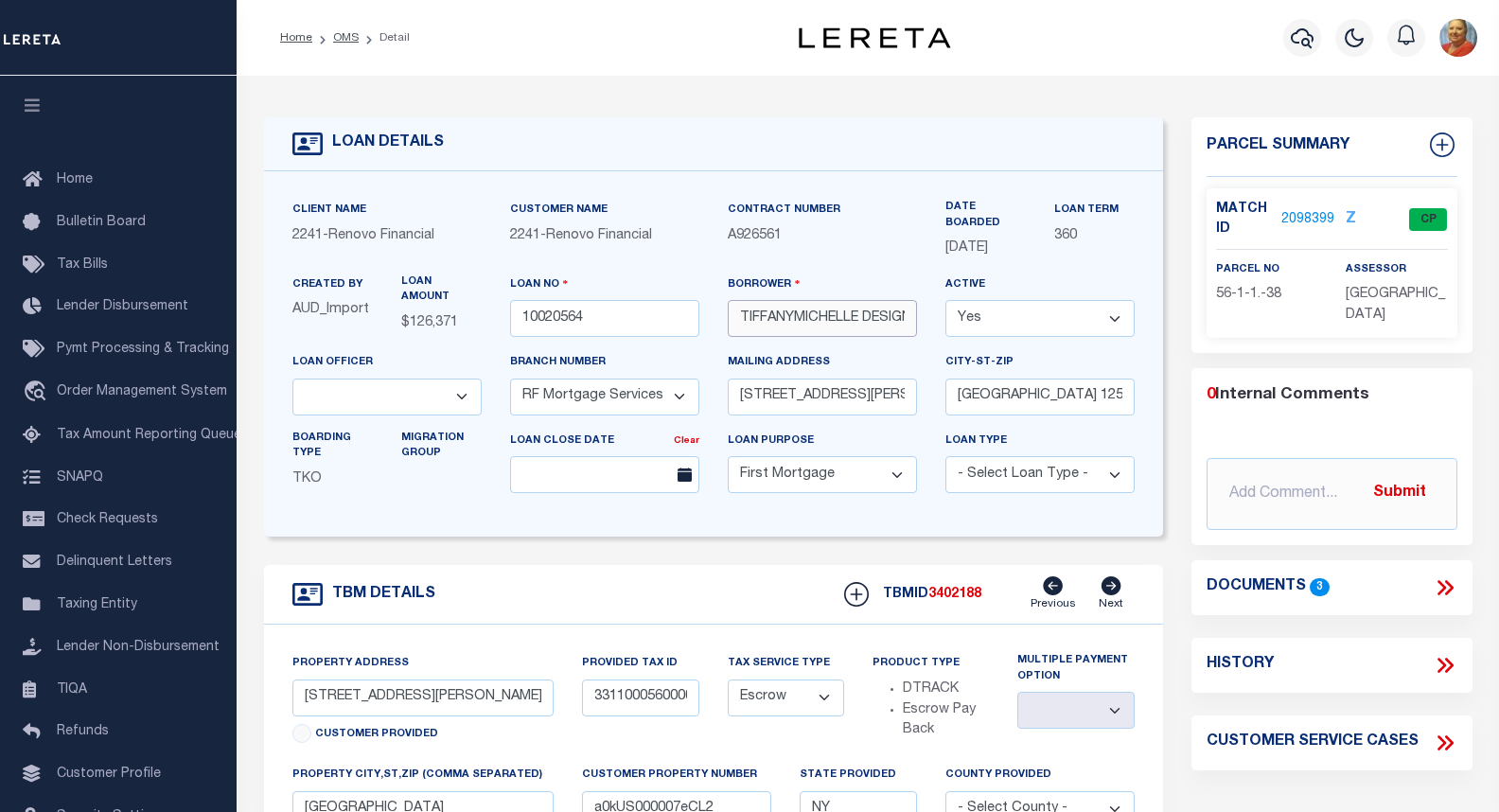
scroll to position [0, 42]
drag, startPoint x: 737, startPoint y: 319, endPoint x: 893, endPoint y: 317, distance: 156.0
click at [955, 322] on div "Client Name 2241 - Renovo Financial Customer Name 2241 - Renovo Financial Contr…" at bounding box center [713, 354] width 871 height 309
click at [1299, 221] on link "2098399" at bounding box center [1308, 219] width 53 height 20
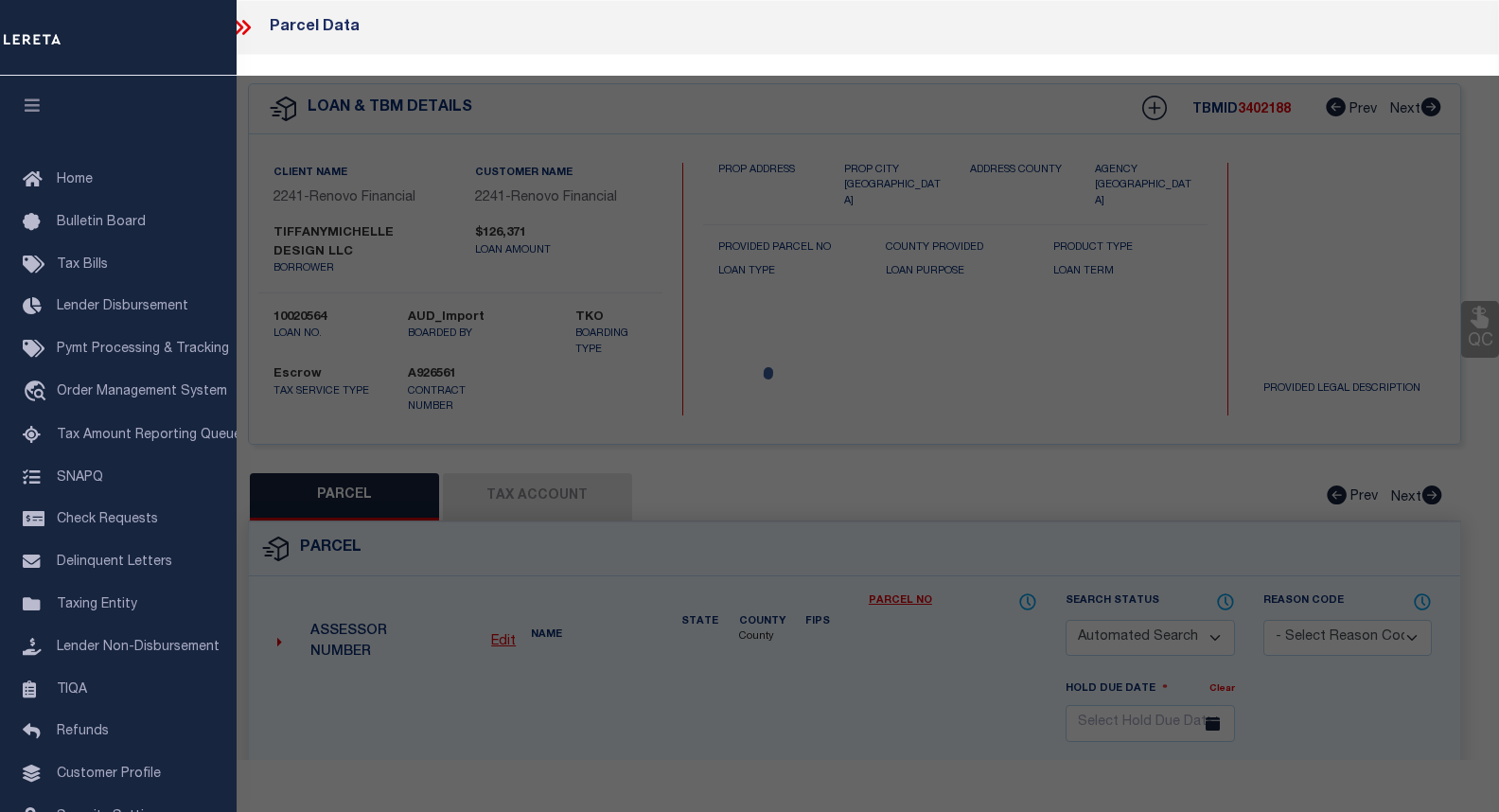
checkbox input "false"
select select "CP"
type input "TIFFANYMICHELLE DESIGN LLC"
select select "AGW"
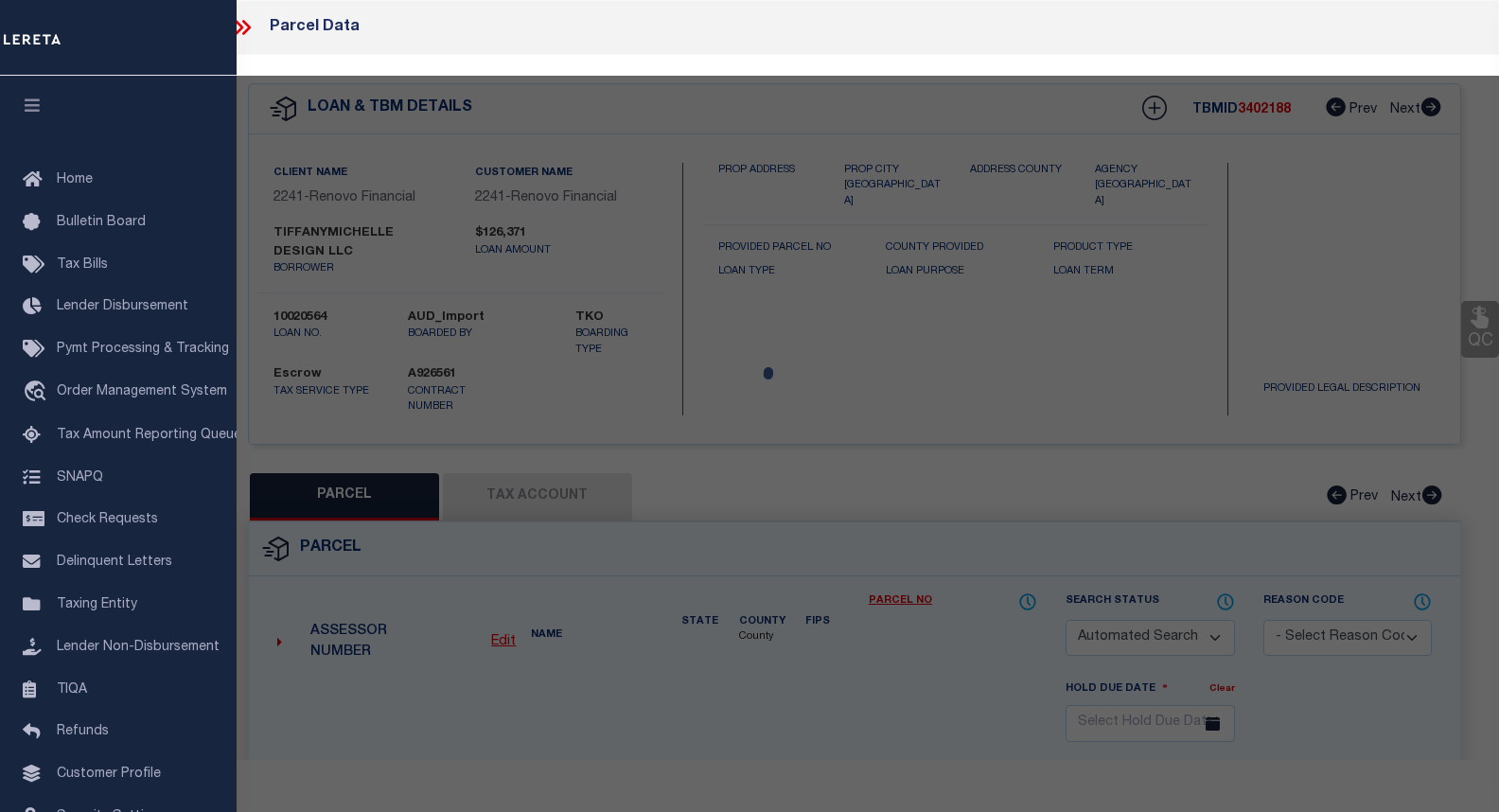
select select
type input "424 CARPENTER AVE UNIT 15"
checkbox input "false"
type input "NEWBURGH, NY 12550"
type textarea "Northwood Village 2-15 Condo Bldg 2 Unit 15"
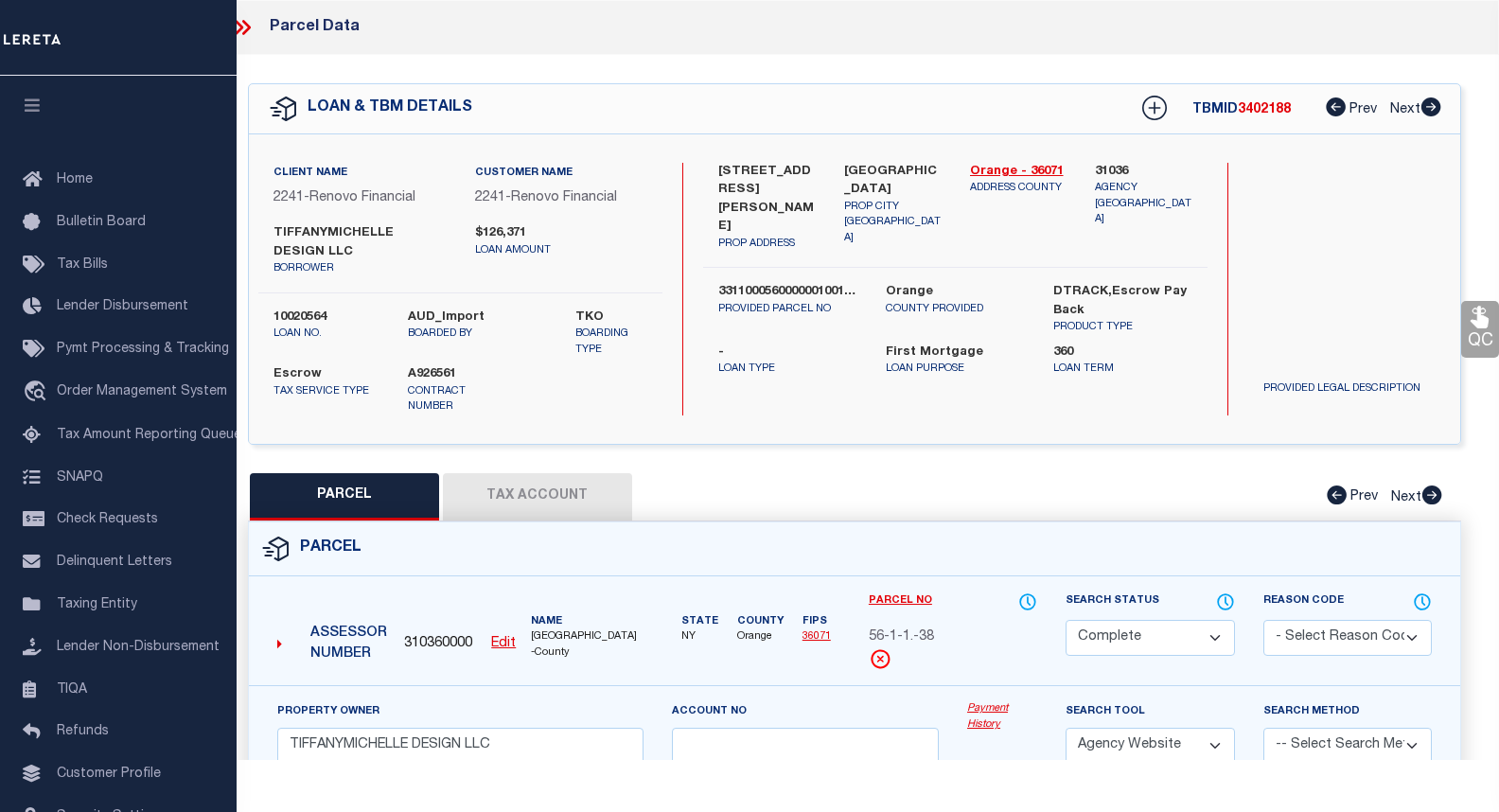
click at [999, 701] on link "Payment History" at bounding box center [1002, 717] width 70 height 31
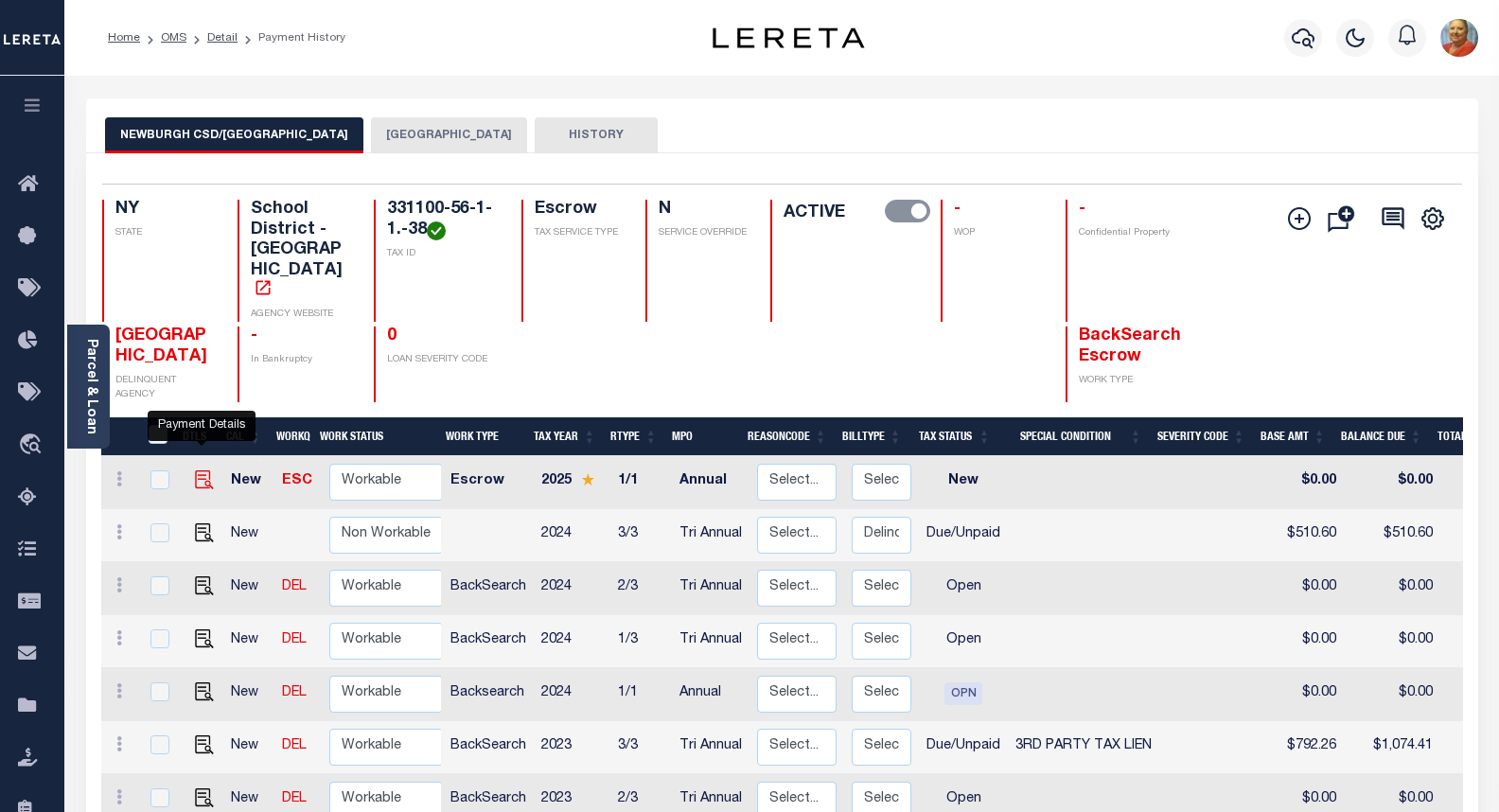
click at [195, 470] on img "" at bounding box center [205, 480] width 19 height 19
checkbox input "true"
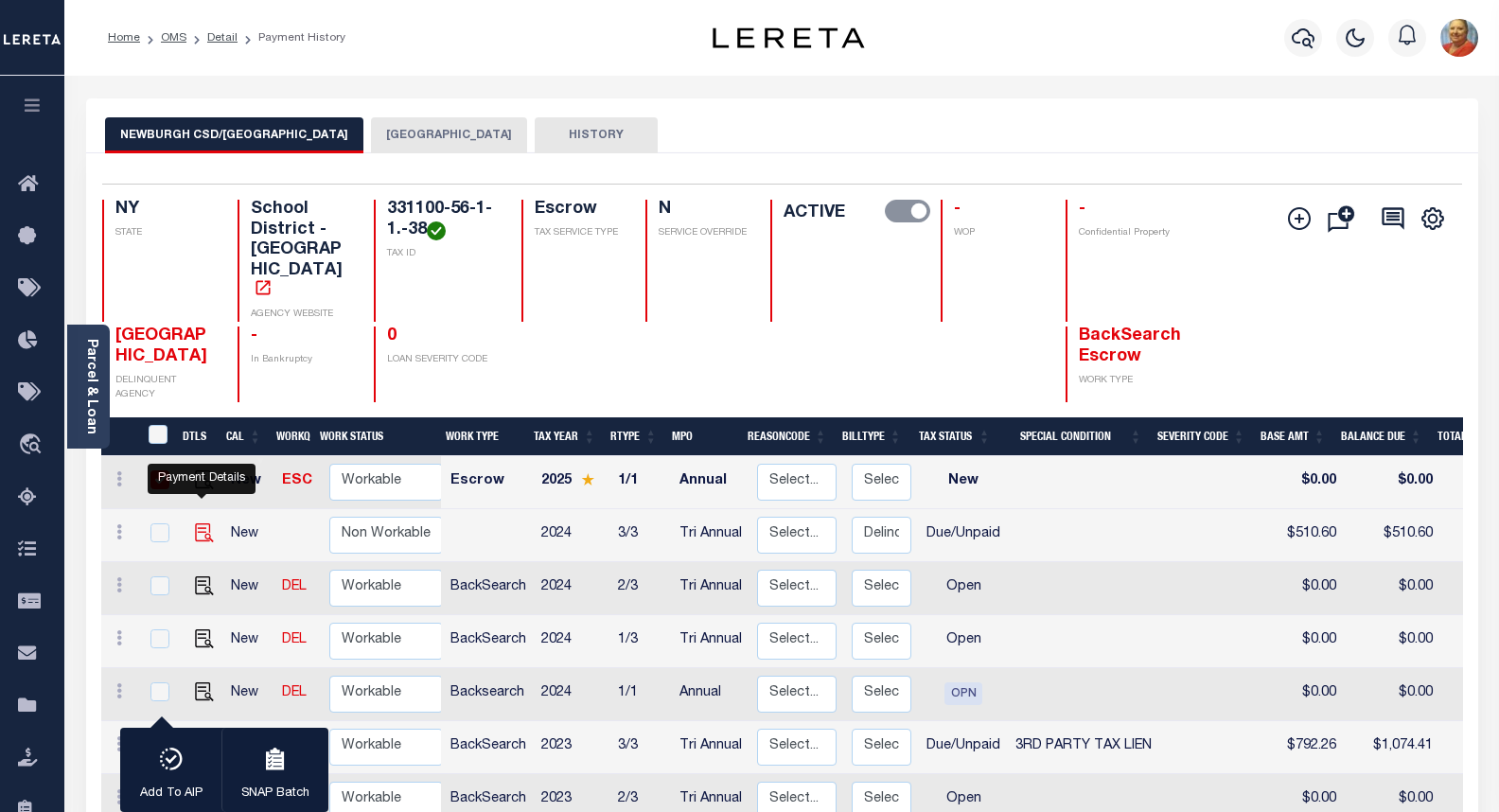
click at [195, 523] on img "" at bounding box center [205, 533] width 19 height 19
checkbox input "true"
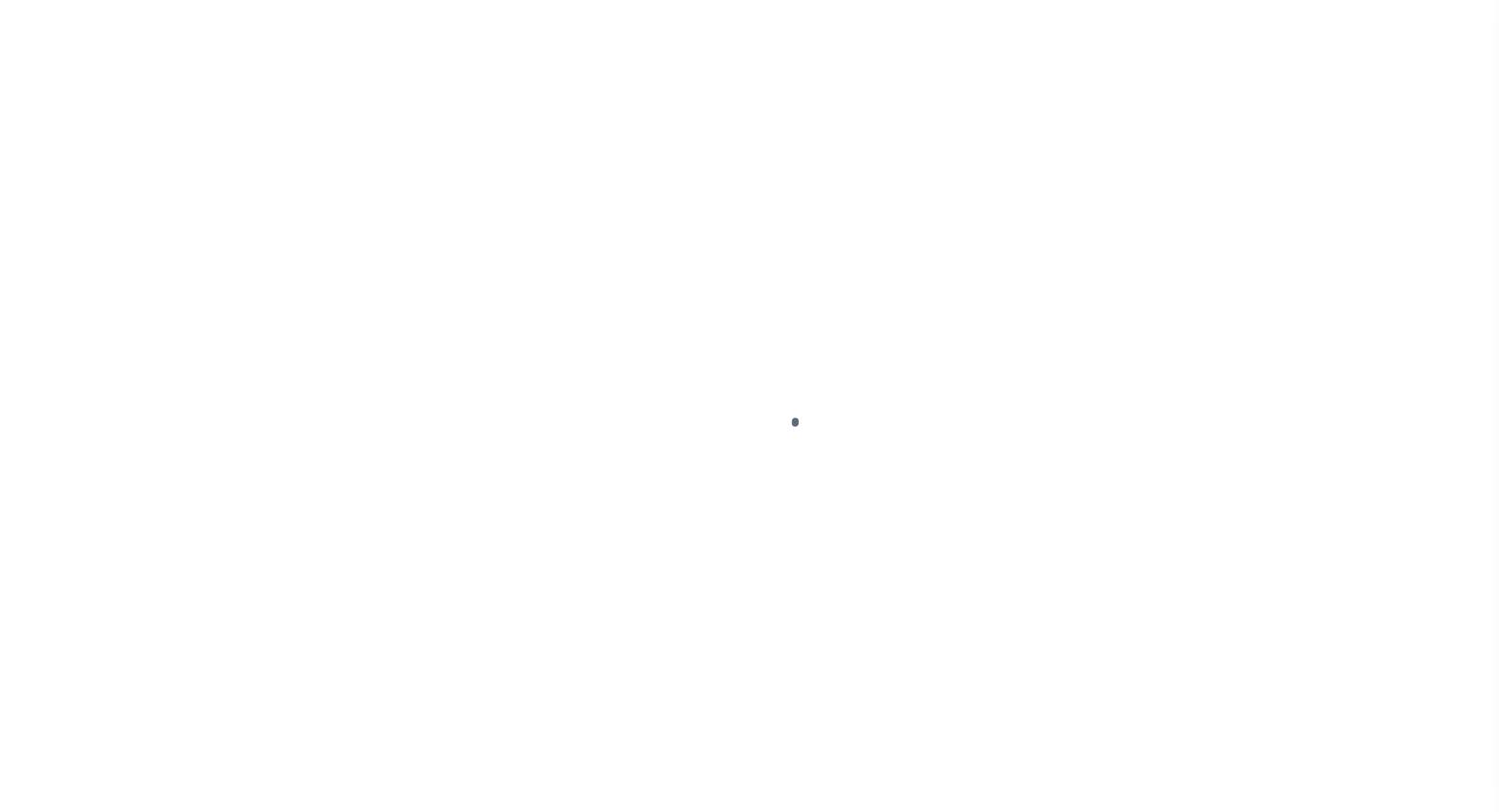
select select "NW2"
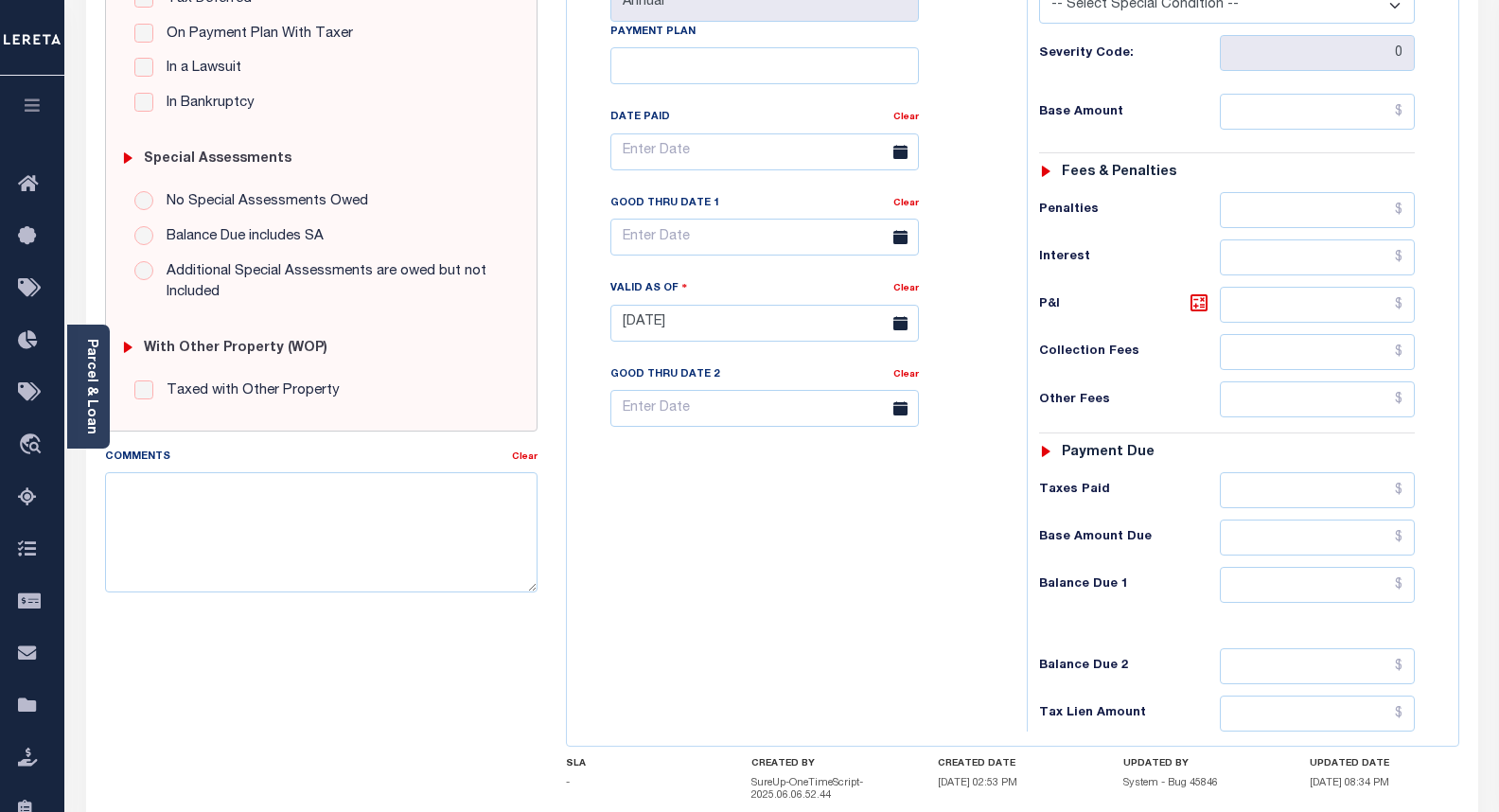
scroll to position [634, 0]
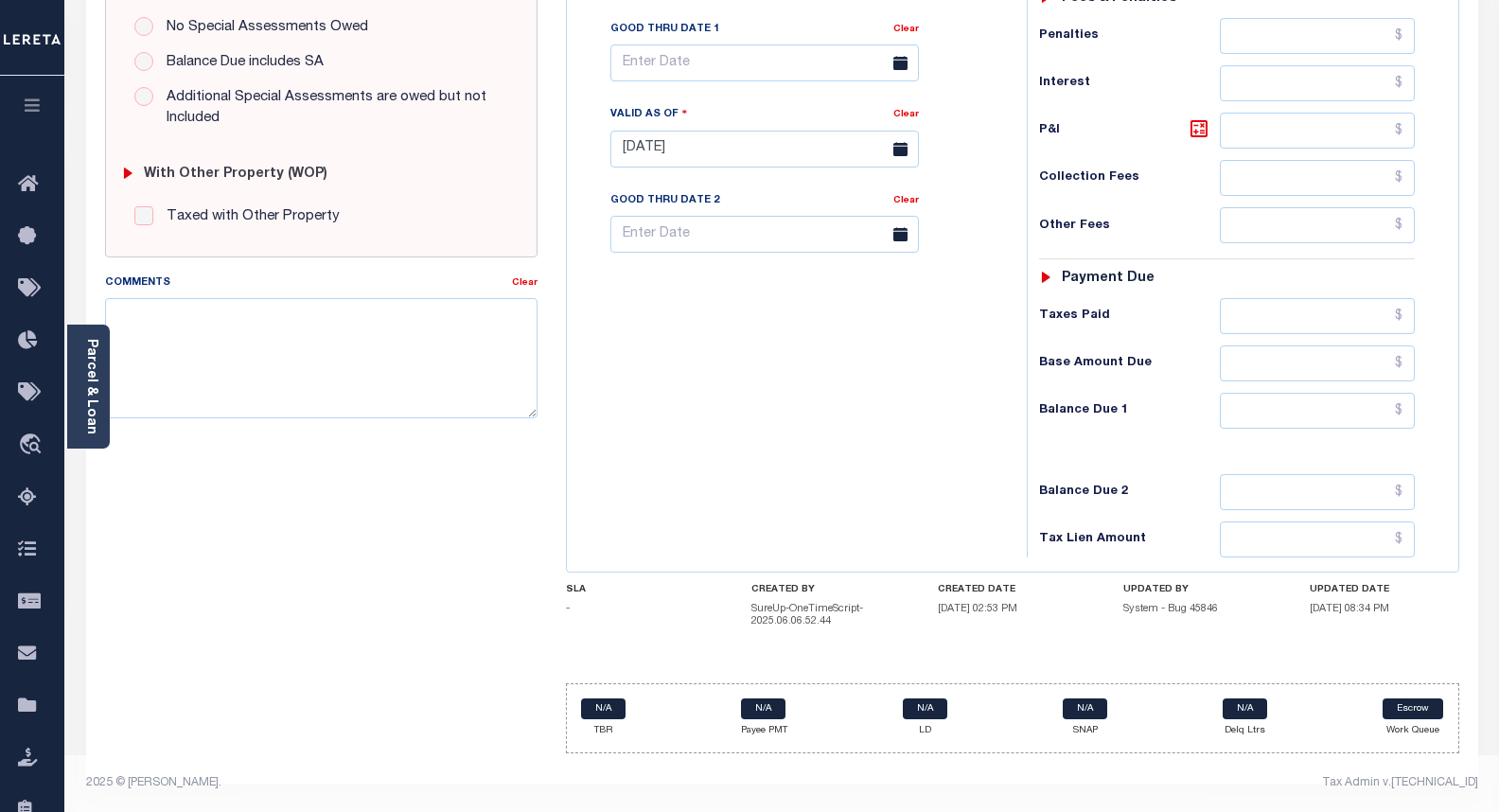
click at [407, 617] on div "SPECIAL RISK NCE Date Clear - Select Status Code -" at bounding box center [320, 154] width 461 height 1229
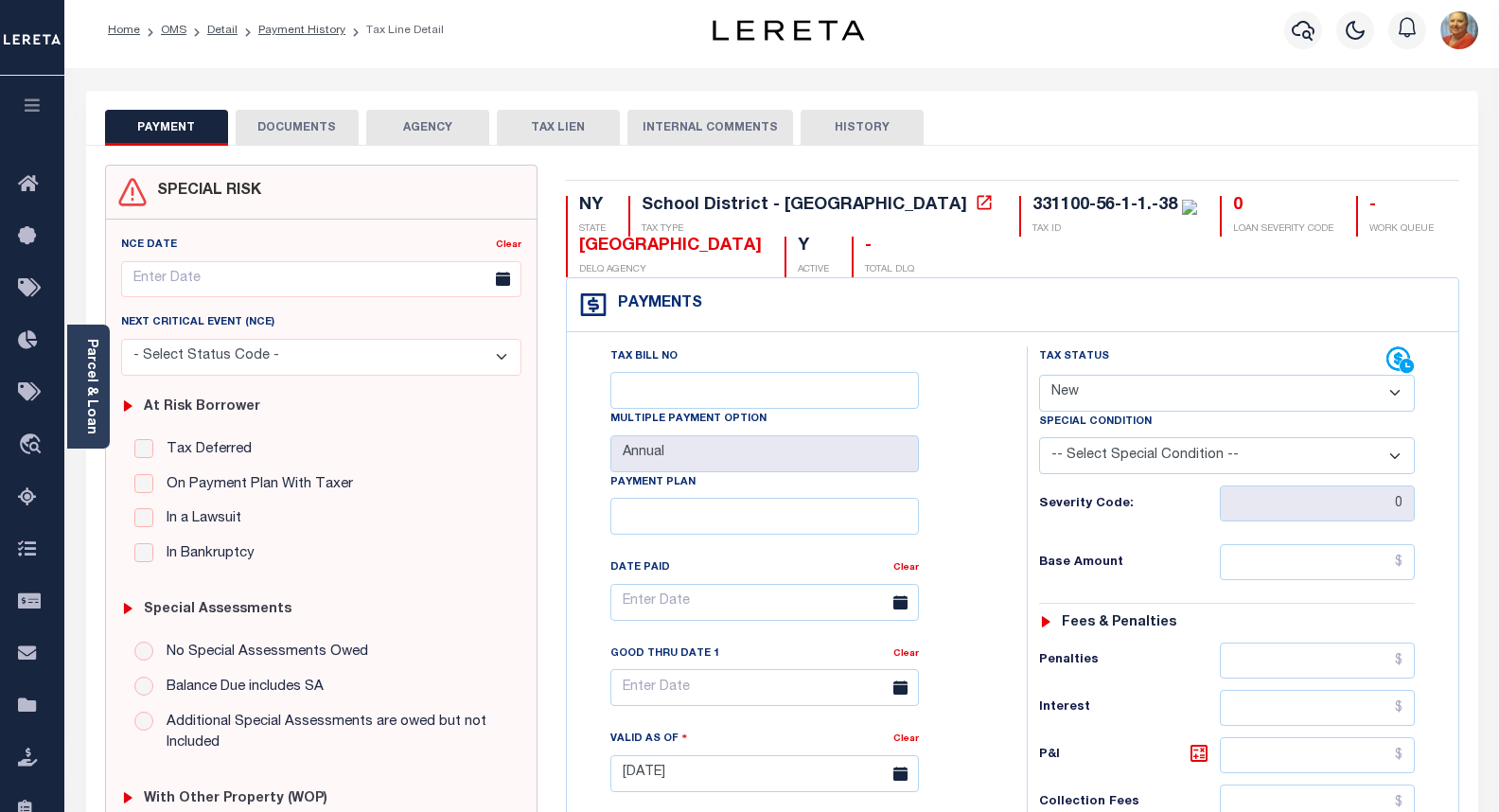
scroll to position [0, 0]
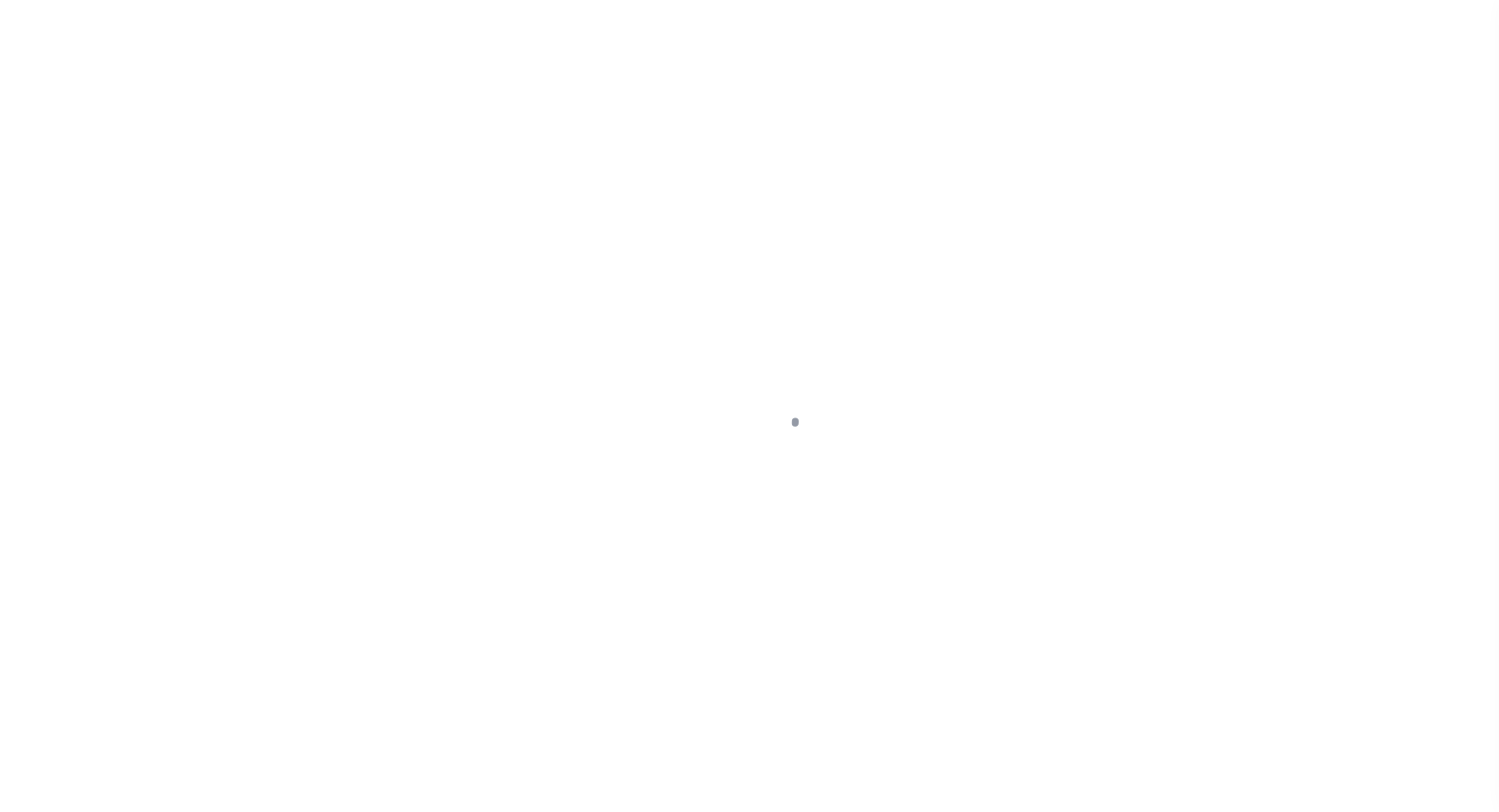
select select "DUE"
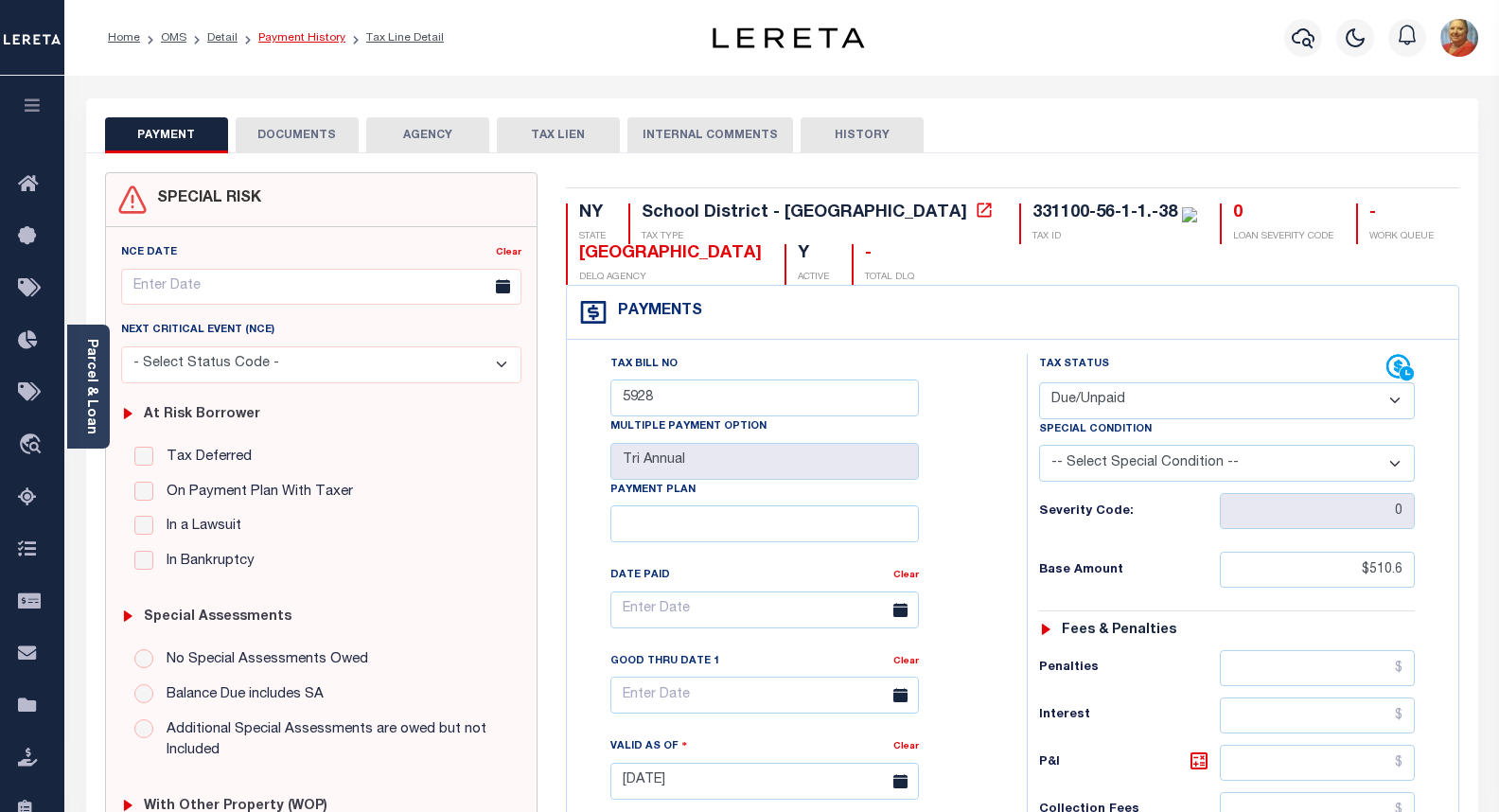
click at [291, 38] on link "Payment History" at bounding box center [301, 38] width 87 height 12
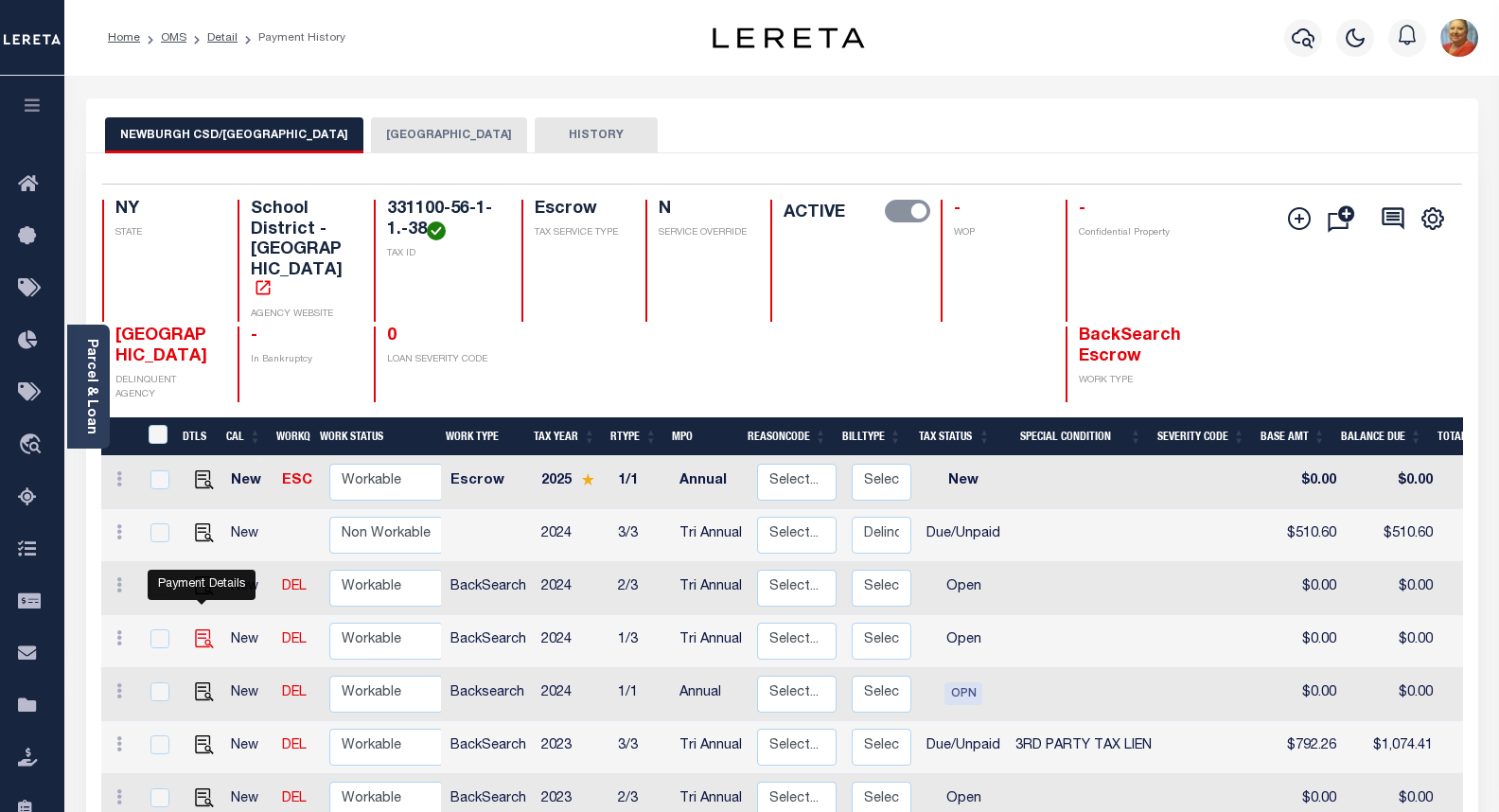
click at [203, 629] on img "" at bounding box center [205, 639] width 19 height 19
checkbox input "true"
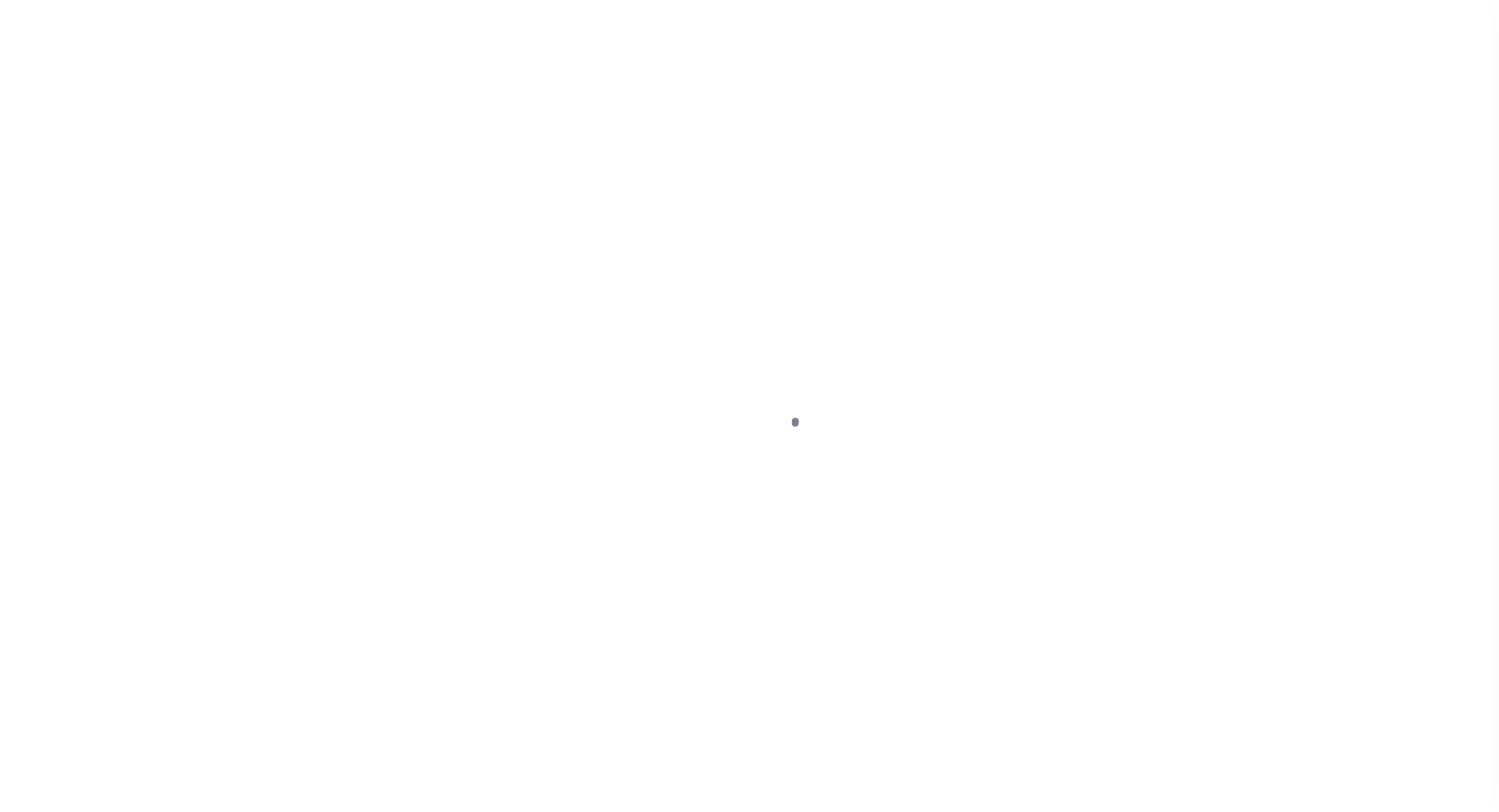
select select "OP2"
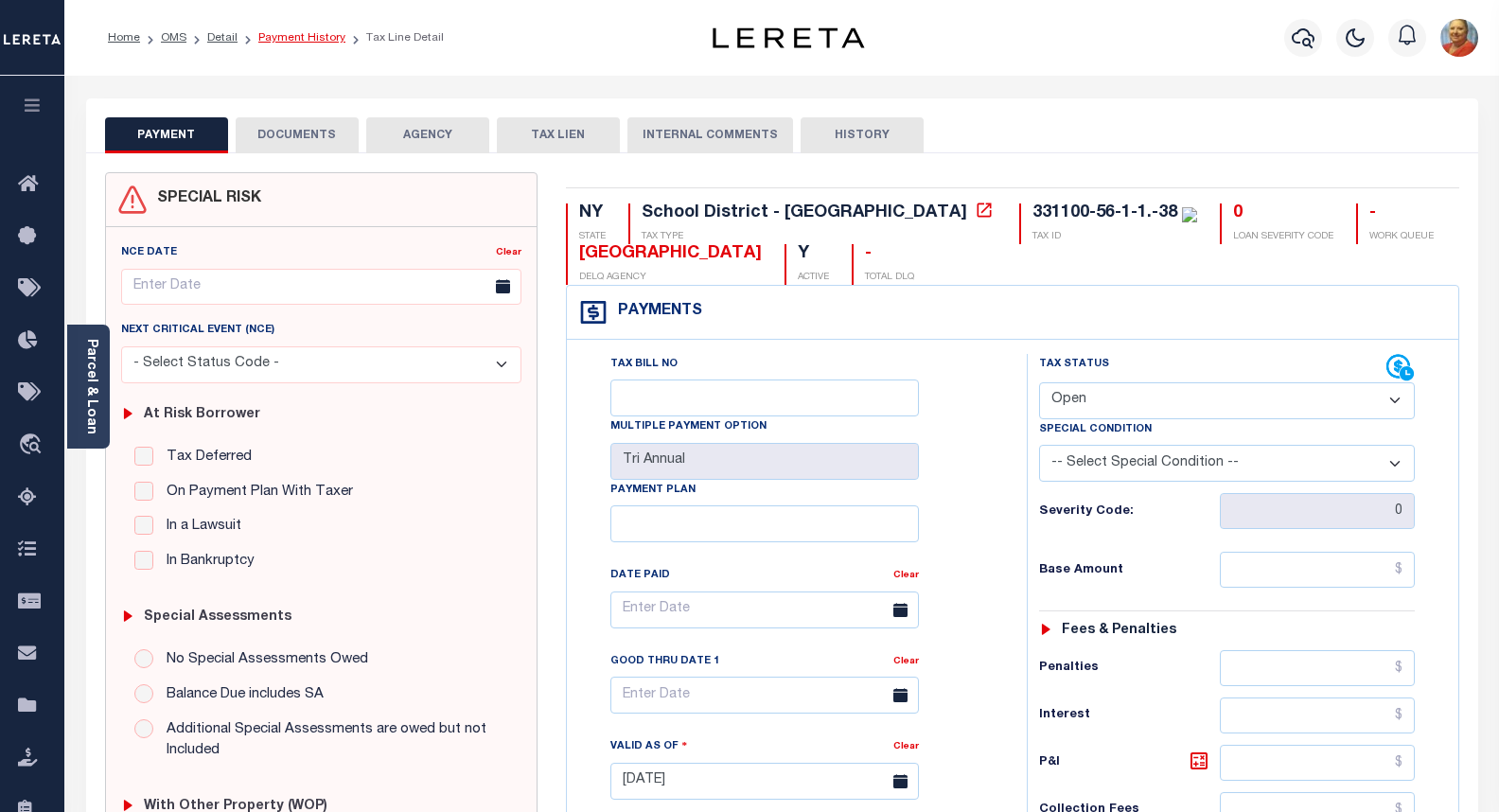
click at [267, 36] on link "Payment History" at bounding box center [301, 38] width 87 height 12
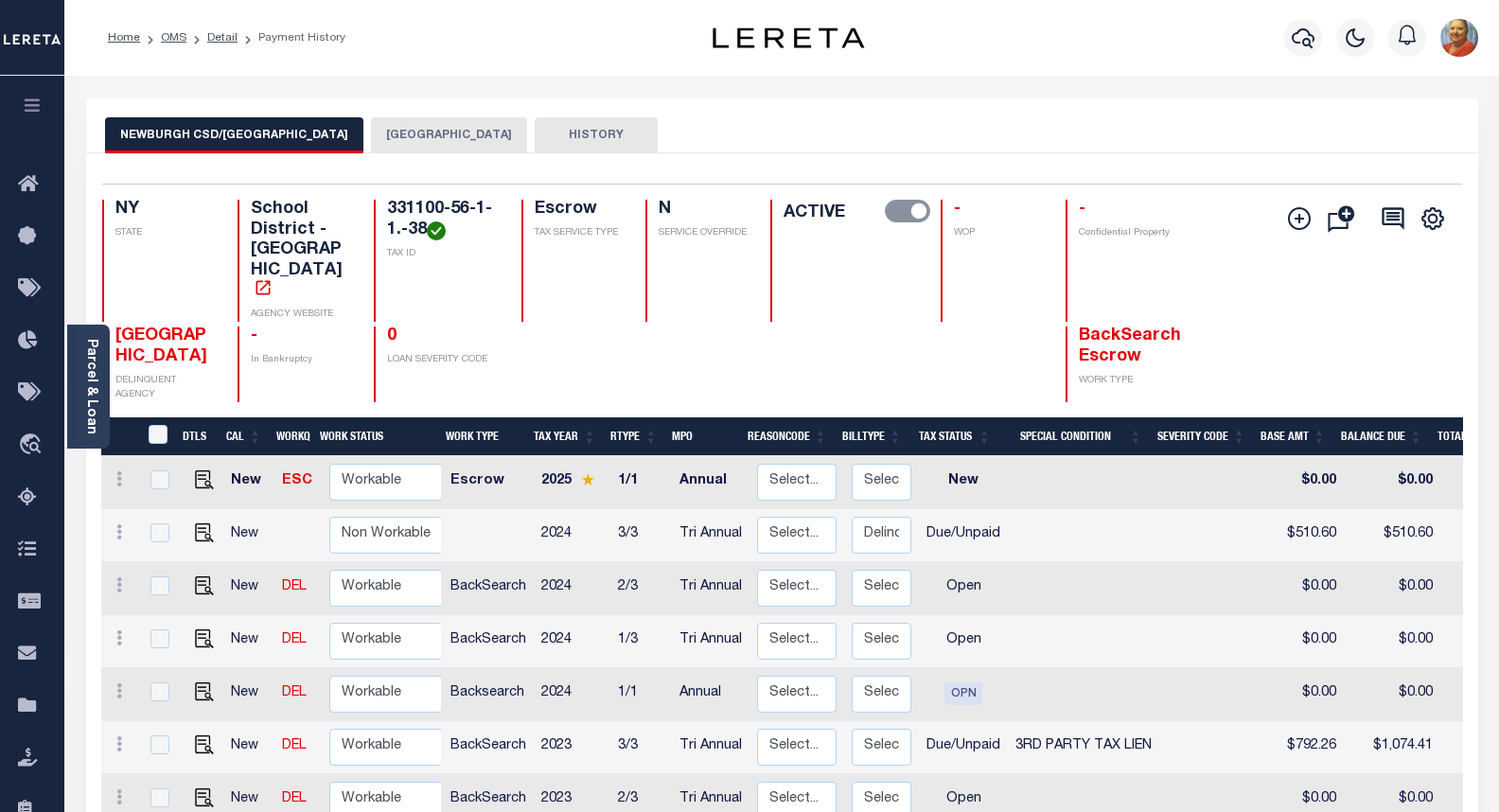
click at [376, 142] on button "[GEOGRAPHIC_DATA]" at bounding box center [449, 135] width 156 height 36
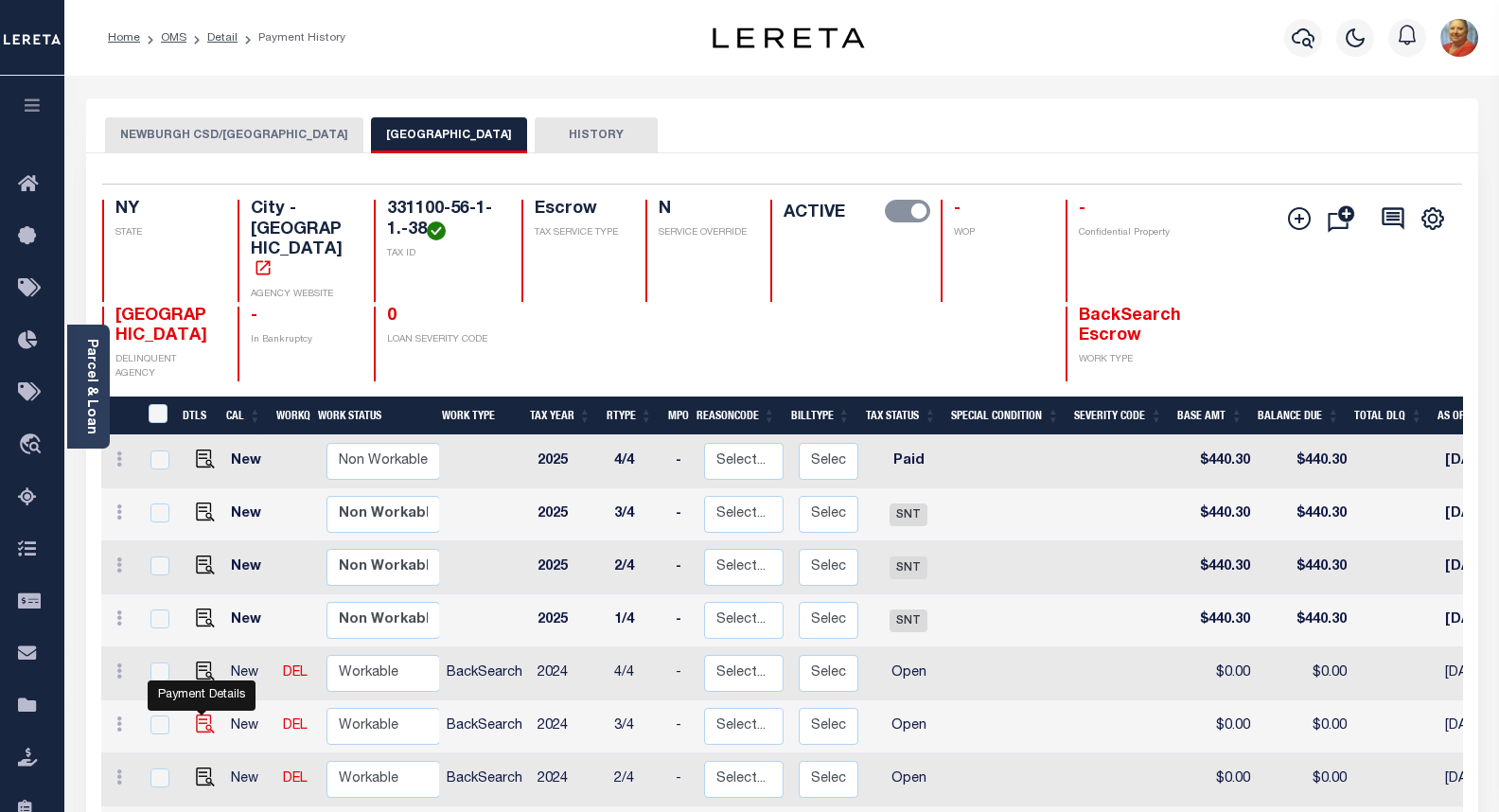
click at [203, 714] on img "" at bounding box center [206, 723] width 19 height 19
checkbox input "true"
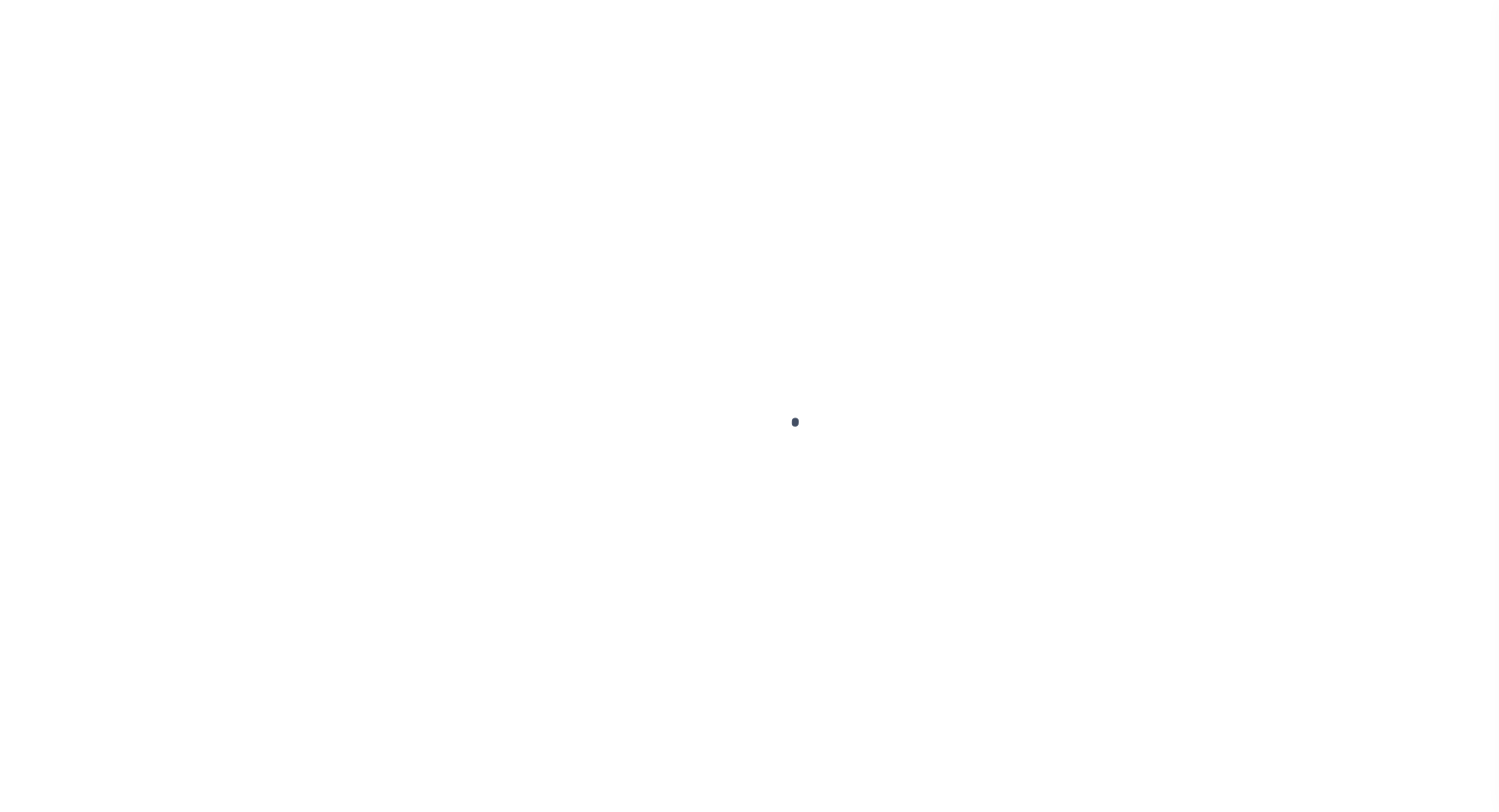
select select "OP2"
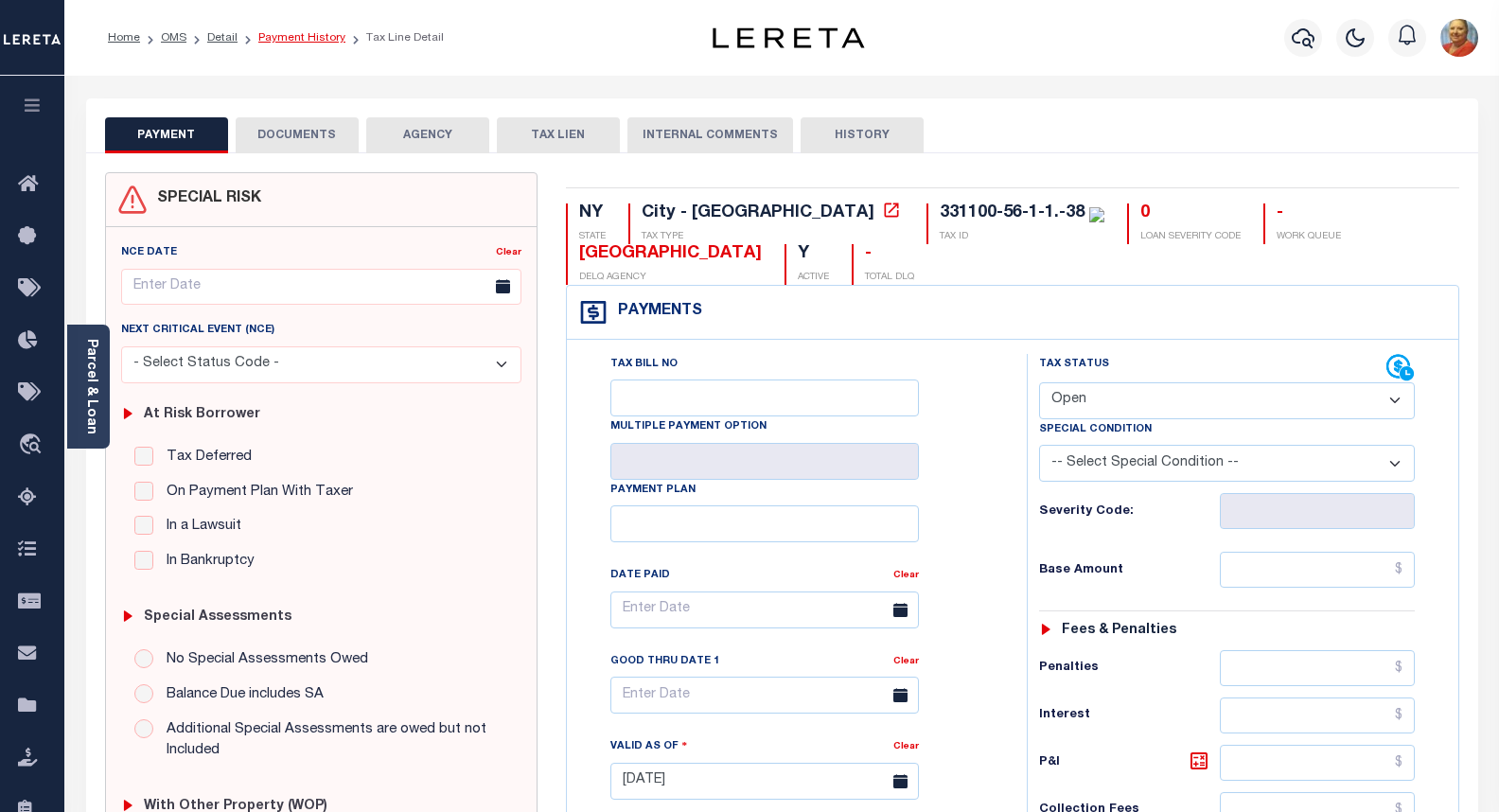
click at [317, 40] on link "Payment History" at bounding box center [301, 38] width 87 height 12
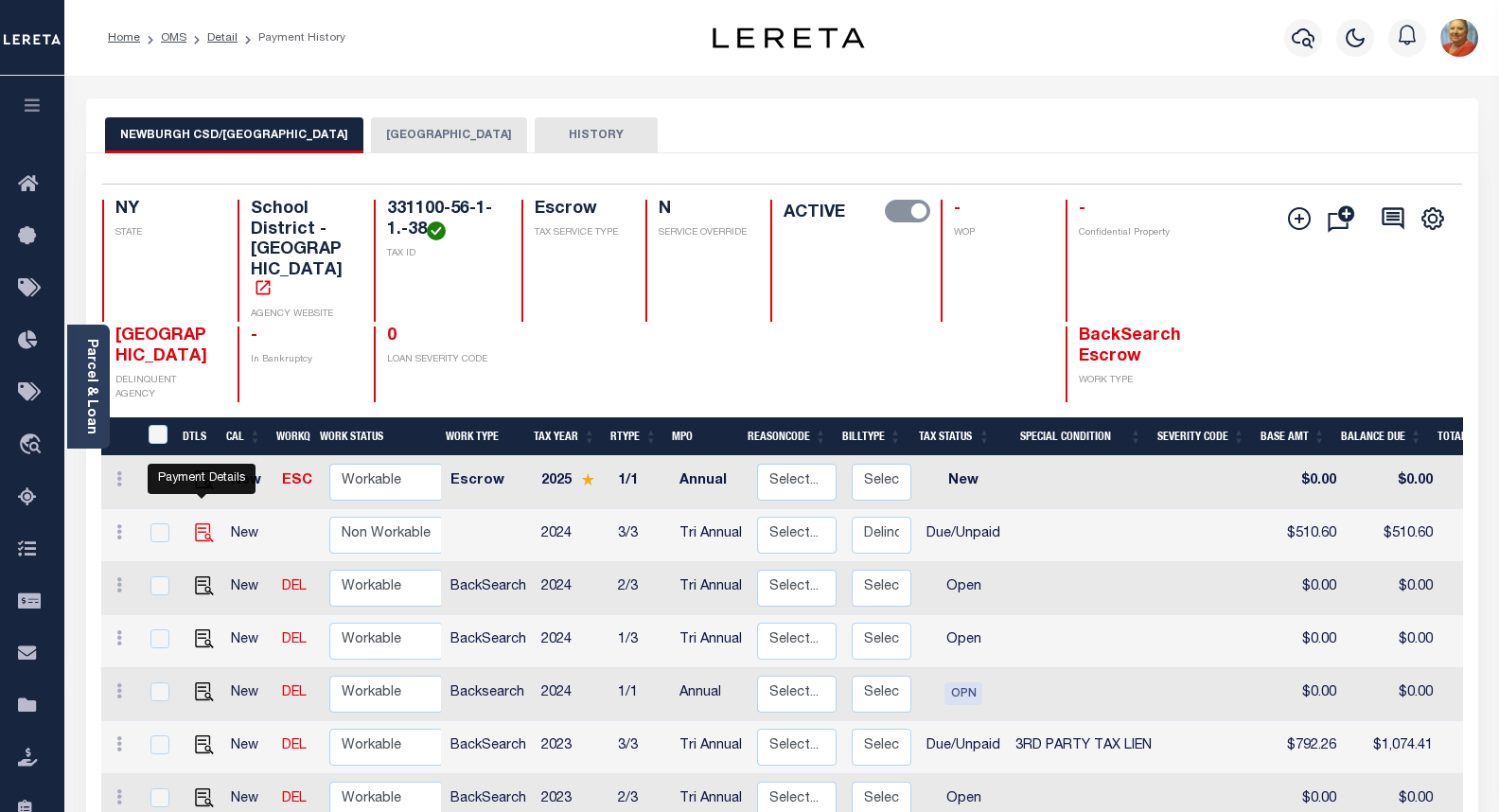
click at [200, 523] on img "" at bounding box center [205, 533] width 19 height 19
checkbox input "true"
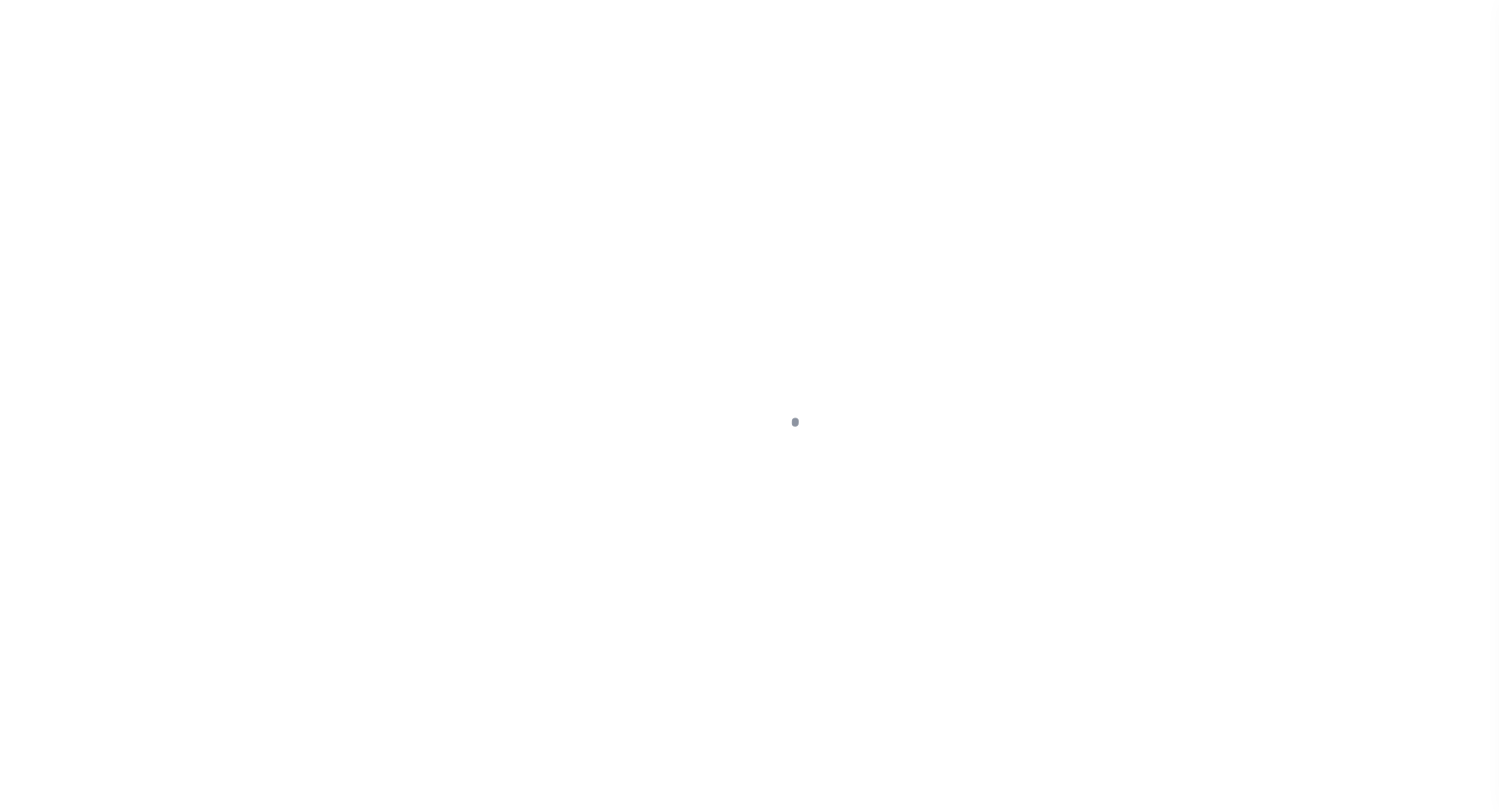
select select "DUE"
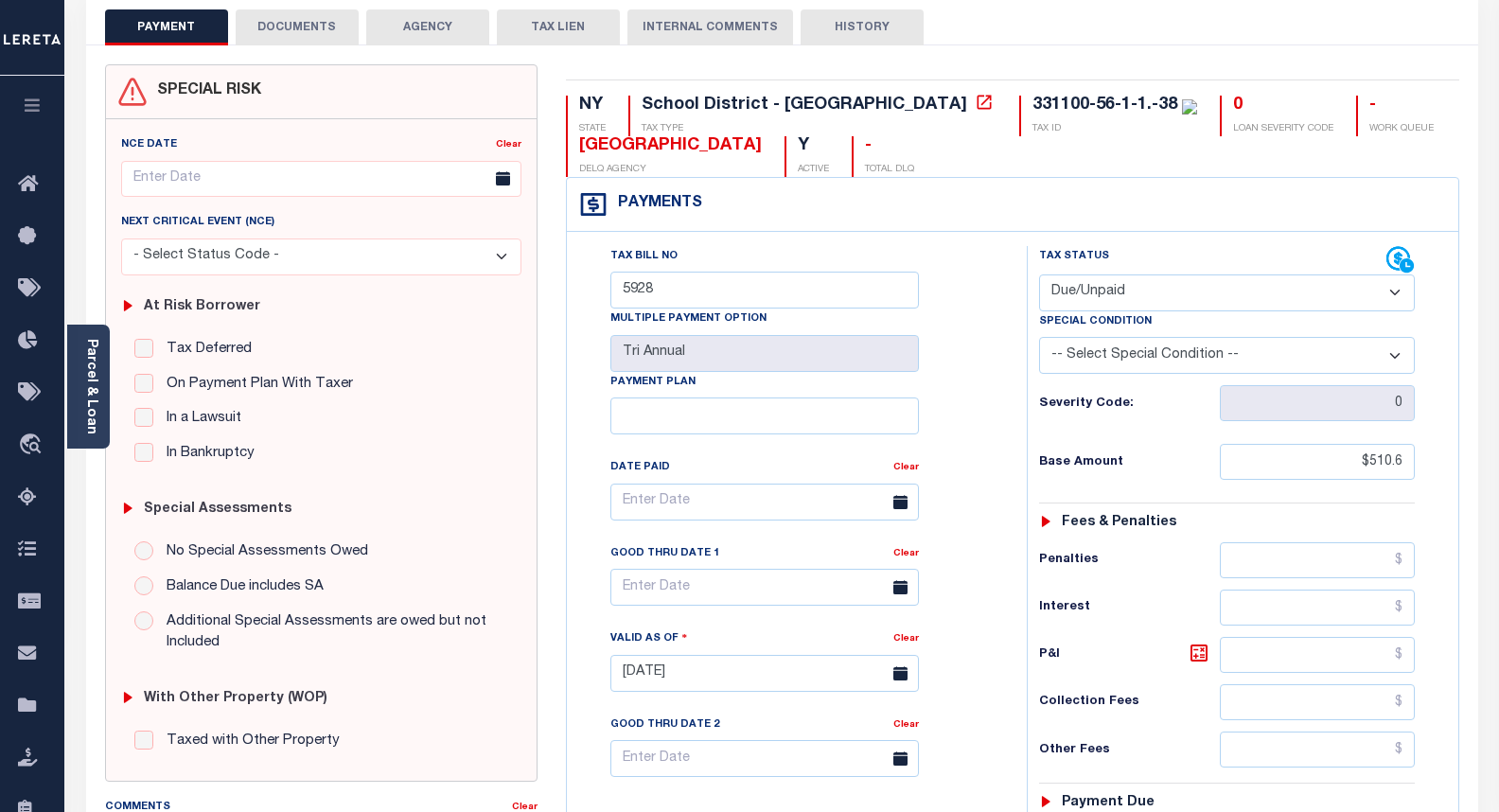
scroll to position [94, 0]
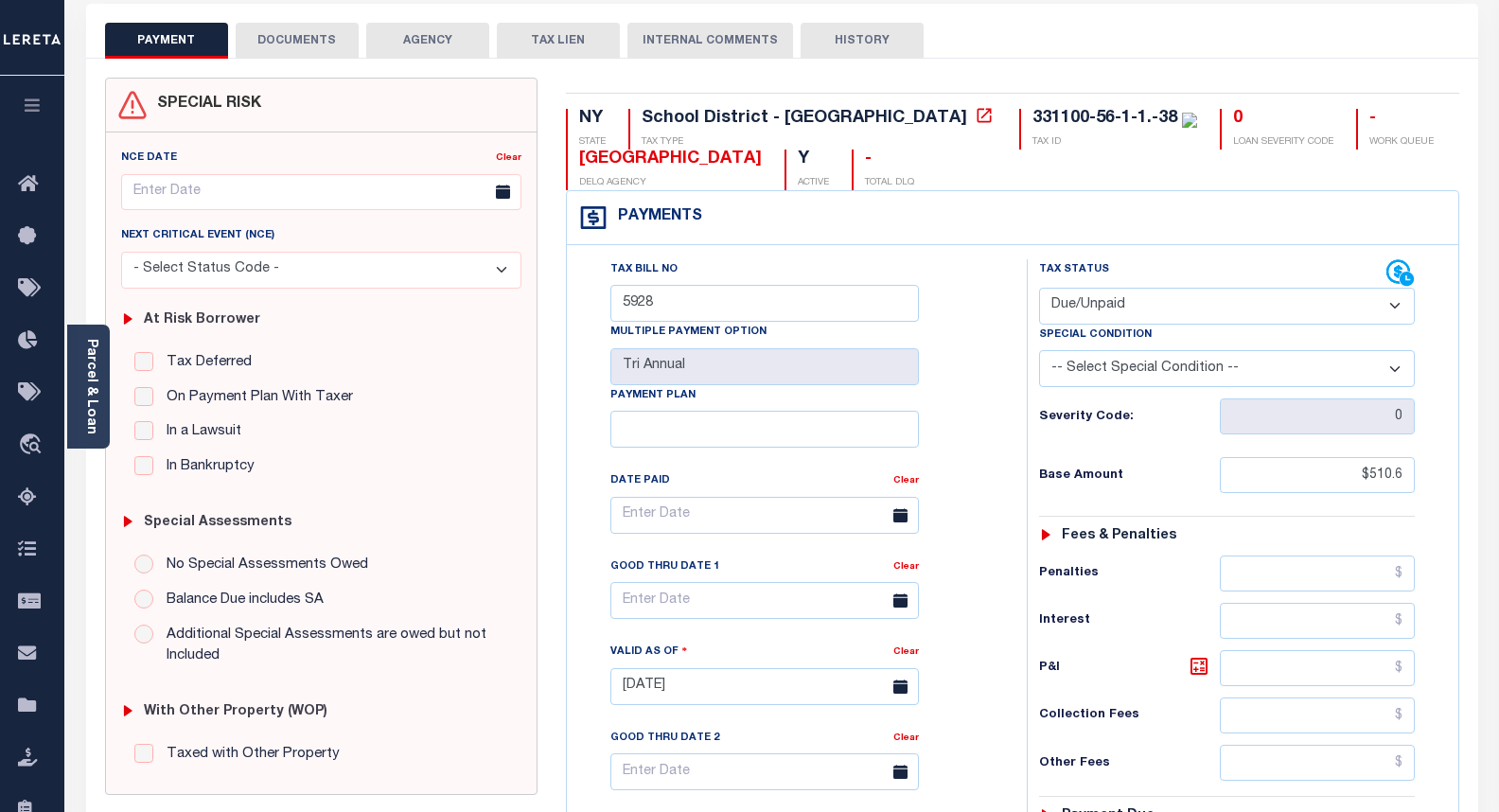
click at [832, 34] on button "HISTORY" at bounding box center [862, 40] width 123 height 36
select select "50"
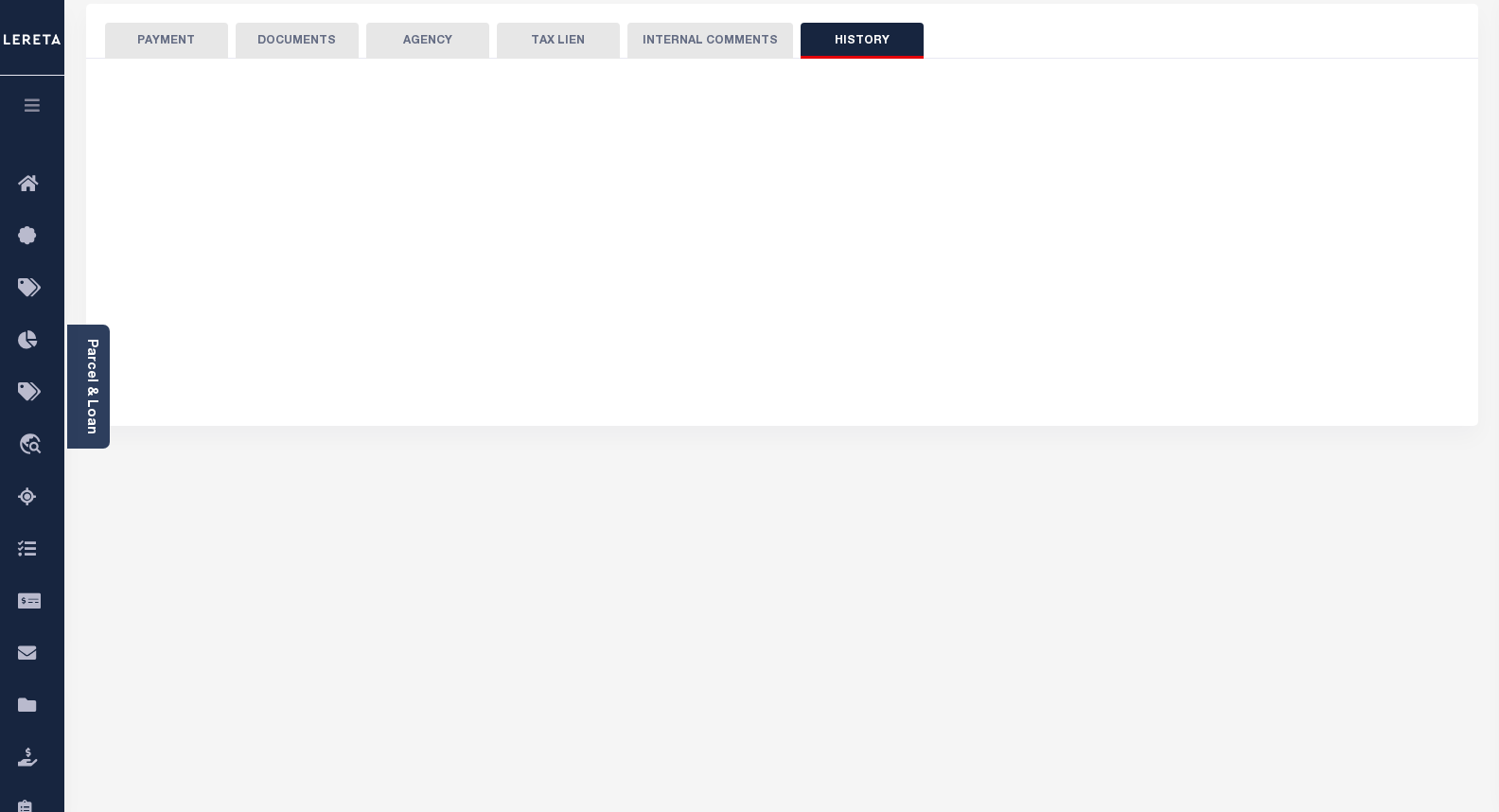
select select "50"
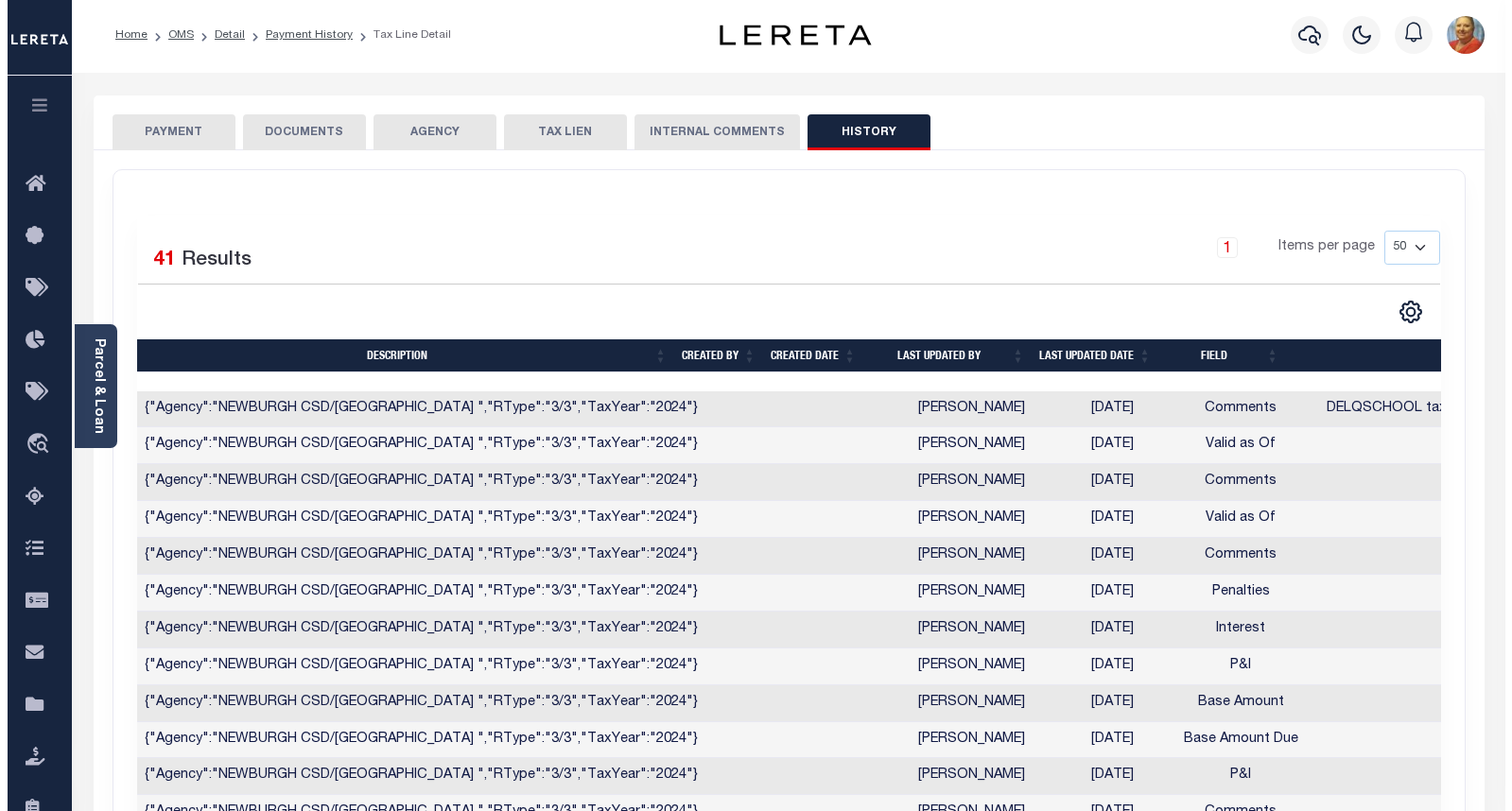
scroll to position [0, 0]
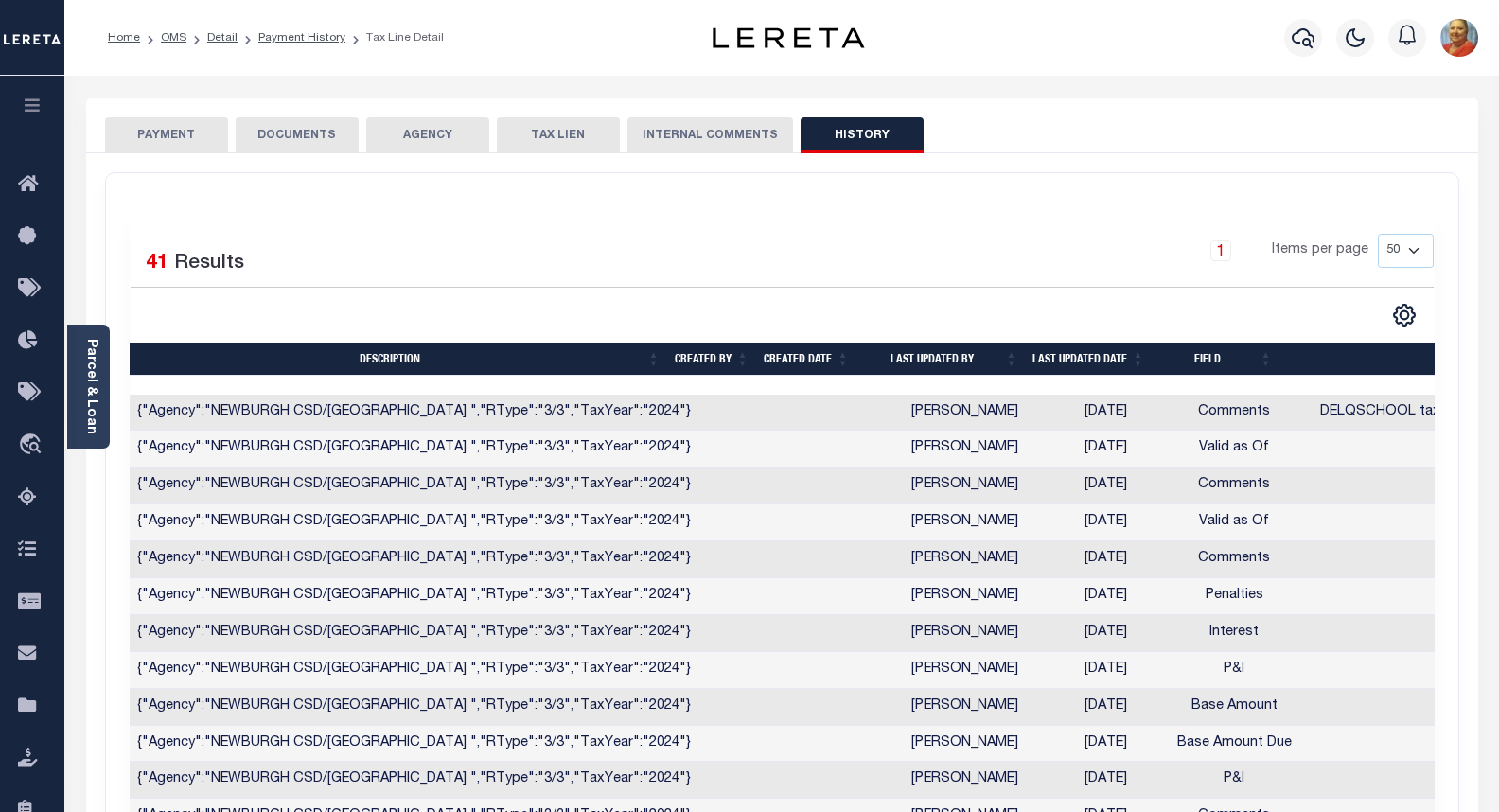
click at [171, 135] on button "PAYMENT" at bounding box center [166, 135] width 123 height 36
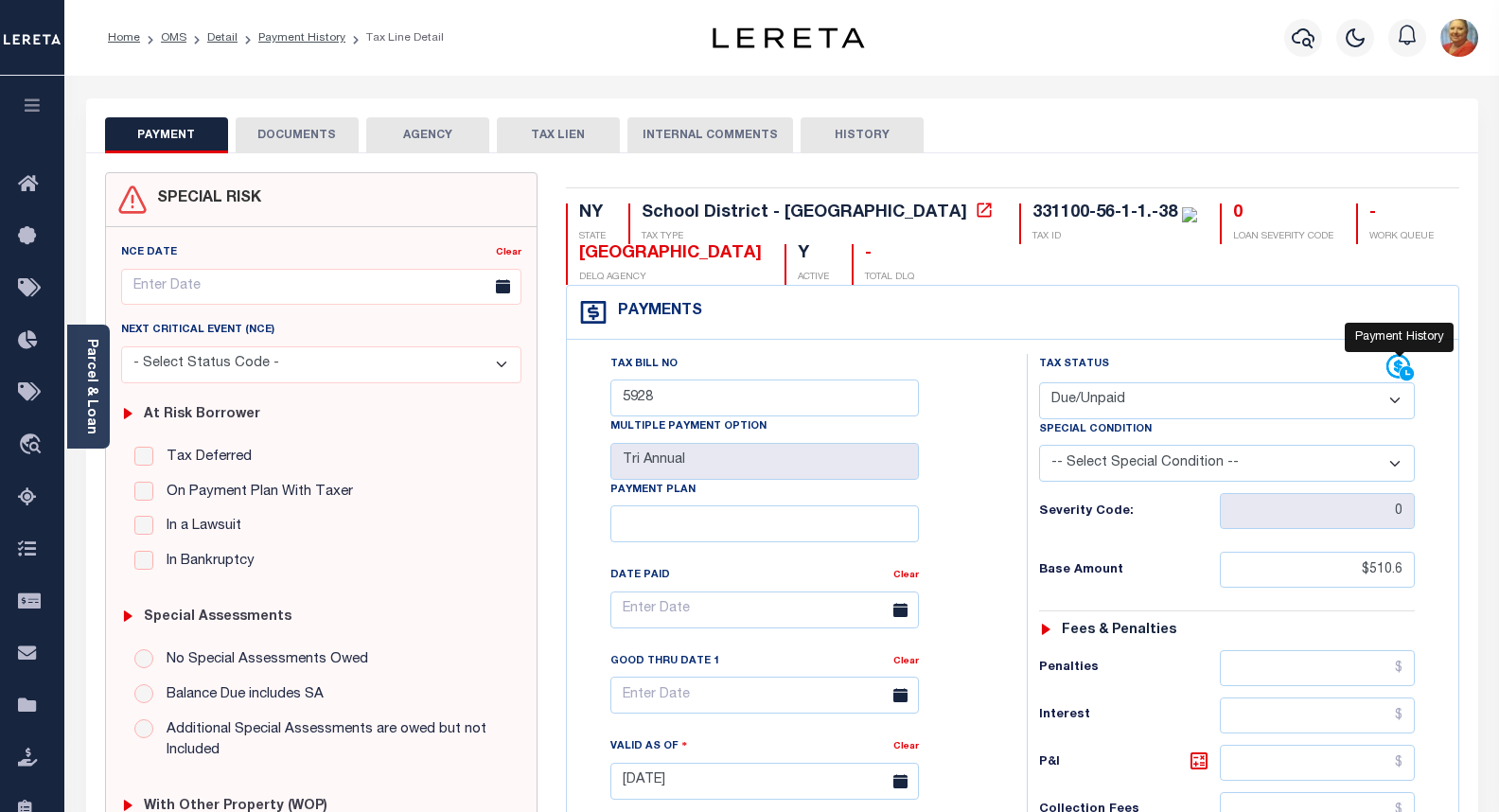
click at [1407, 364] on icon at bounding box center [1398, 367] width 24 height 24
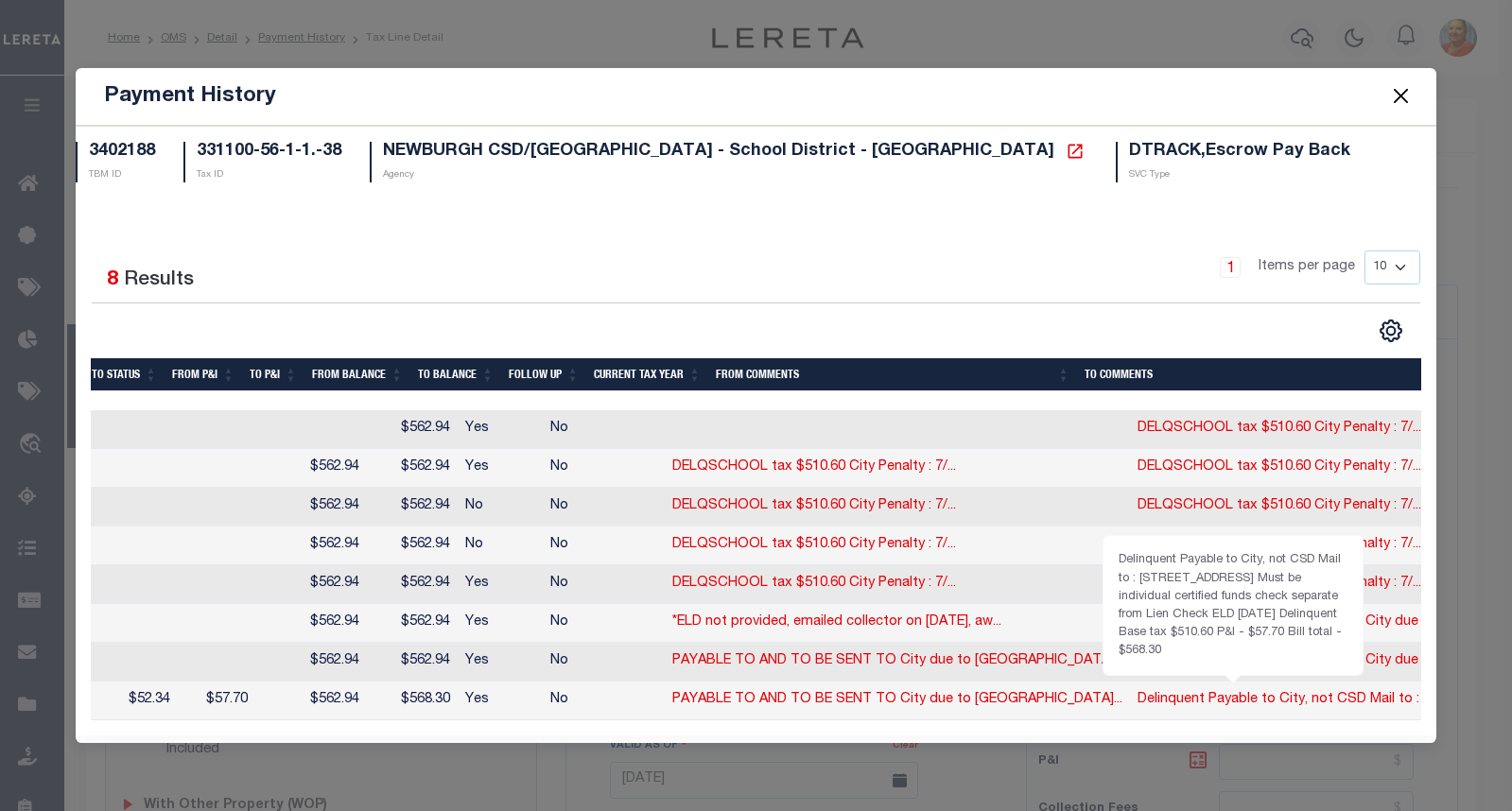
click at [1137, 699] on link "Delinquent Payable to City, not CSD Mail to : 83 ..." at bounding box center [1294, 700] width 313 height 13
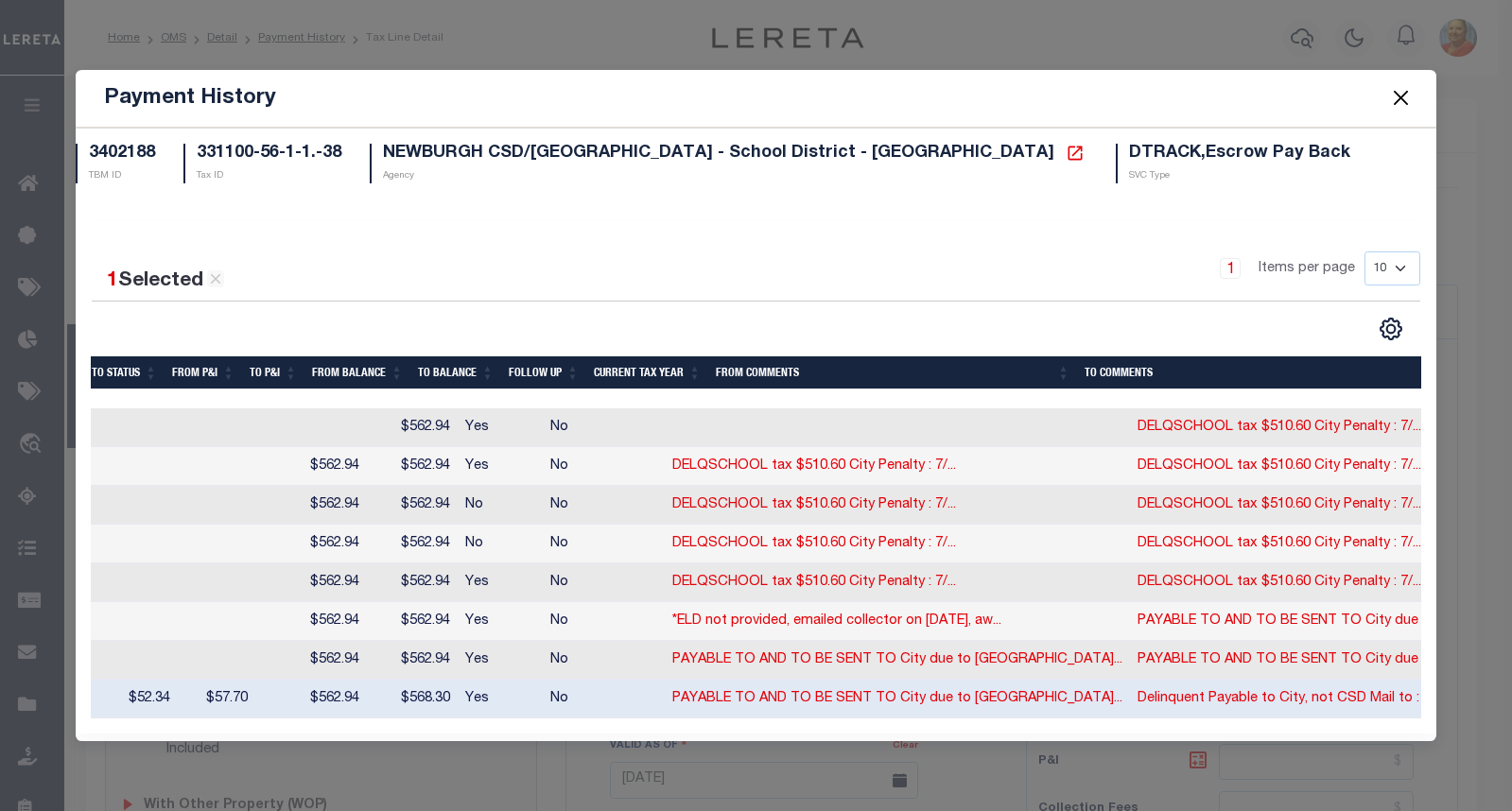
click at [1405, 89] on button "Close" at bounding box center [1401, 98] width 25 height 25
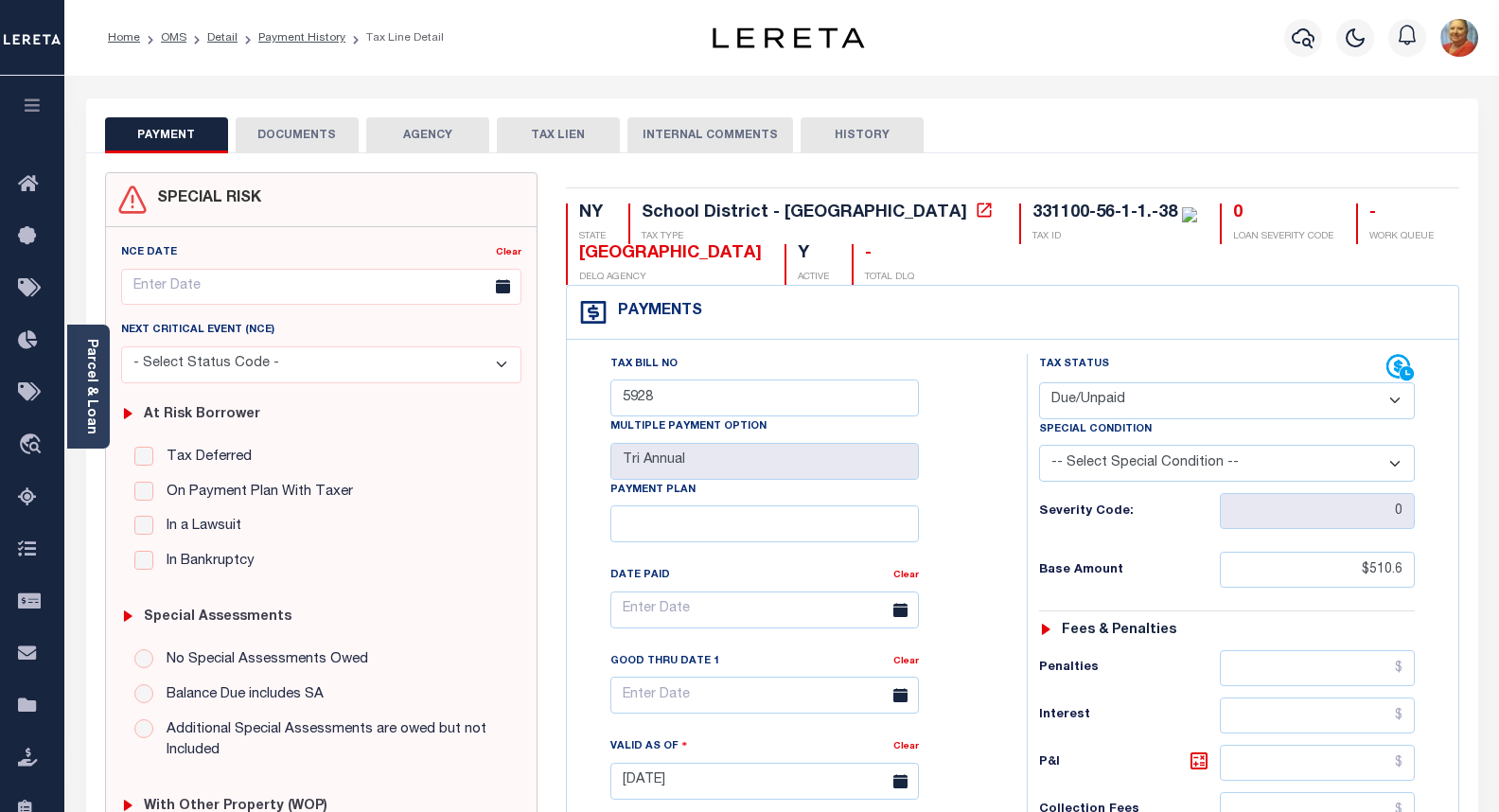
click at [550, 132] on button "TAX LIEN" at bounding box center [558, 135] width 123 height 36
checkbox input "false"
radio input "true"
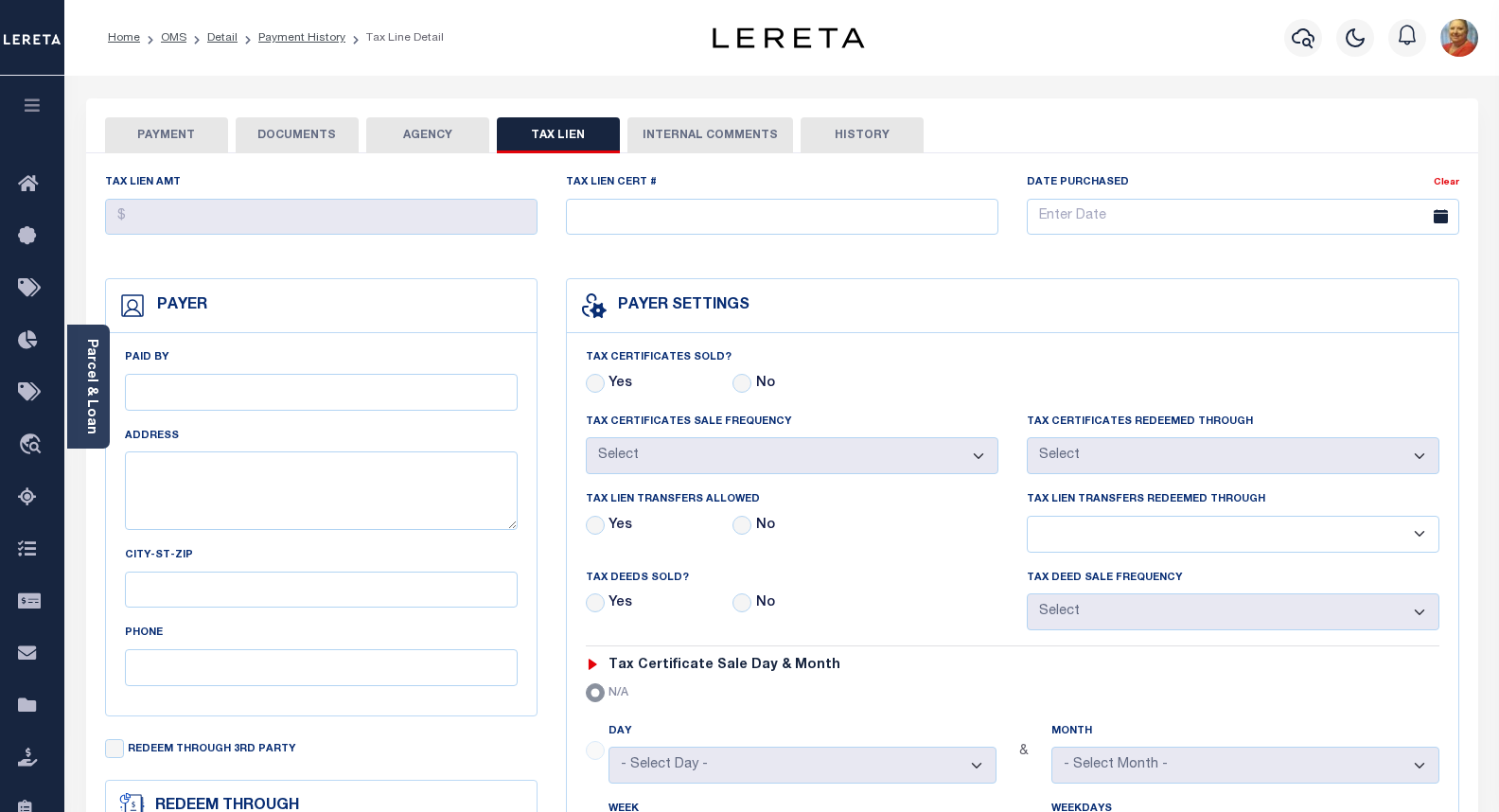
click at [712, 132] on button "INTERNAL COMMENTS" at bounding box center [710, 135] width 165 height 36
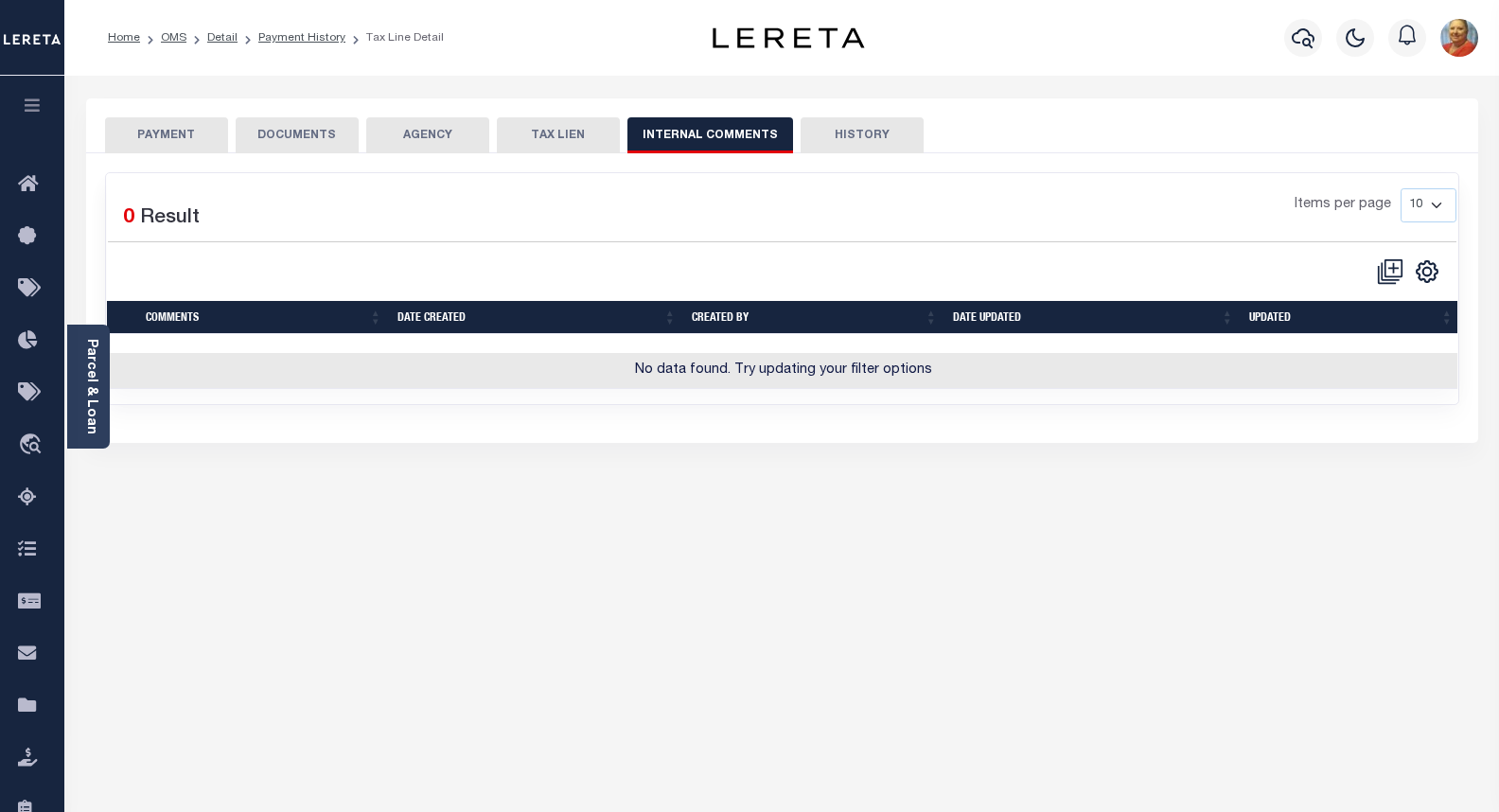
click at [171, 138] on button "PAYMENT" at bounding box center [166, 135] width 123 height 36
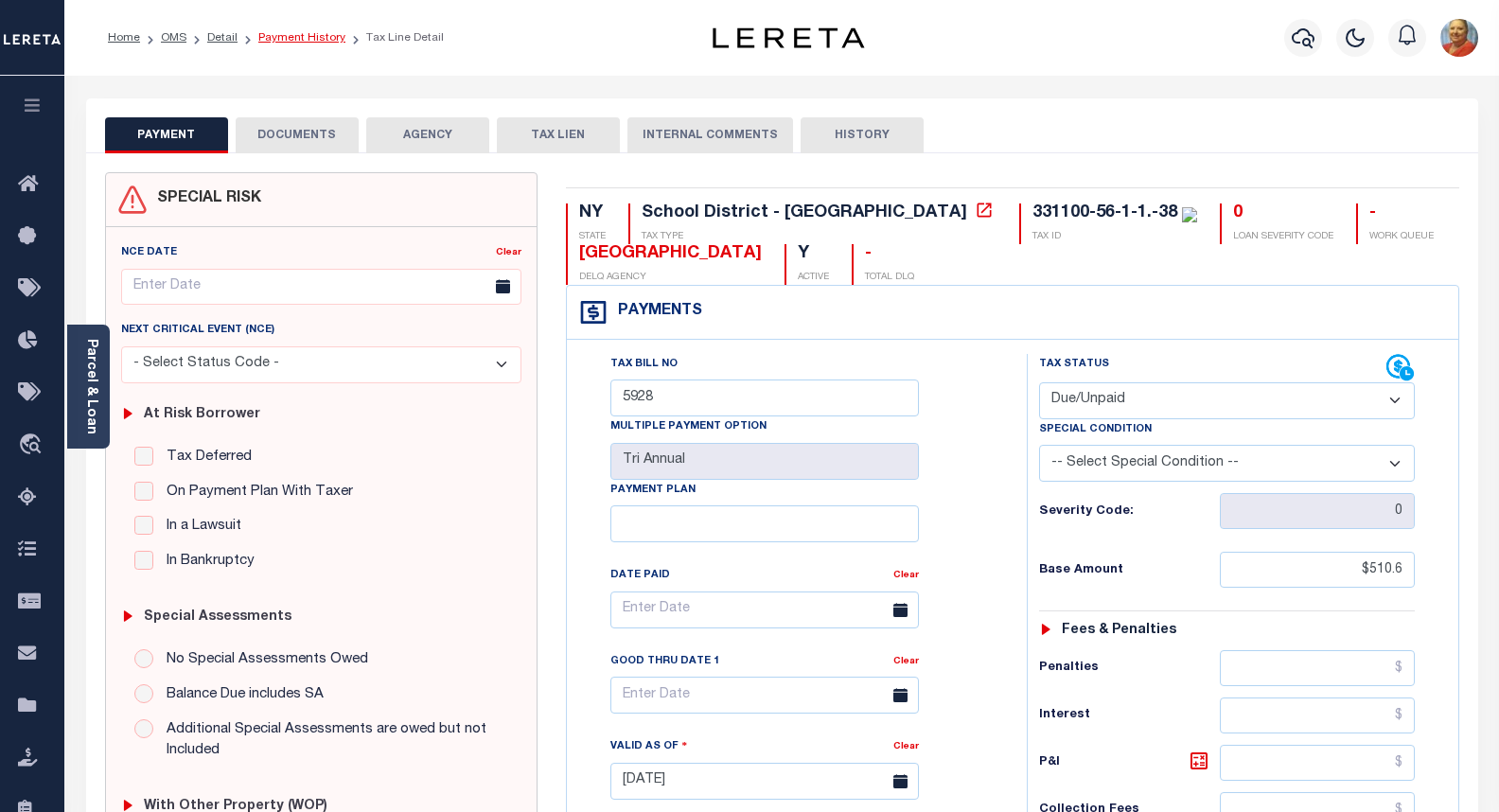
click at [270, 36] on link "Payment History" at bounding box center [301, 38] width 87 height 12
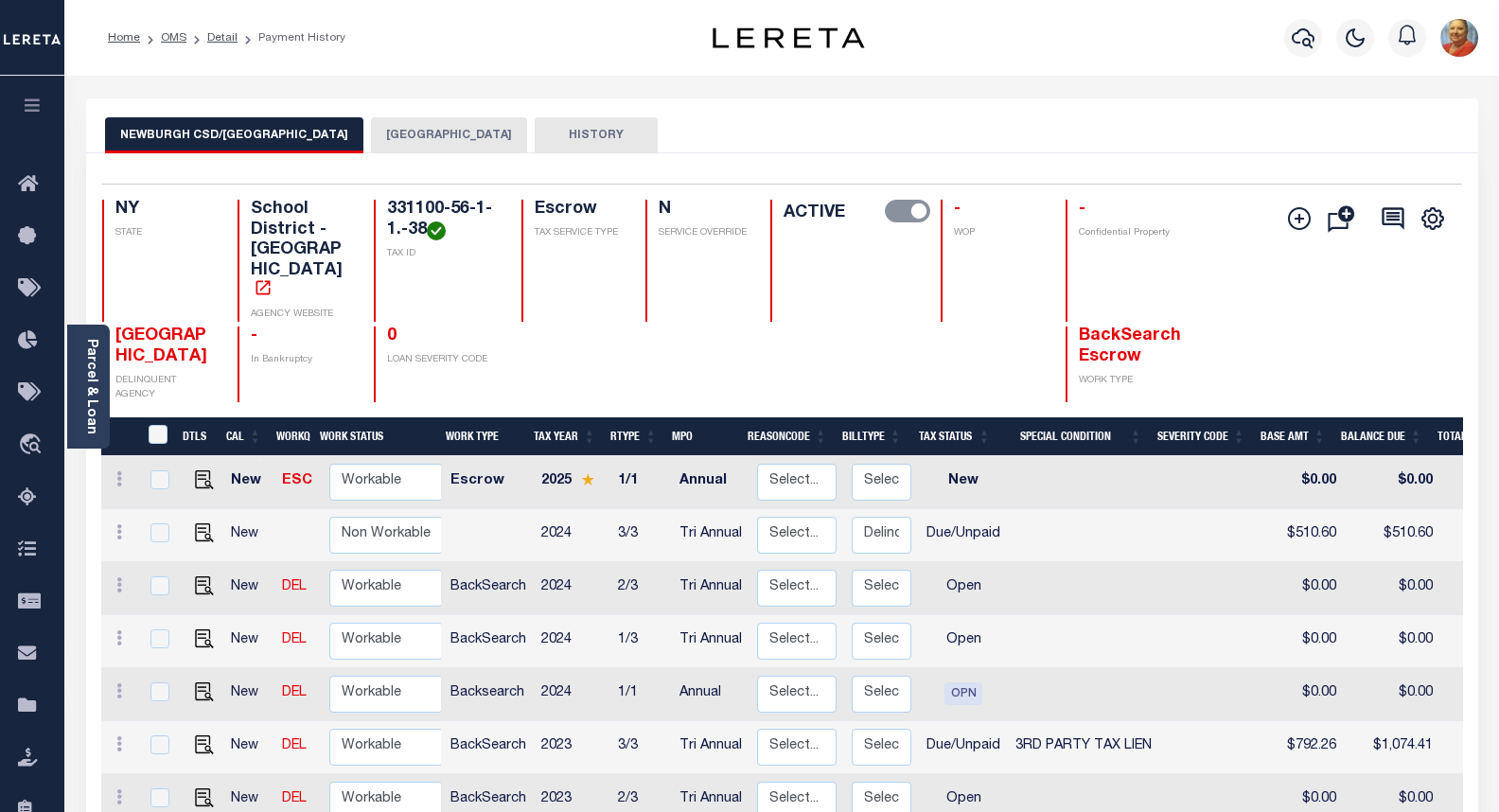
click at [535, 135] on button "HISTORY" at bounding box center [597, 135] width 123 height 36
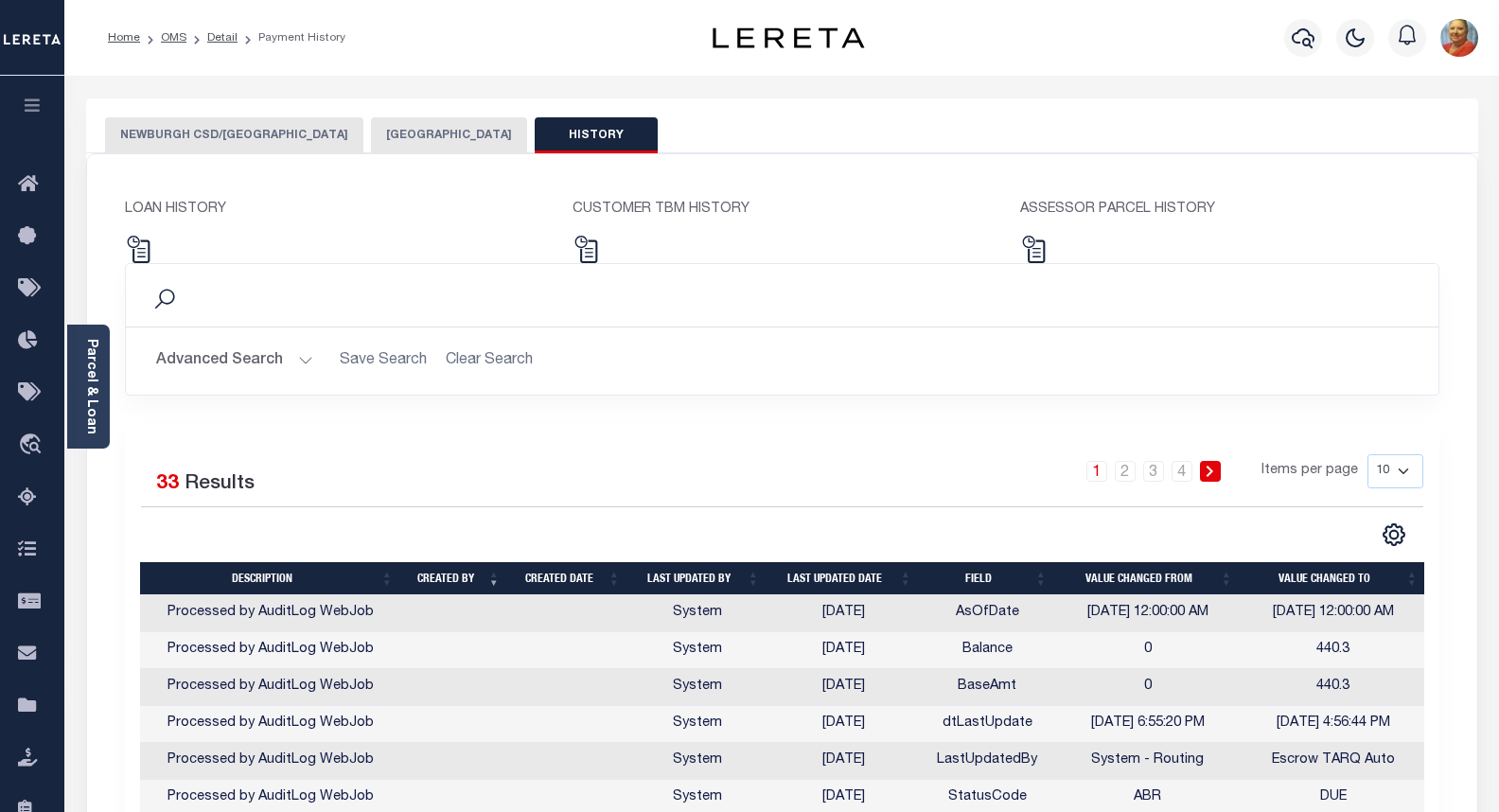
click at [261, 136] on button "NEWBURGH CSD/[GEOGRAPHIC_DATA]" at bounding box center [234, 135] width 258 height 36
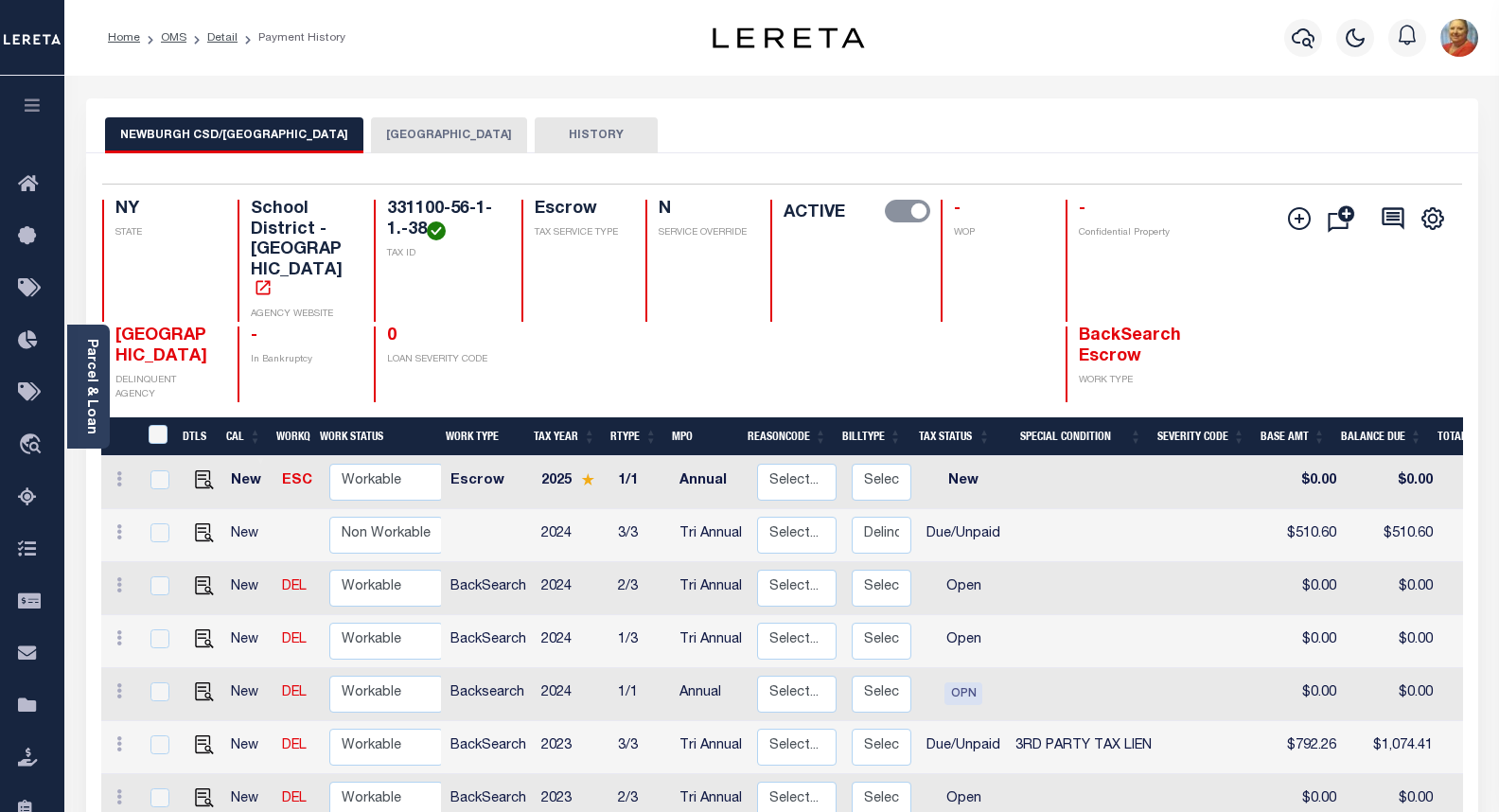
click at [535, 130] on button "HISTORY" at bounding box center [597, 135] width 123 height 36
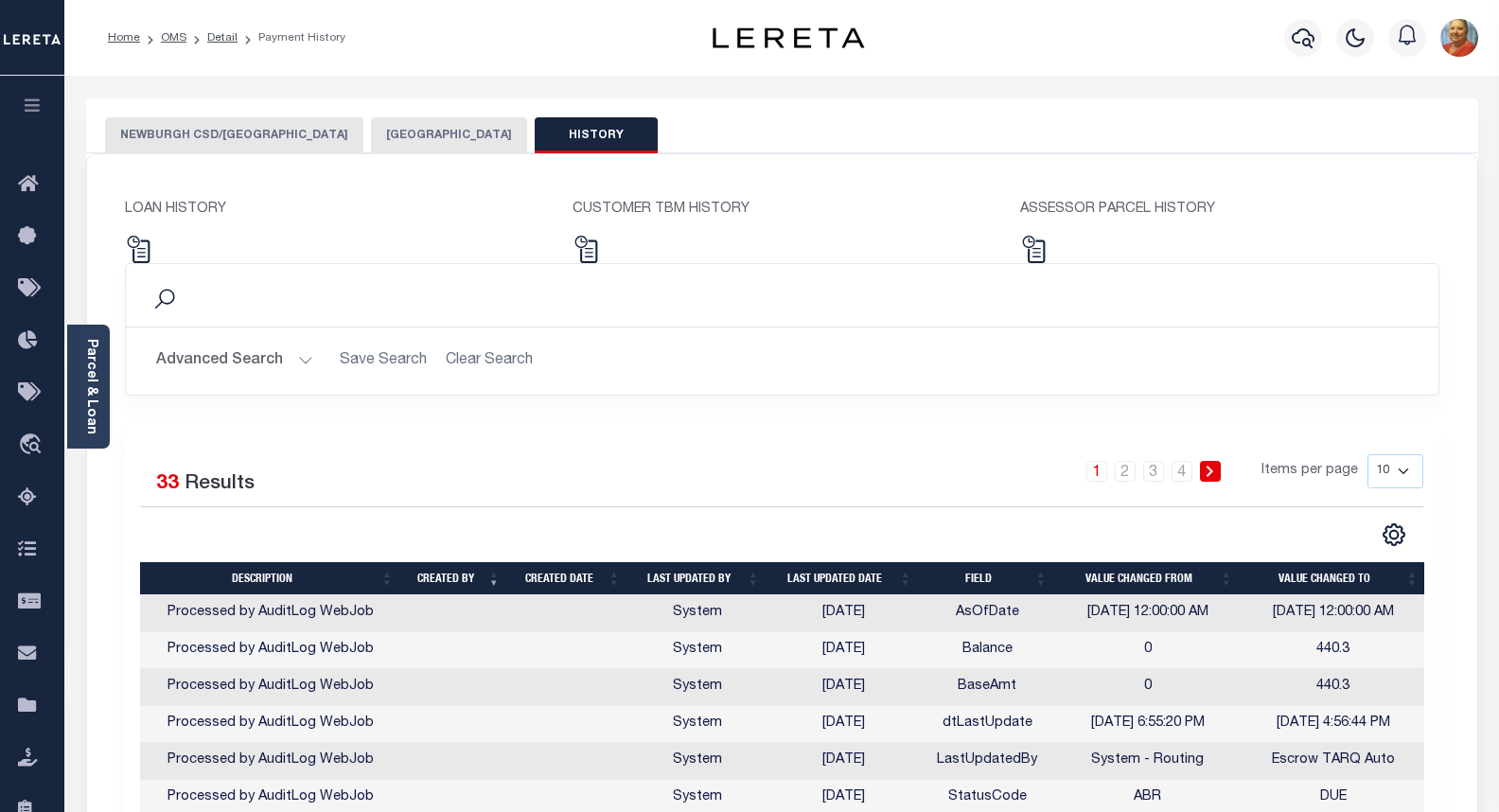
click at [275, 139] on button "NEWBURGH CSD/NEWBURGH CITY" at bounding box center [234, 135] width 258 height 36
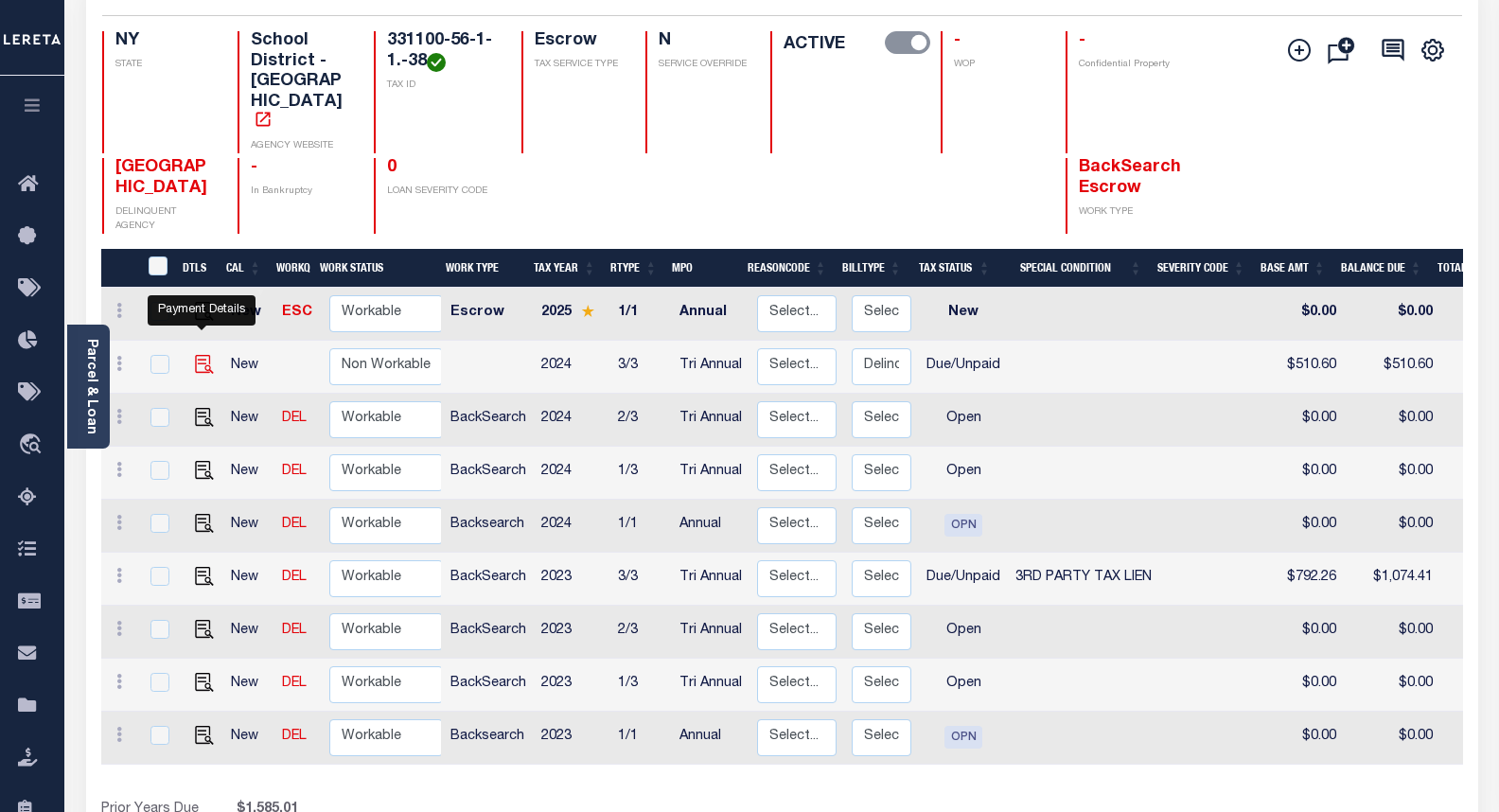
click at [200, 355] on img "" at bounding box center [205, 365] width 19 height 19
checkbox input "true"
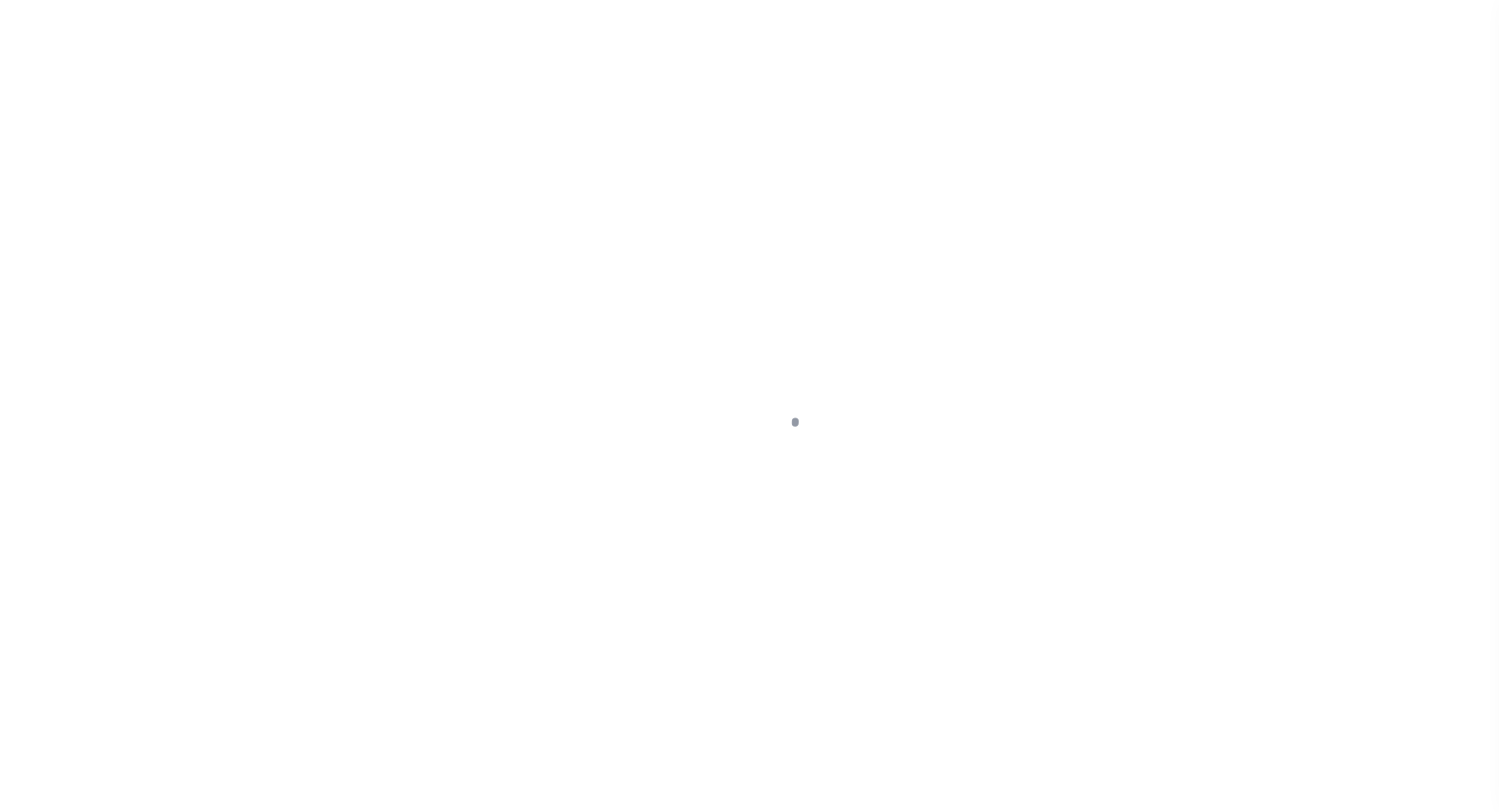
select select "DUE"
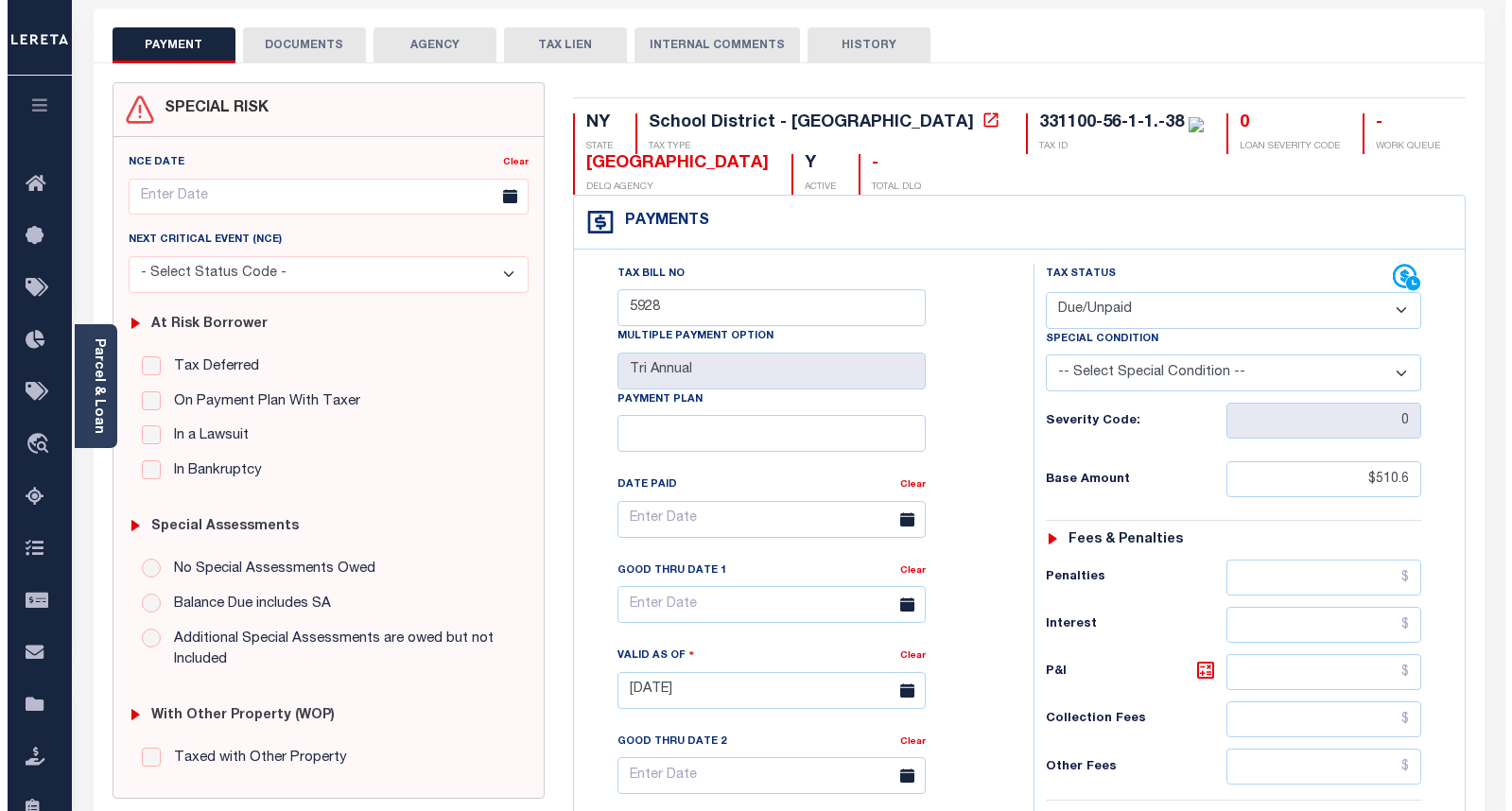
scroll to position [54, 0]
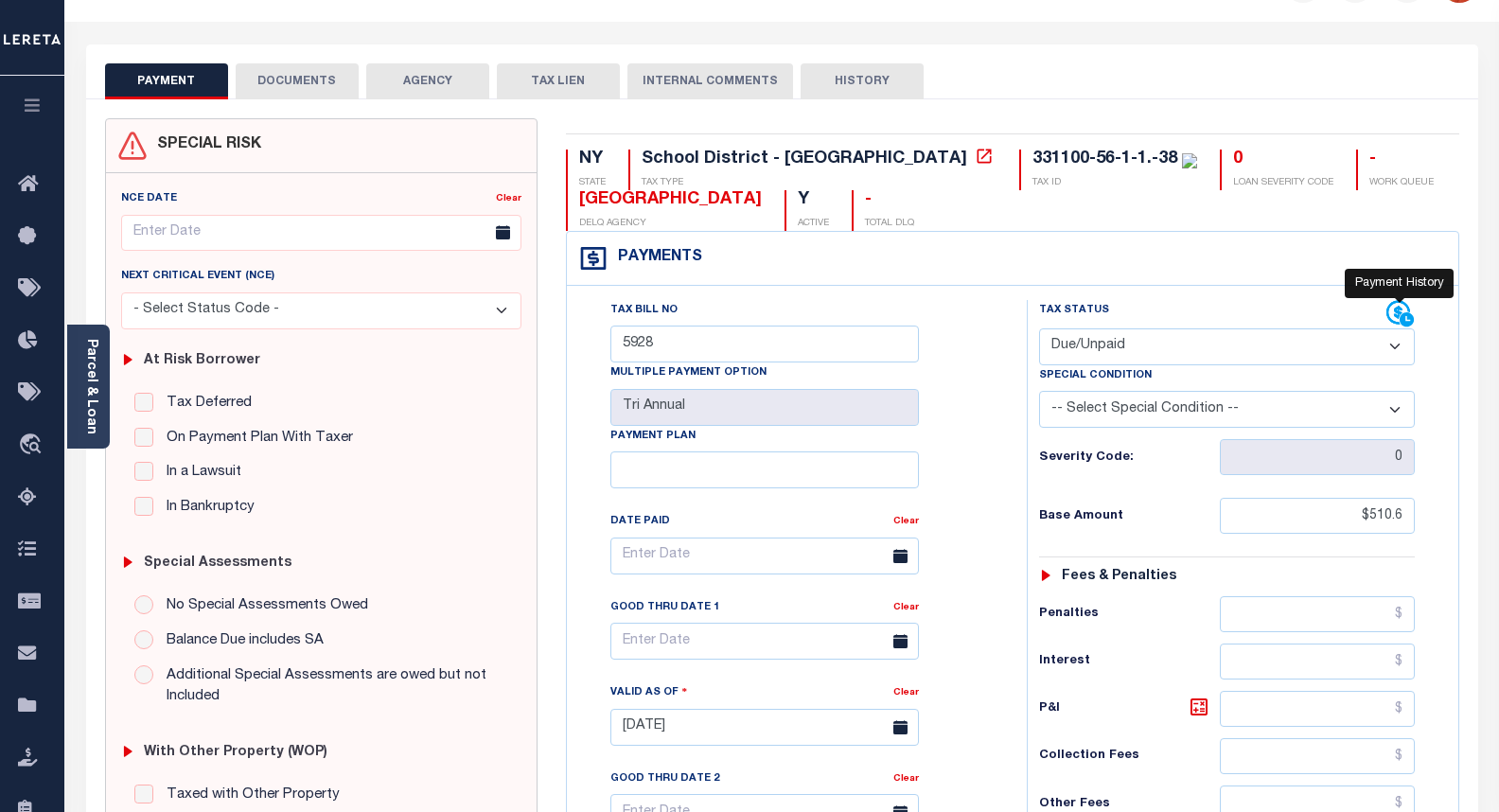
click at [1410, 317] on icon at bounding box center [1406, 319] width 14 height 14
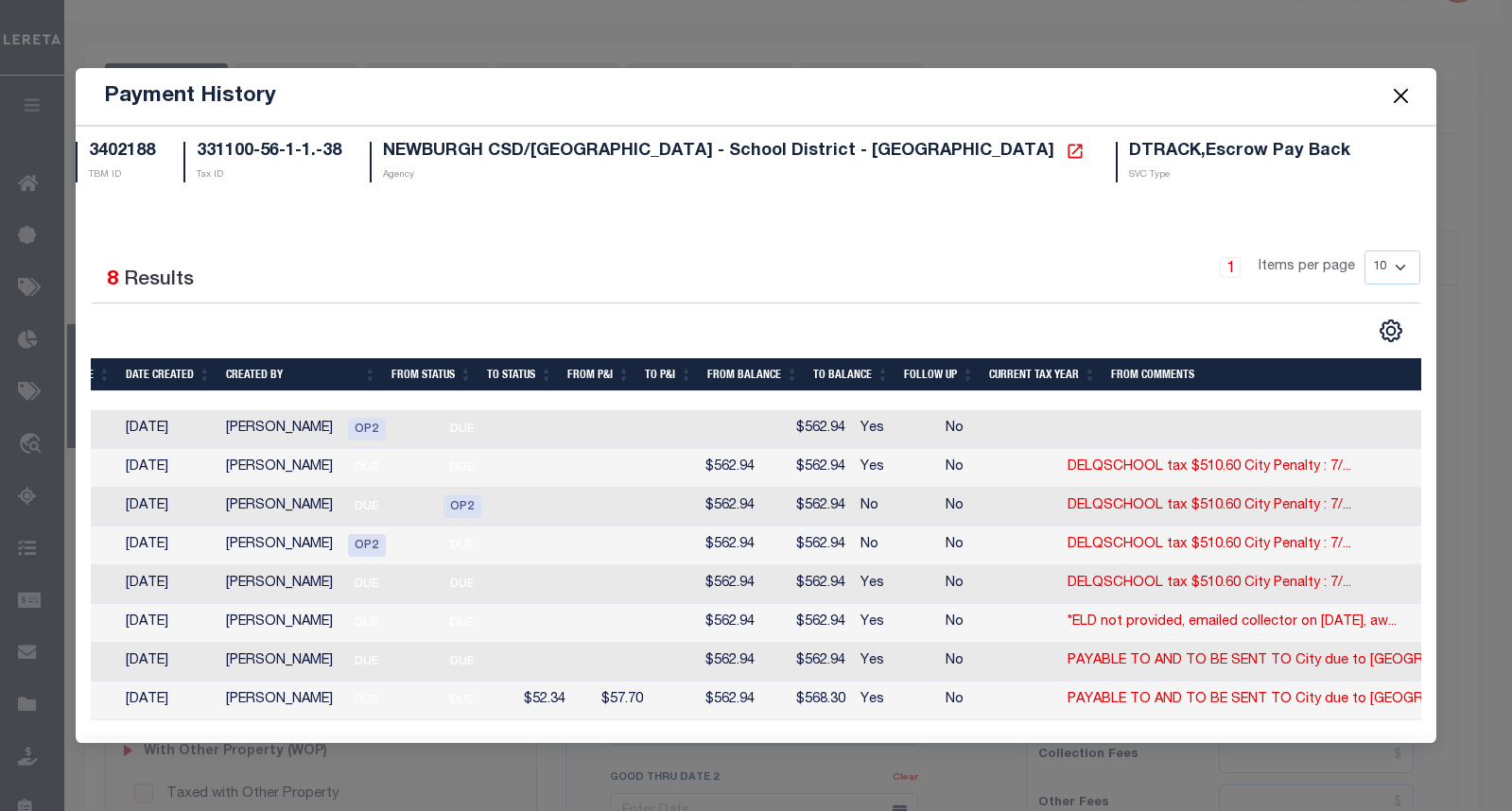
scroll to position [0, 295]
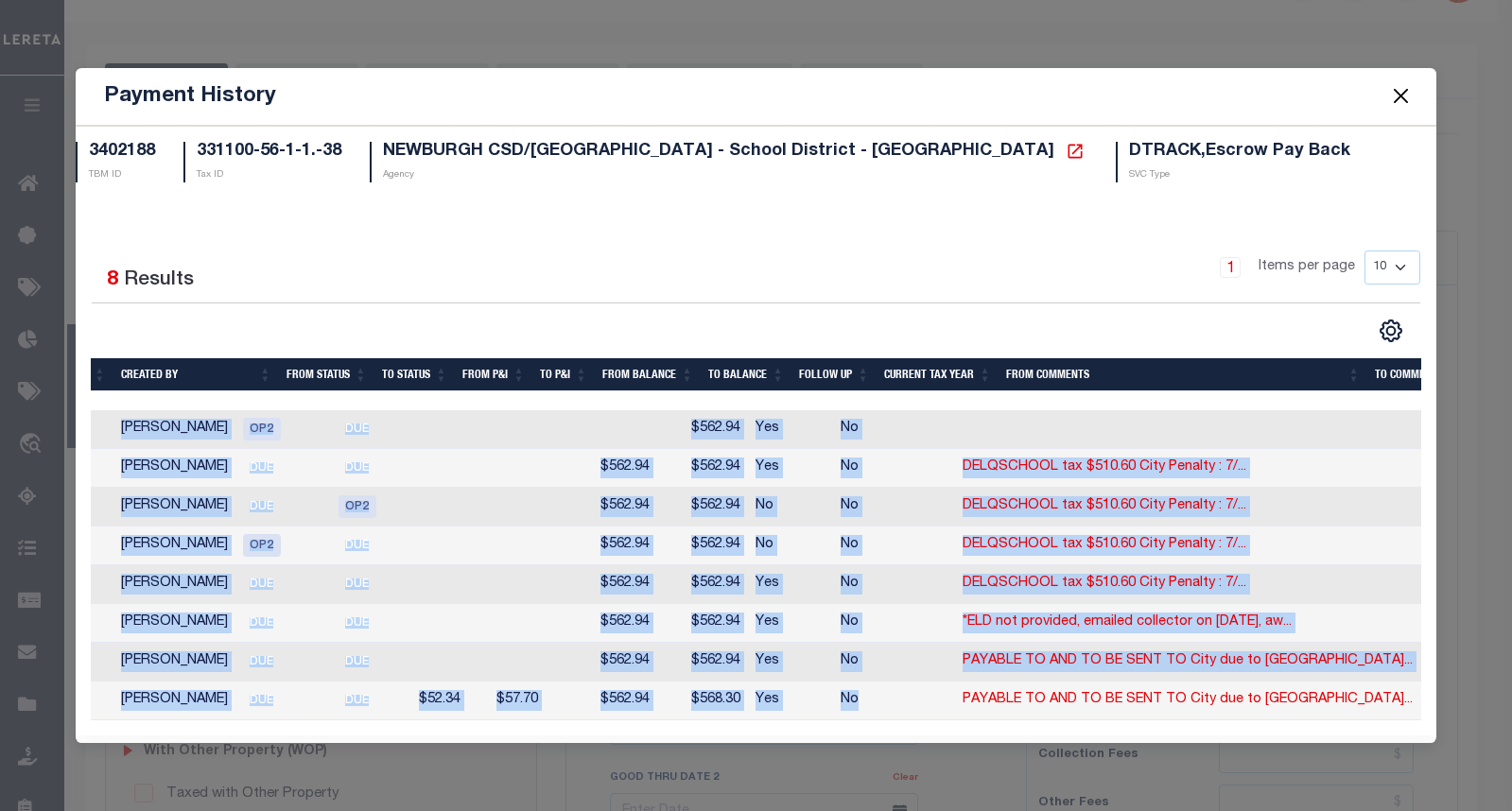
drag, startPoint x: 961, startPoint y: 714, endPoint x: 1225, endPoint y: 730, distance: 264.5
click at [1225, 730] on div "Selected 8 Results 1 Items per page 10 25 50 100" at bounding box center [756, 478] width 1360 height 516
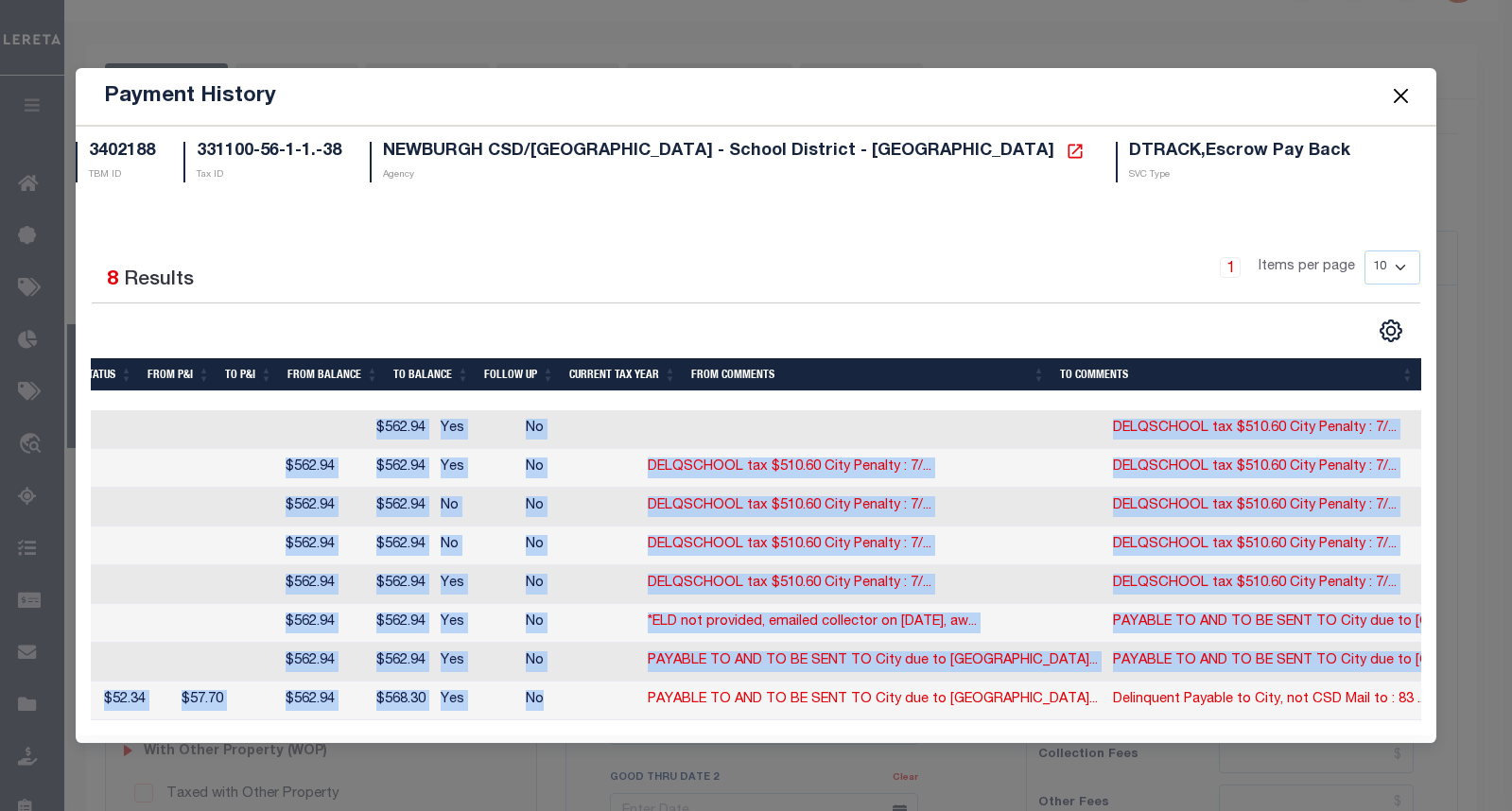
scroll to position [0, 435]
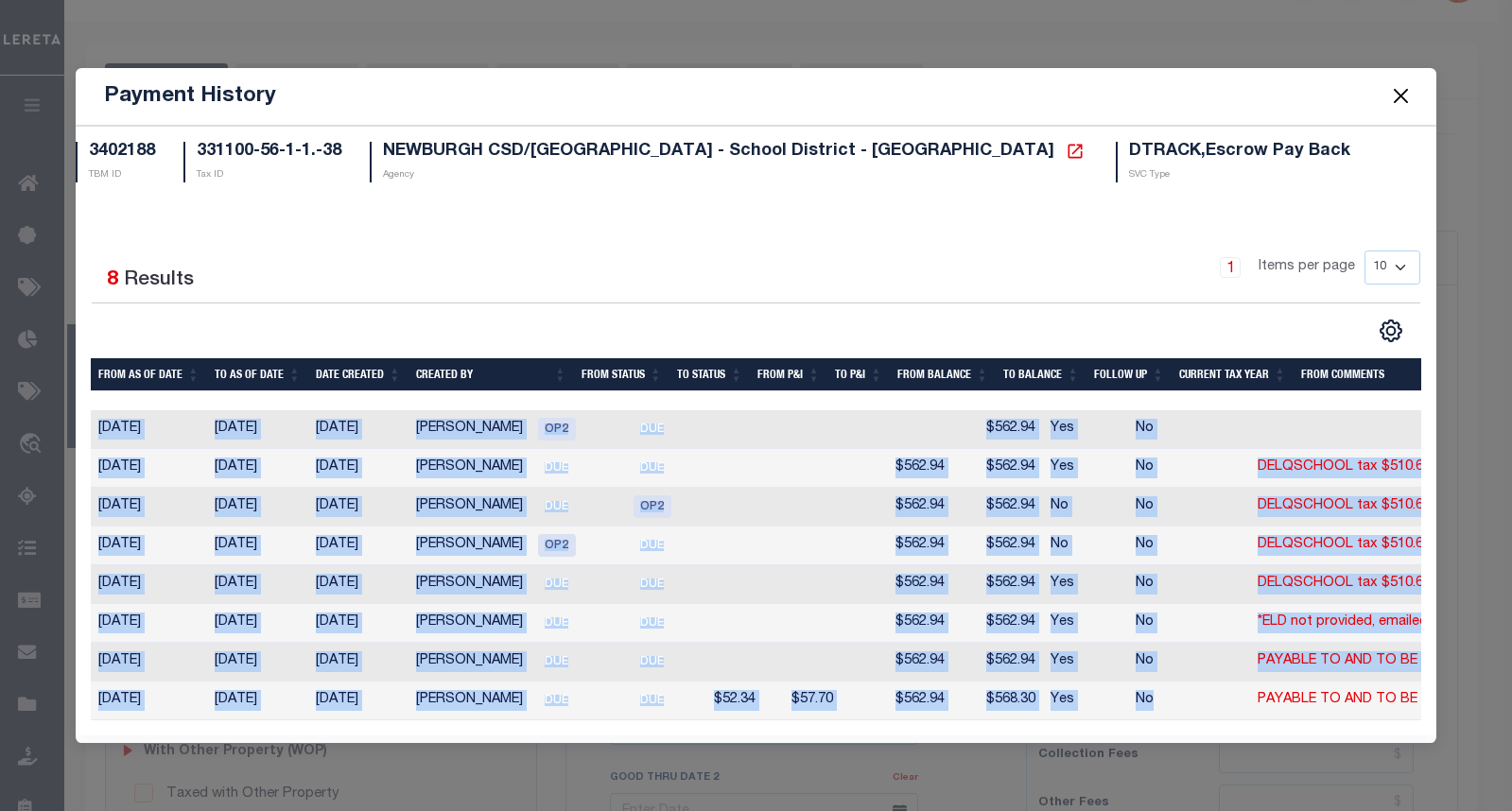
click at [1398, 90] on button "Close" at bounding box center [1401, 97] width 25 height 25
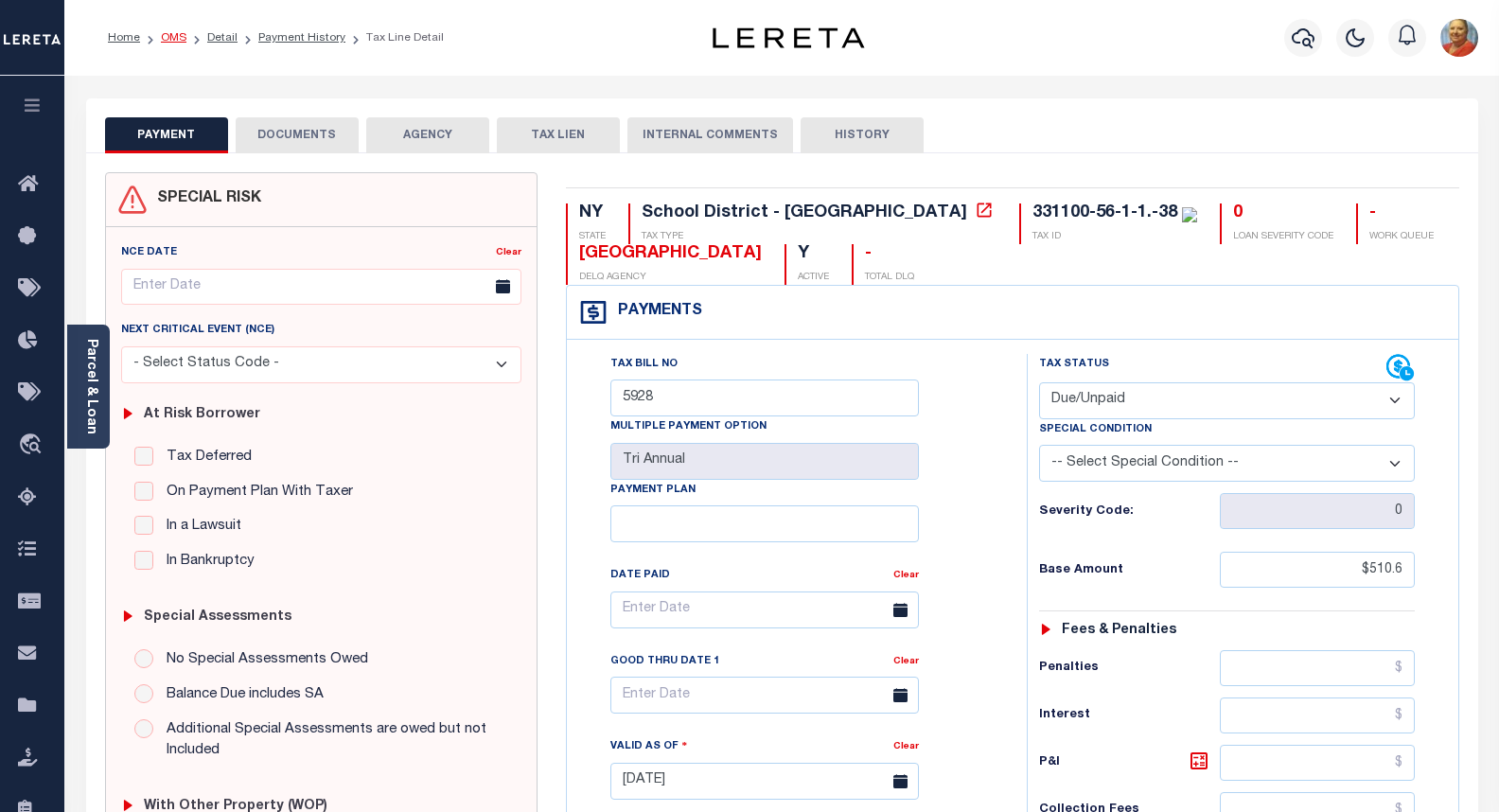
click at [177, 38] on link "OMS" at bounding box center [173, 38] width 26 height 12
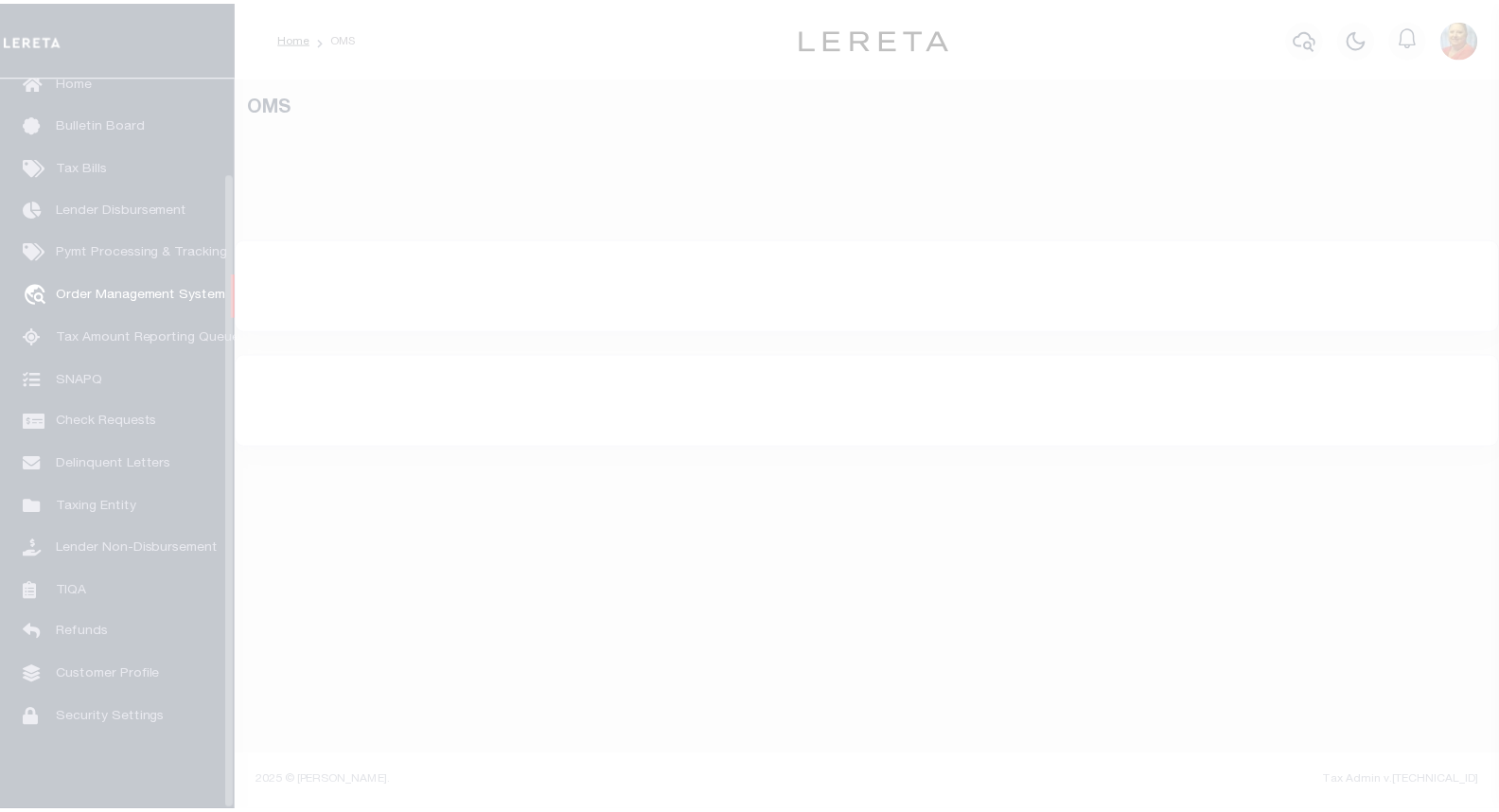
scroll to position [110, 0]
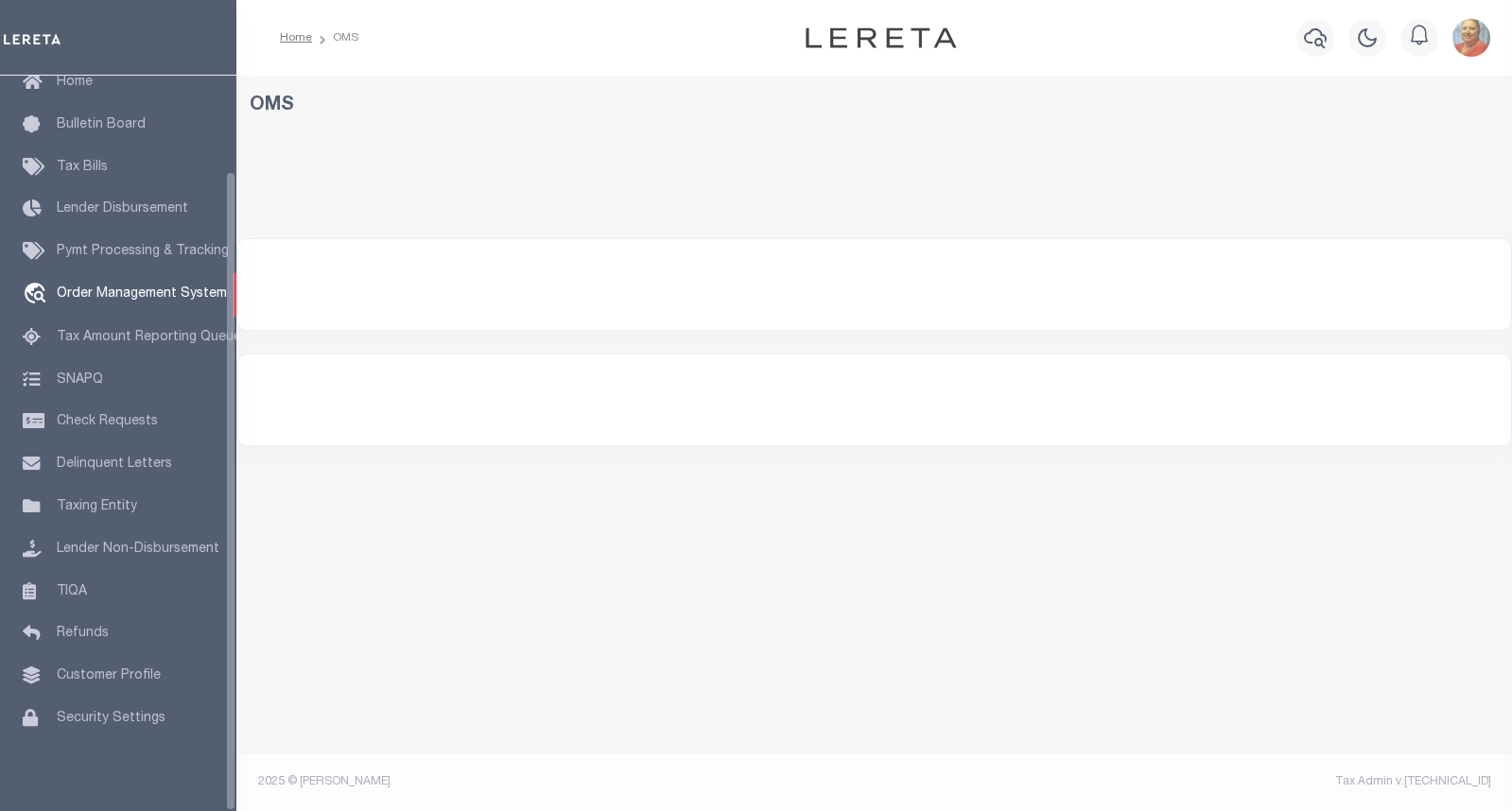
select select "200"
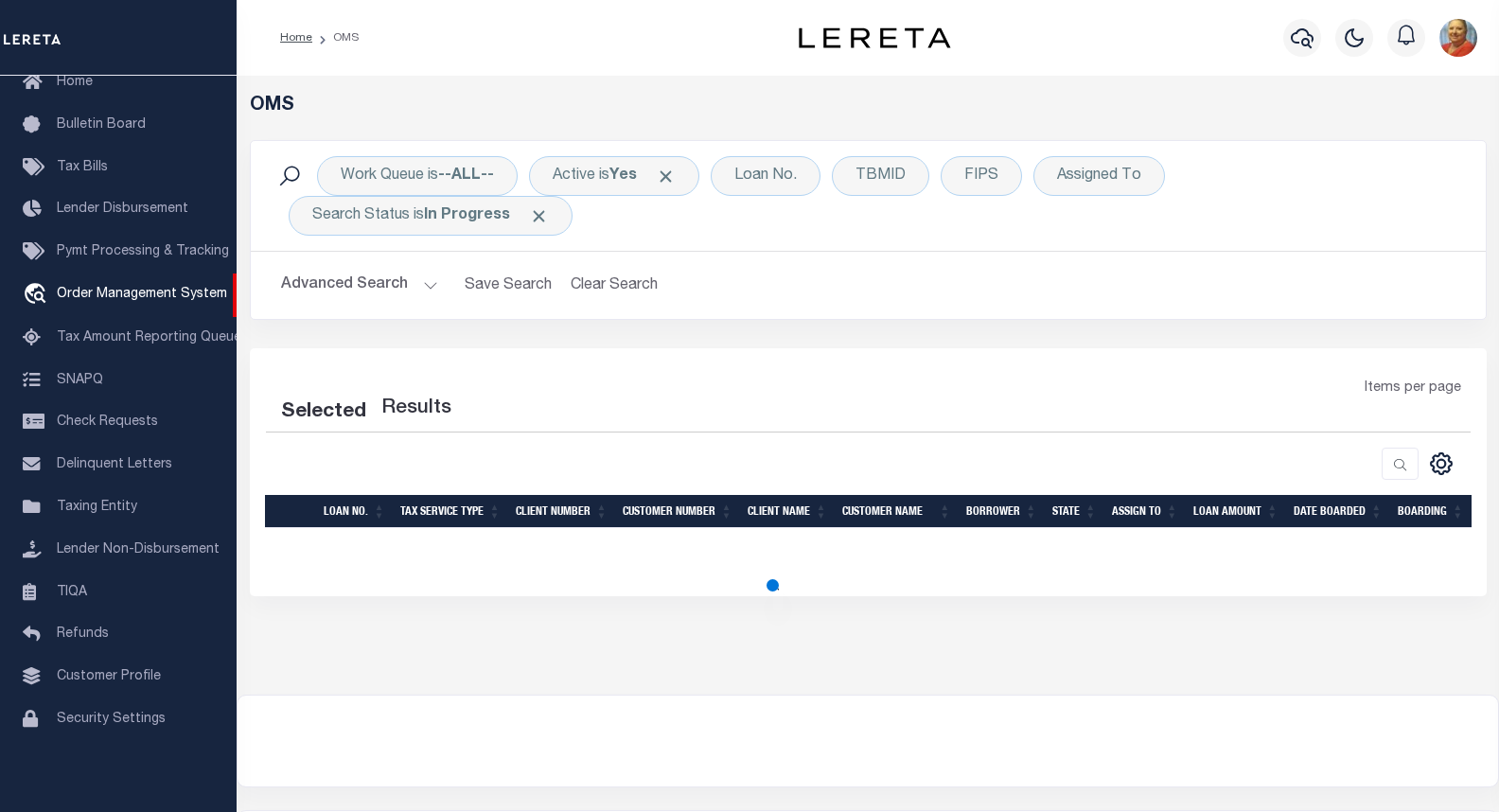
select select "200"
